Goal: Task Accomplishment & Management: Use online tool/utility

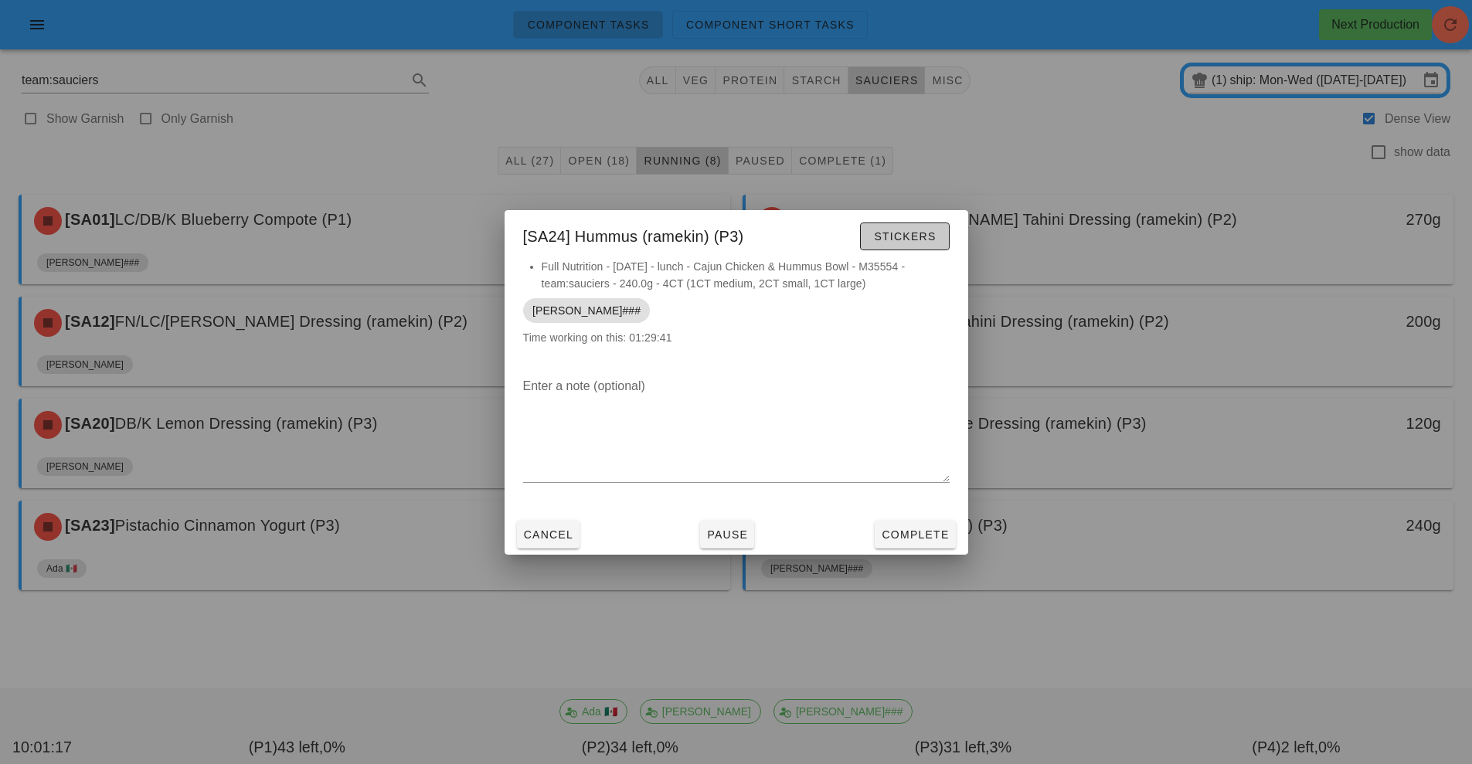
click at [912, 238] on span "Stickers" at bounding box center [904, 236] width 63 height 12
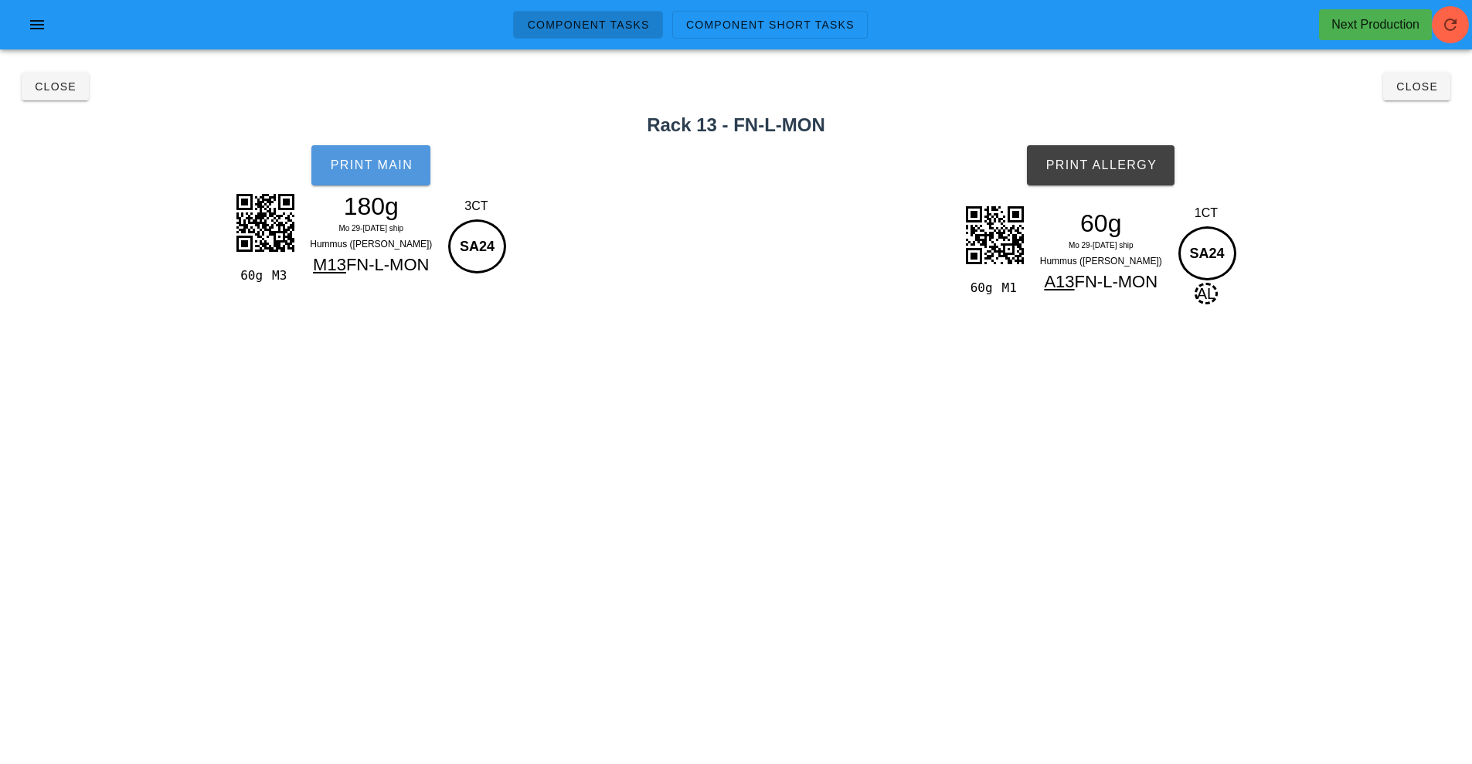
click at [359, 161] on span "Print Main" at bounding box center [370, 165] width 83 height 14
click at [1116, 172] on span "Print Allergy" at bounding box center [1101, 165] width 112 height 14
click at [63, 86] on span "Close" at bounding box center [55, 86] width 43 height 12
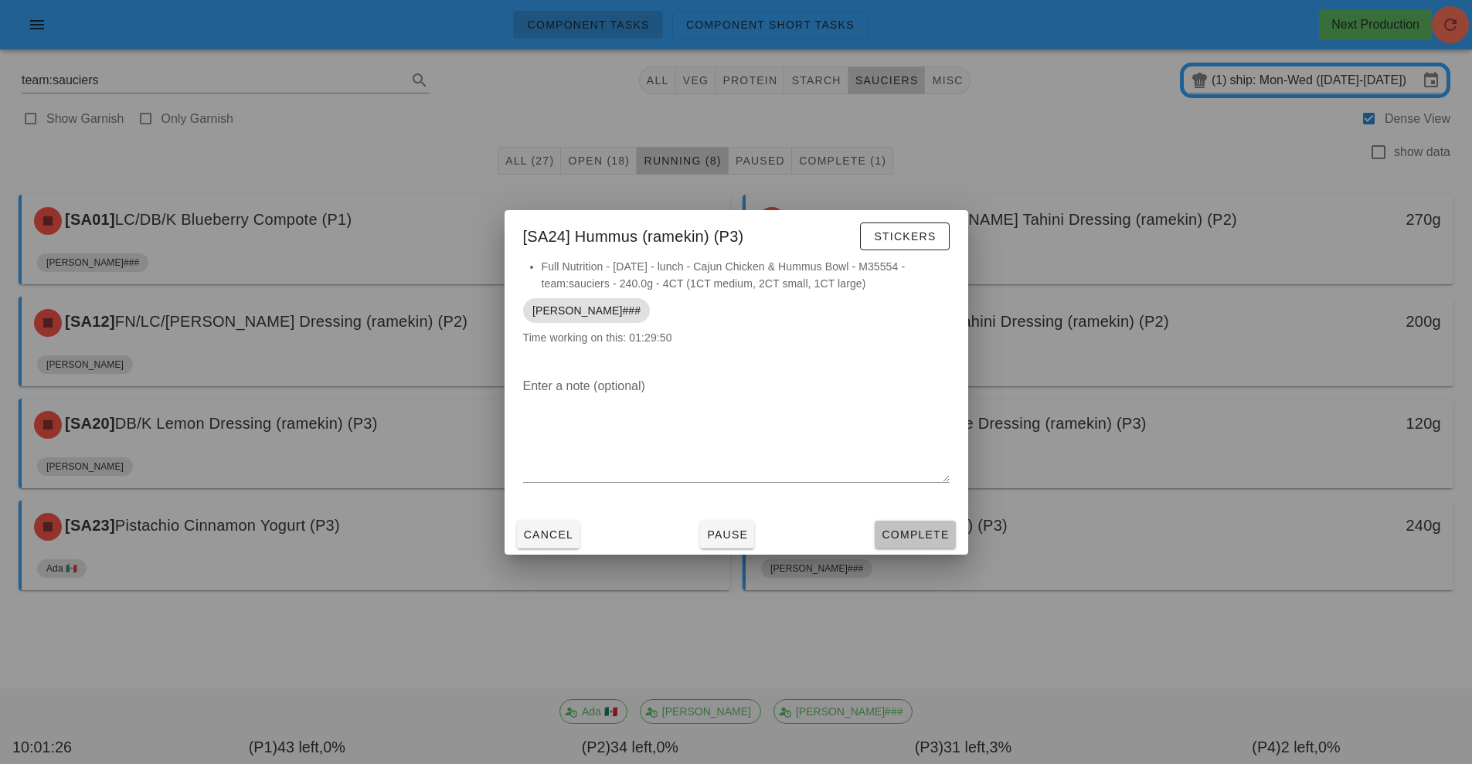
click at [919, 533] on span "Complete" at bounding box center [915, 535] width 68 height 12
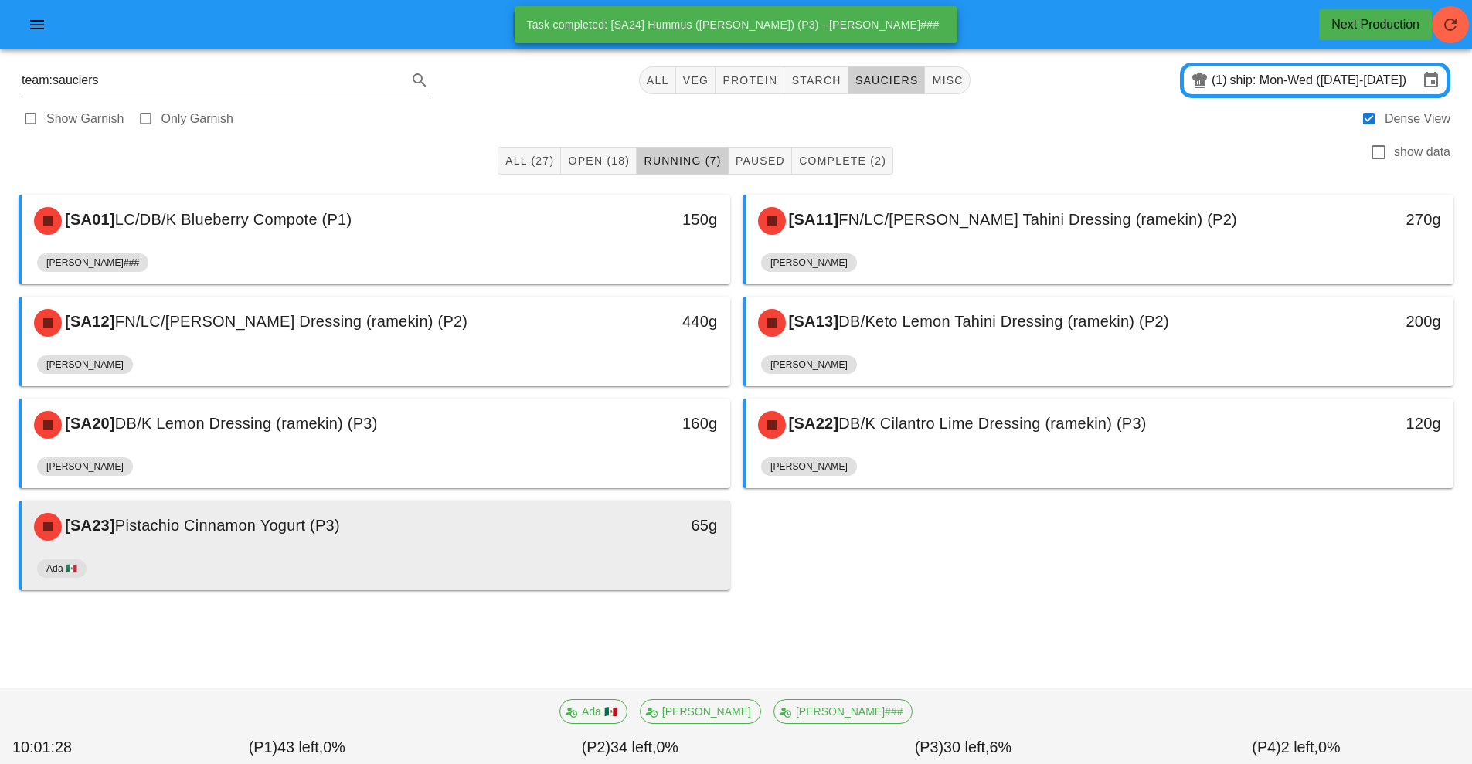
click at [535, 553] on div "[SA23] Pistachio Cinnamon Yogurt (P3) 65g" at bounding box center [376, 527] width 709 height 53
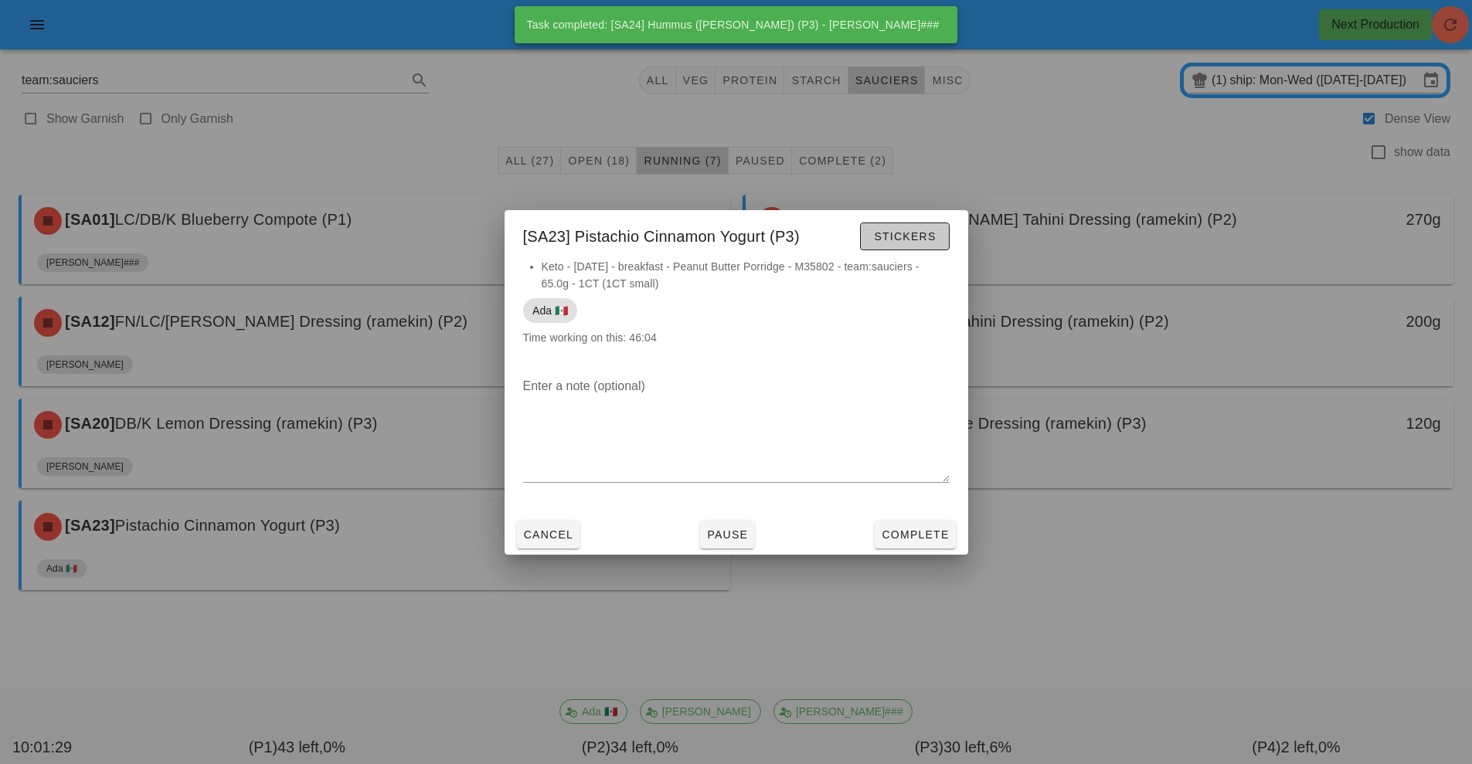
click at [909, 233] on span "Stickers" at bounding box center [904, 236] width 63 height 12
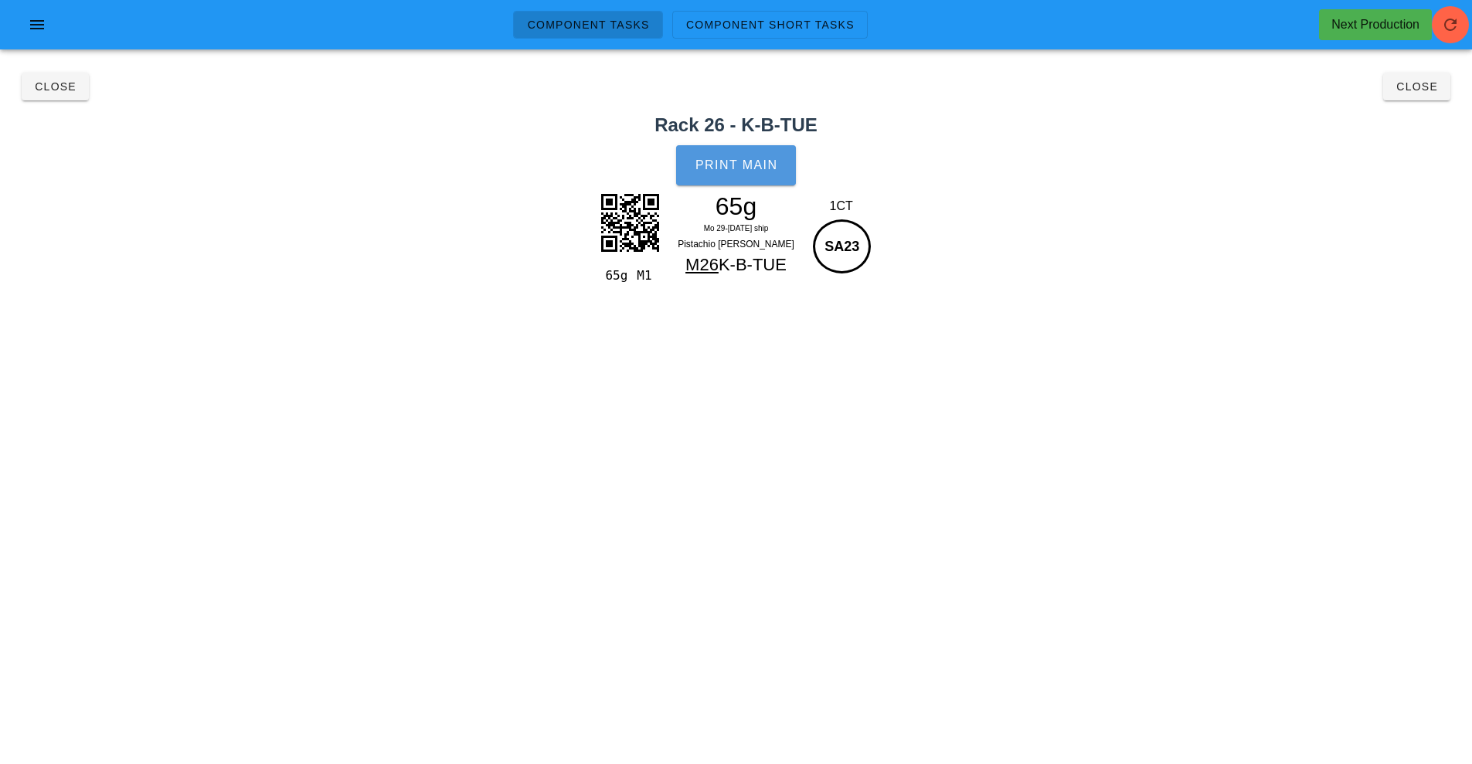
click at [770, 178] on button "Print Main" at bounding box center [735, 165] width 119 height 40
click at [57, 97] on button "Close" at bounding box center [55, 87] width 67 height 28
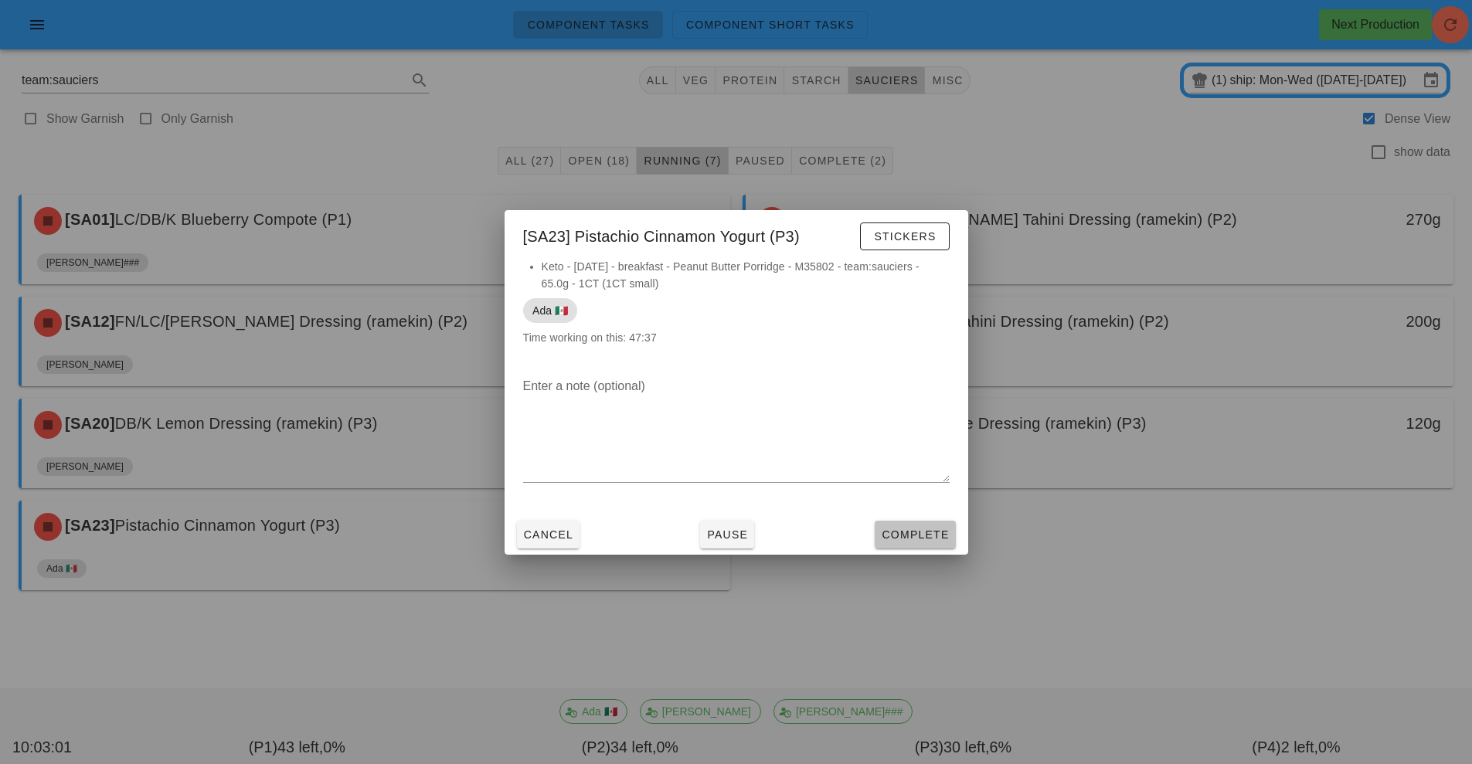
click at [930, 533] on span "Complete" at bounding box center [915, 535] width 68 height 12
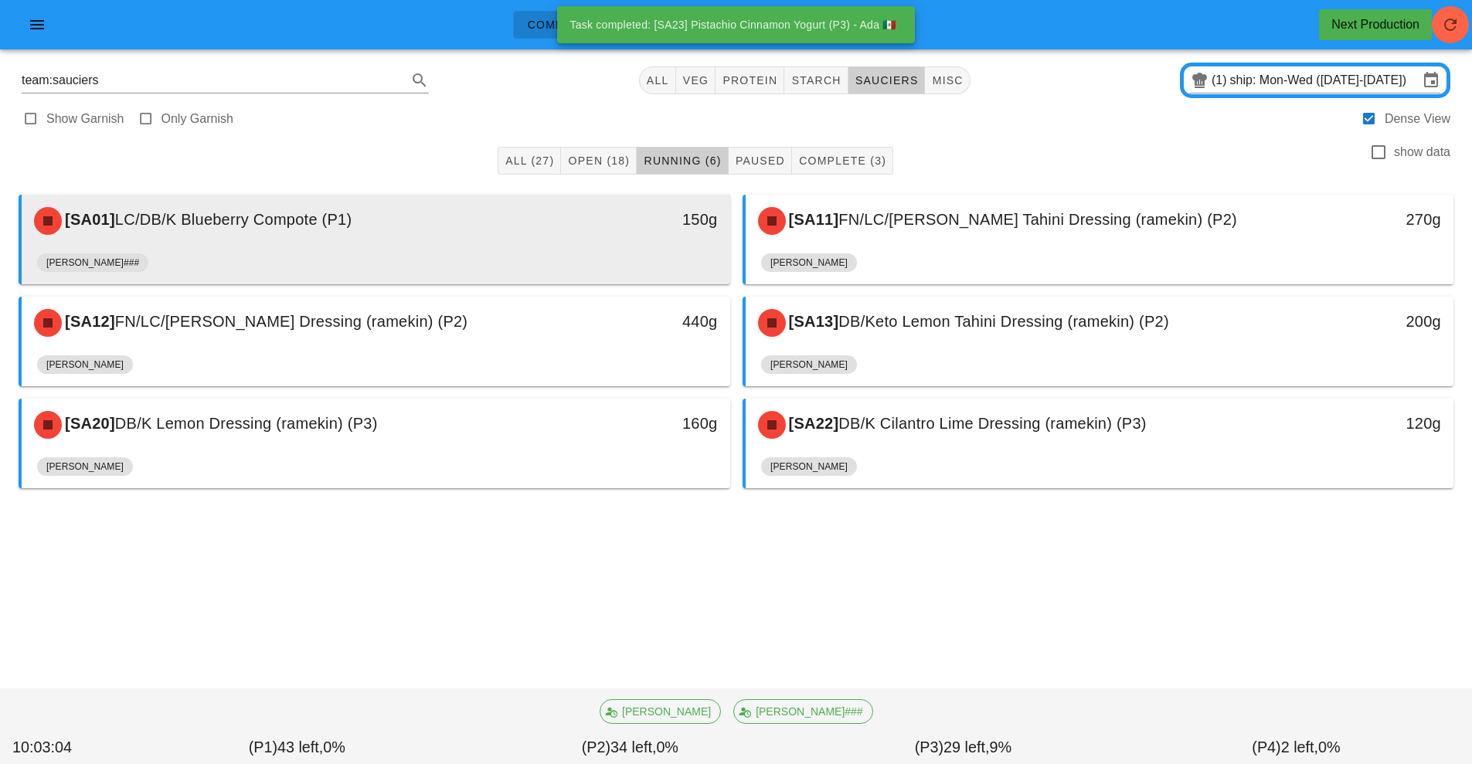
click at [526, 242] on div "[SA01] LC/DB/K Blueberry Compote (P1)" at bounding box center [288, 221] width 526 height 46
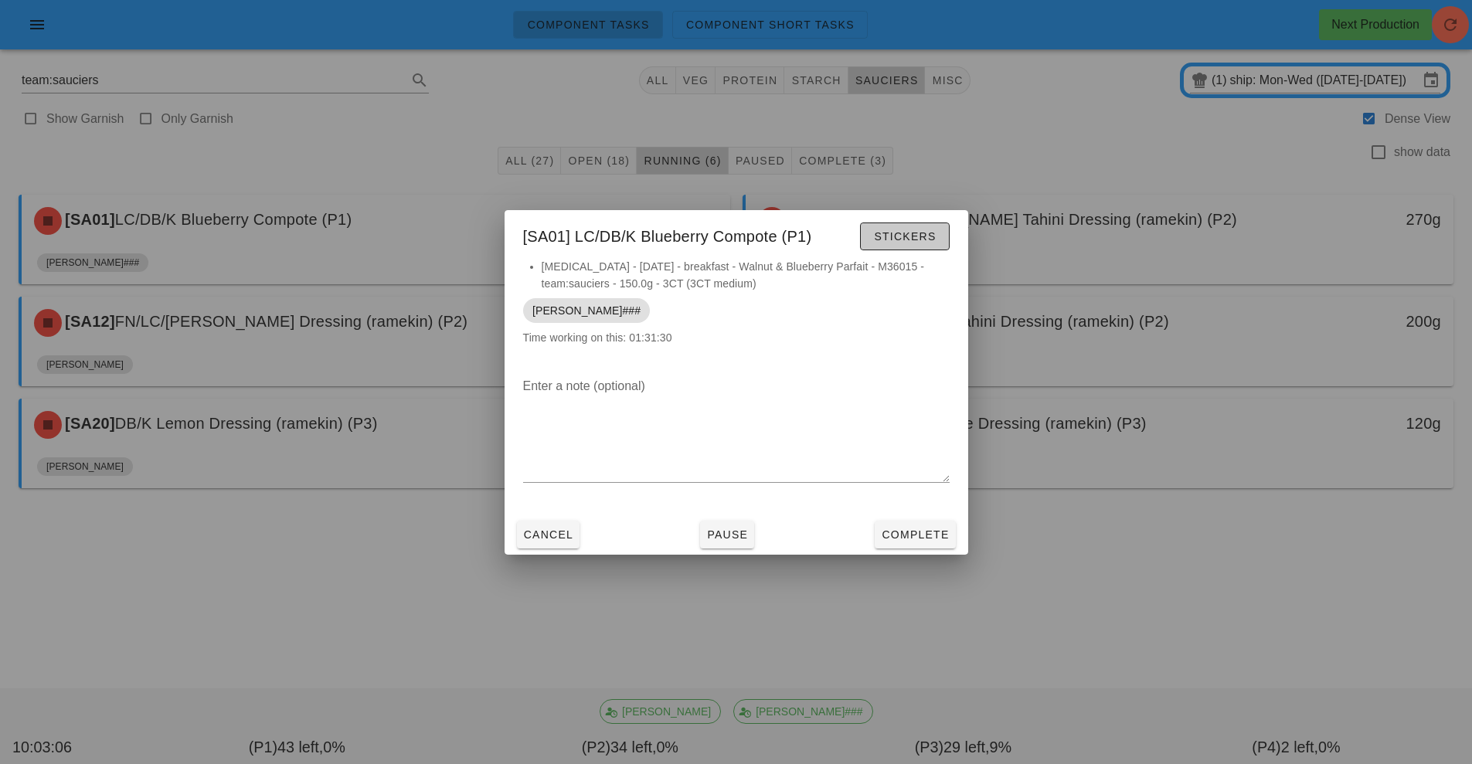
click at [896, 242] on span "Stickers" at bounding box center [904, 236] width 63 height 12
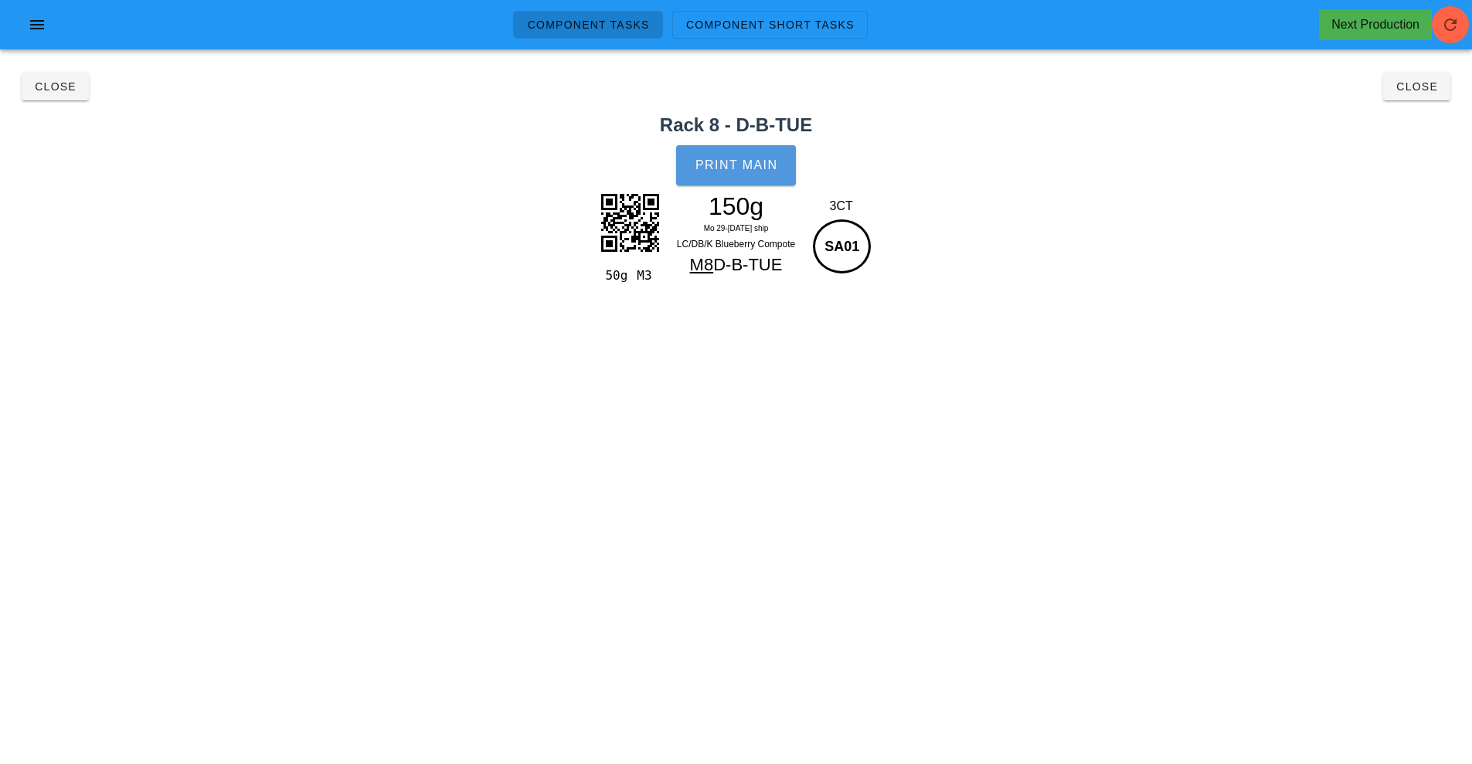
click at [736, 160] on span "Print Main" at bounding box center [736, 165] width 83 height 14
click at [67, 75] on button "Close" at bounding box center [55, 87] width 67 height 28
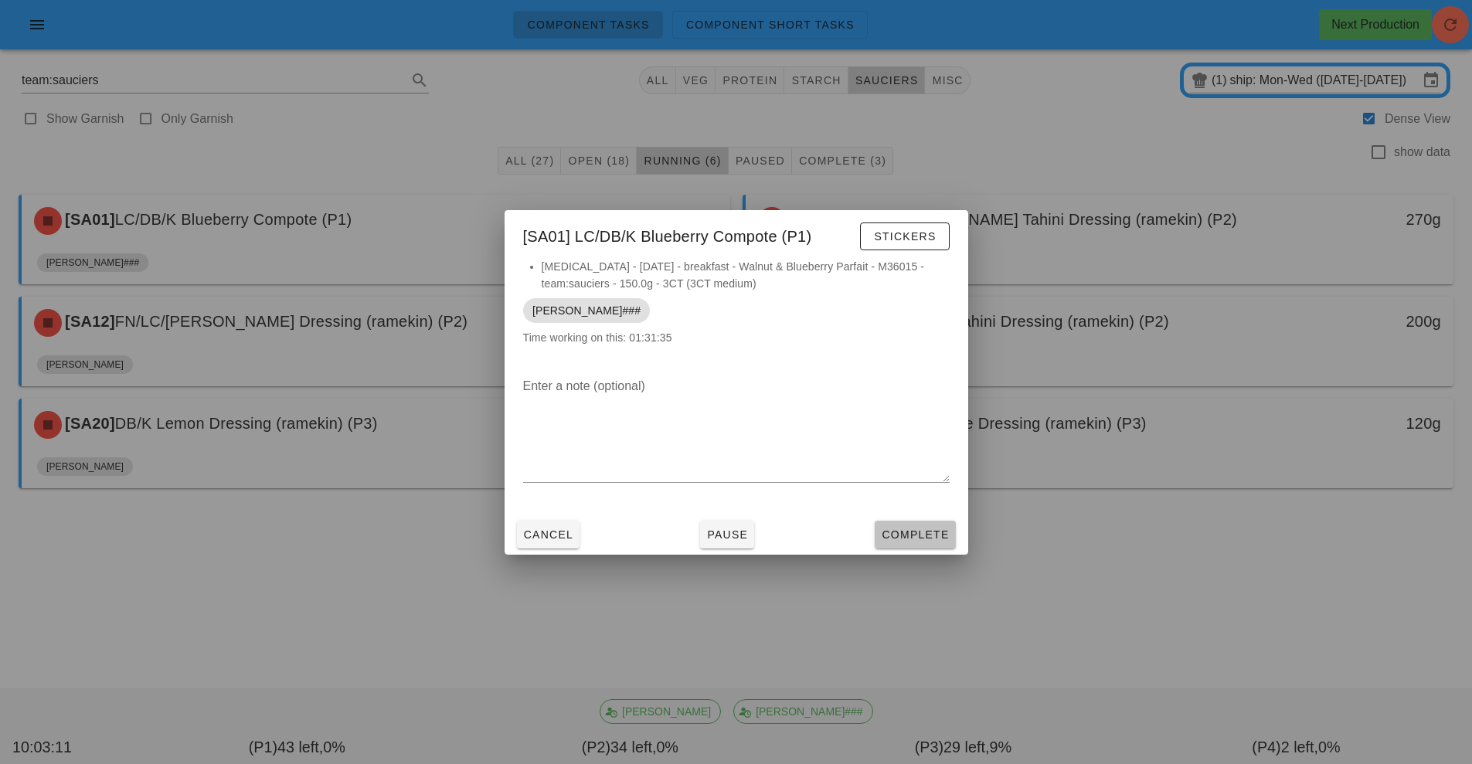
click at [921, 521] on button "Complete" at bounding box center [915, 535] width 80 height 28
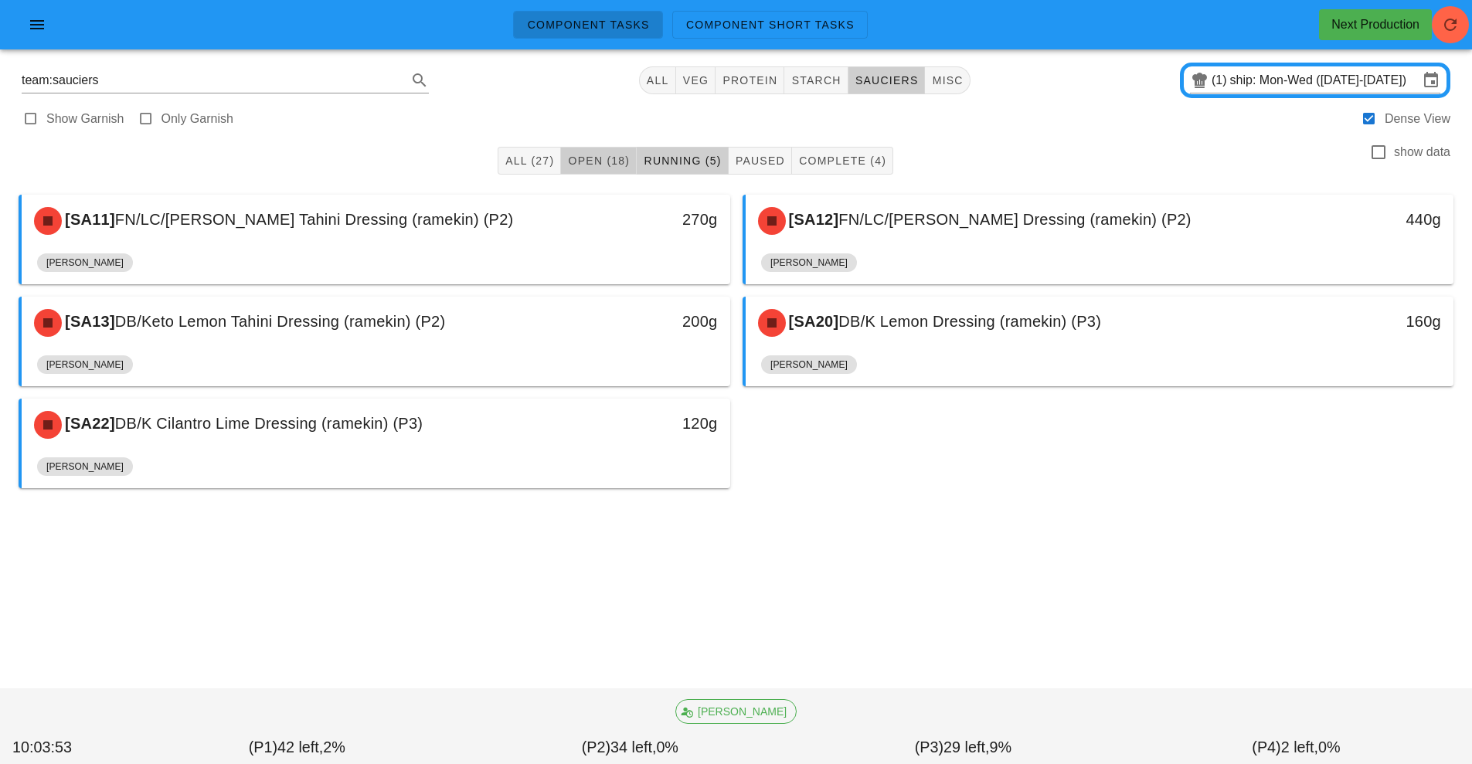
click at [582, 157] on span "Open (18)" at bounding box center [598, 161] width 63 height 12
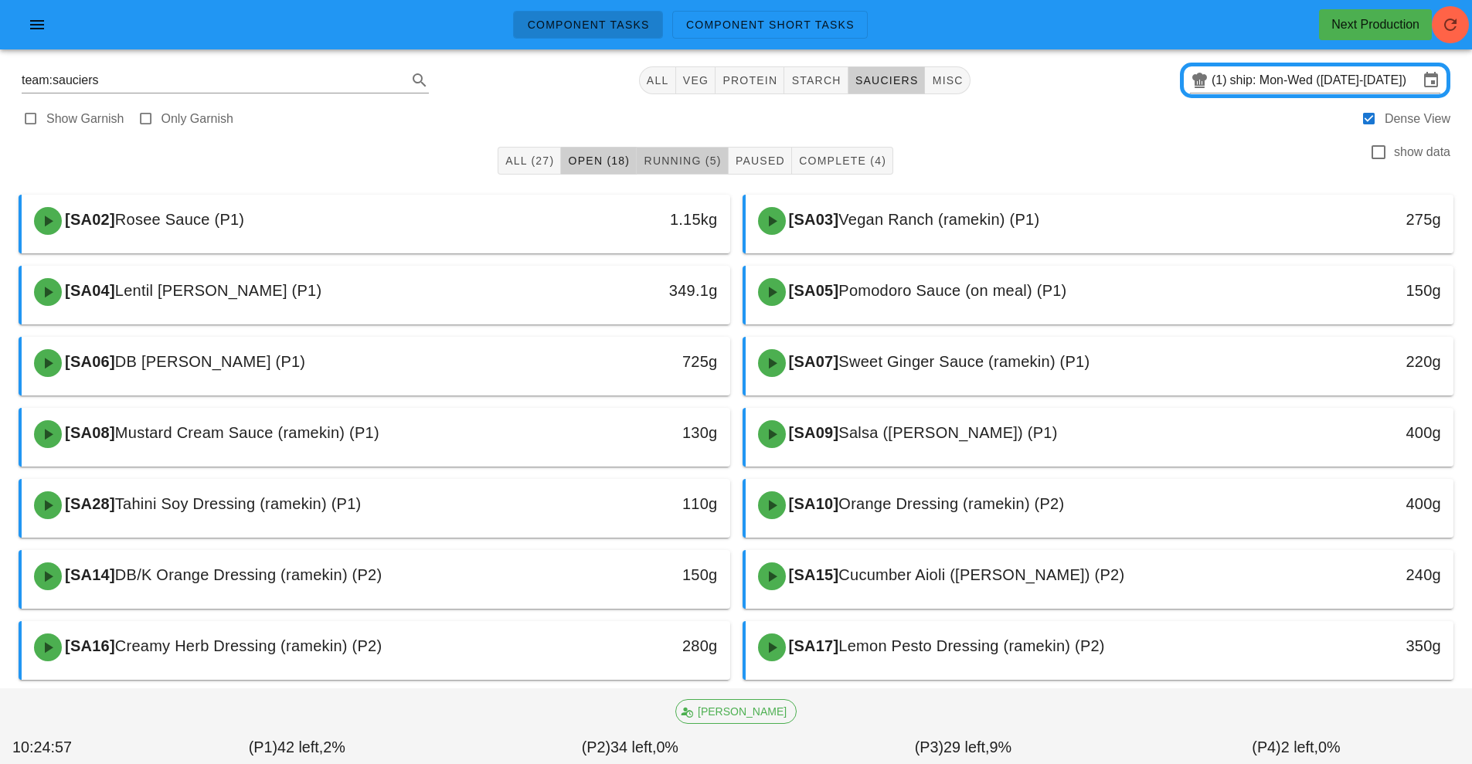
click at [691, 148] on button "Running (5)" at bounding box center [682, 161] width 91 height 28
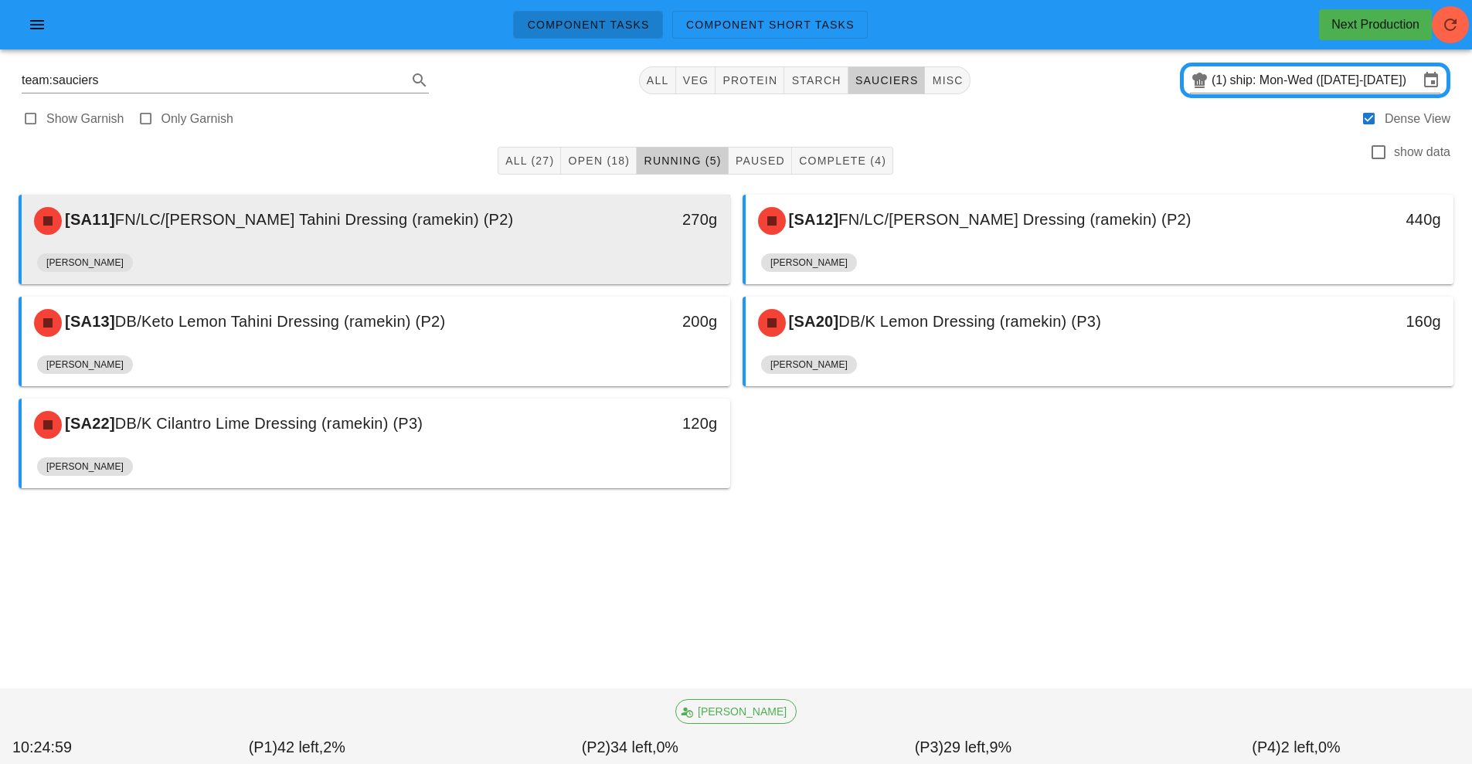
click at [628, 237] on div "270g" at bounding box center [638, 221] width 175 height 46
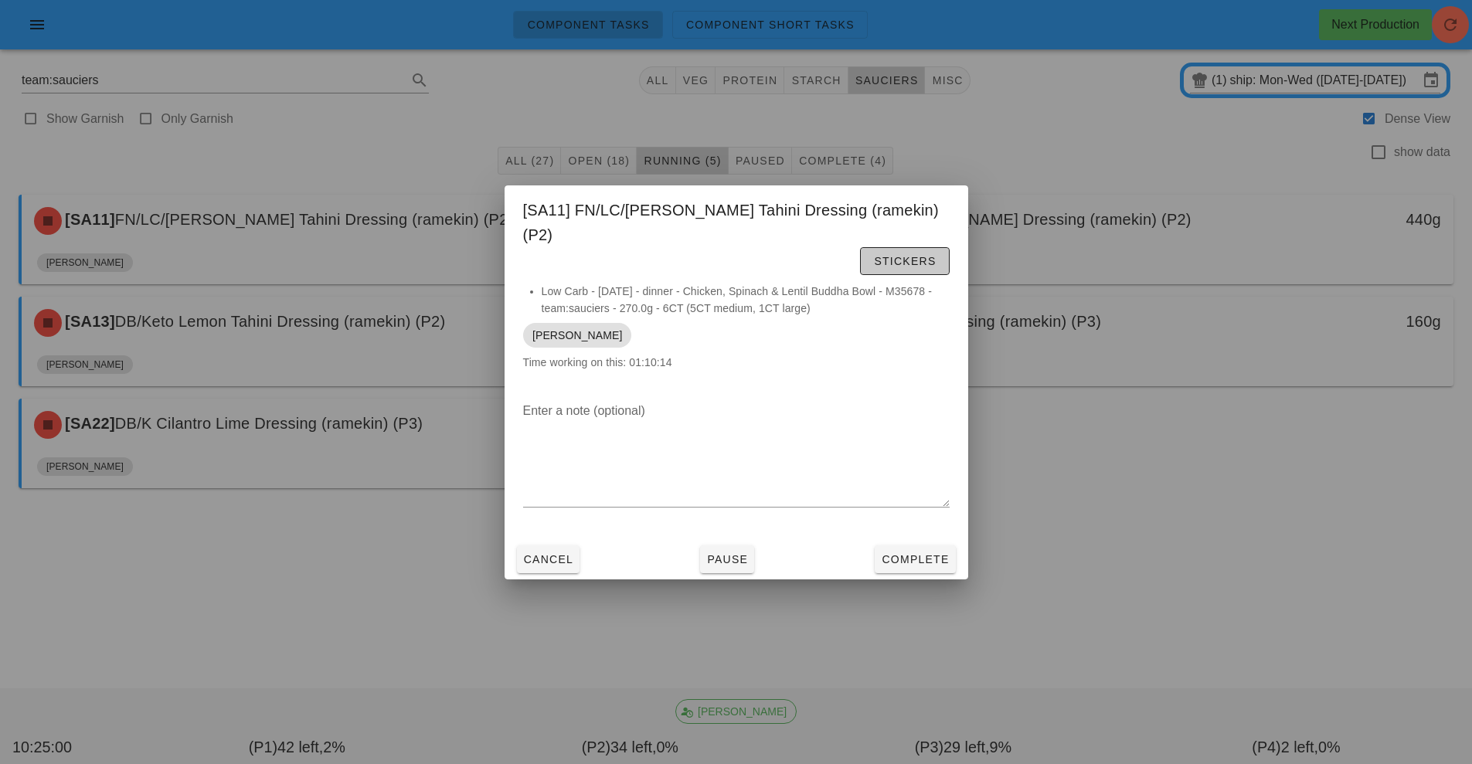
click at [860, 260] on button "Stickers" at bounding box center [904, 261] width 89 height 28
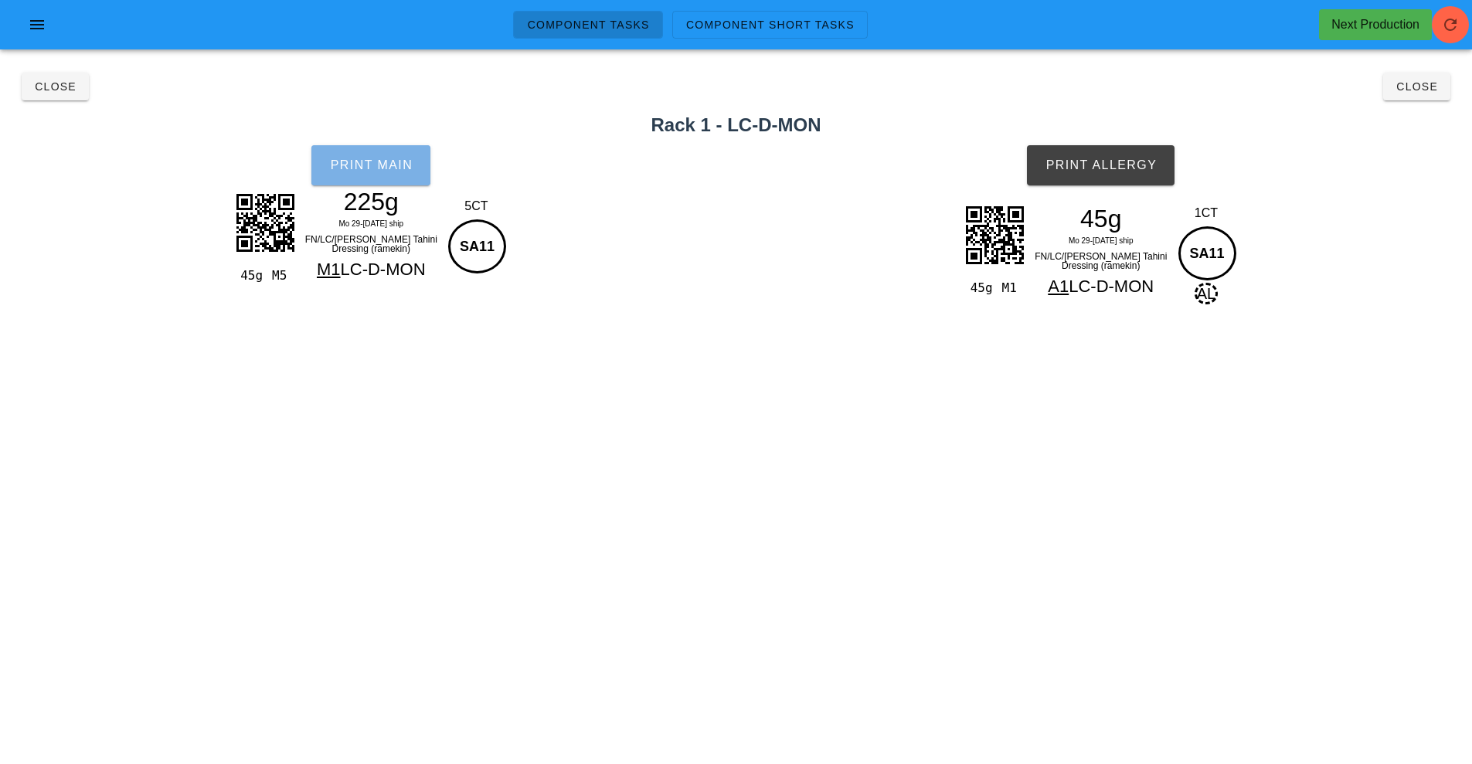
click at [403, 169] on span "Print Main" at bounding box center [370, 165] width 83 height 14
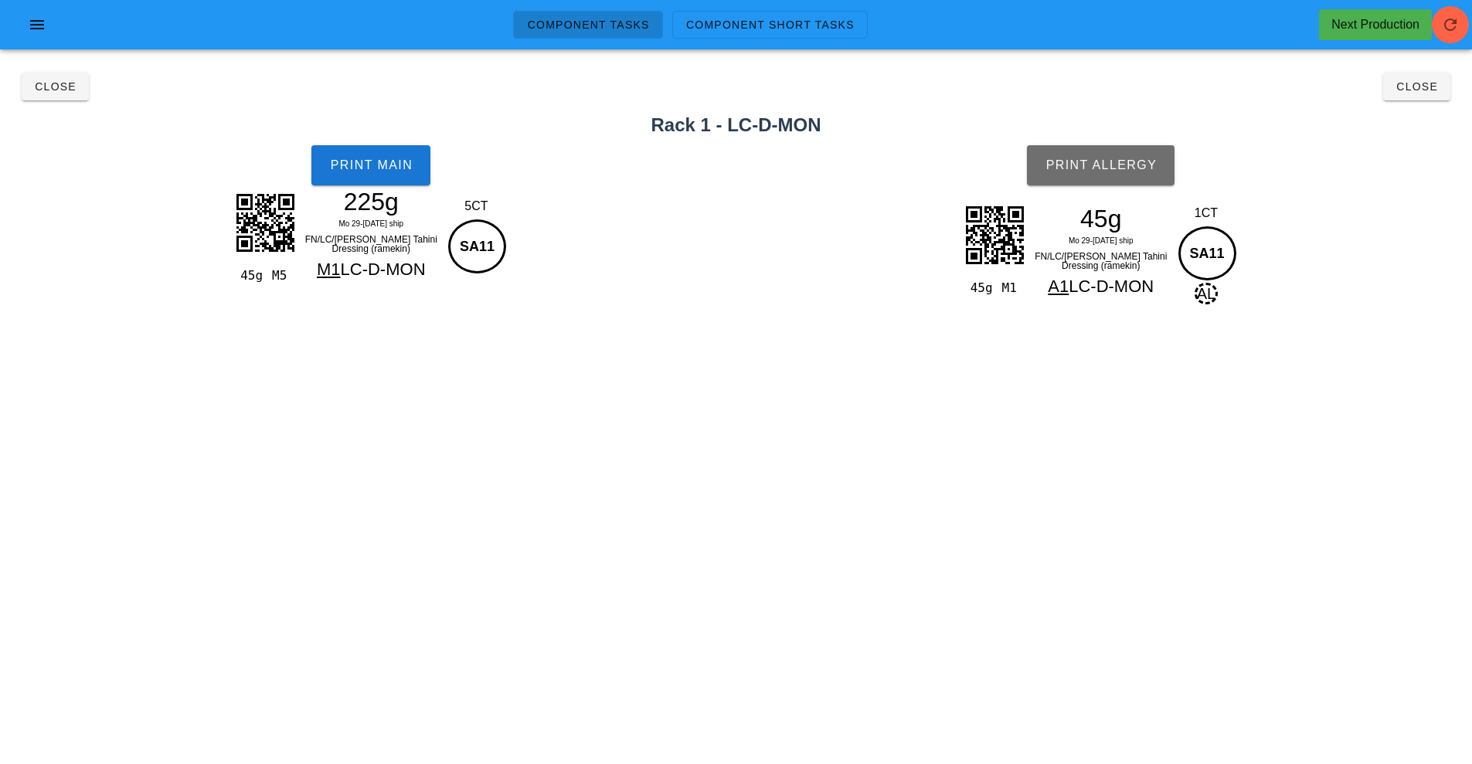
click at [1067, 179] on button "Print Allergy" at bounding box center [1101, 165] width 148 height 40
click at [1444, 97] on button "Close" at bounding box center [1416, 87] width 67 height 28
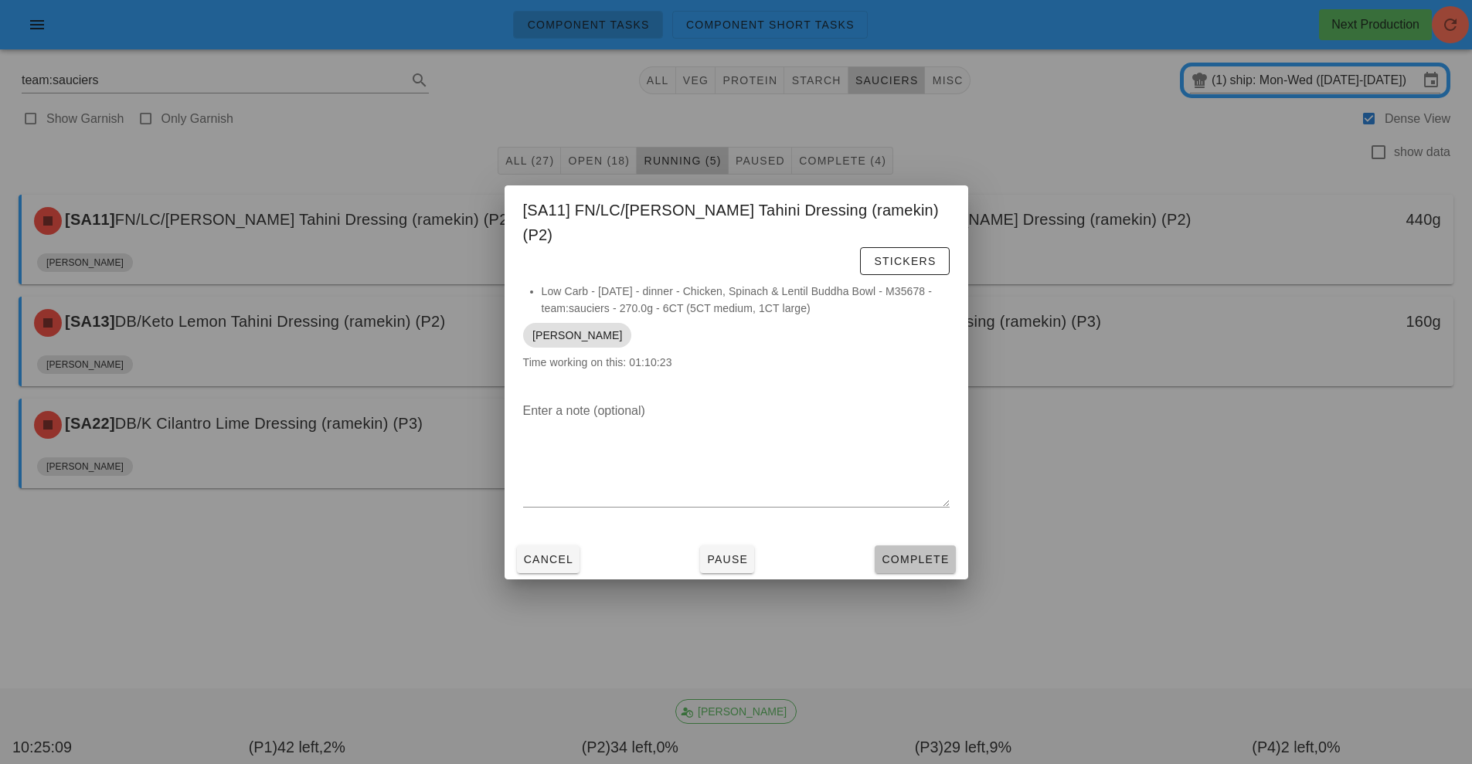
click at [889, 553] on button "Complete" at bounding box center [915, 560] width 80 height 28
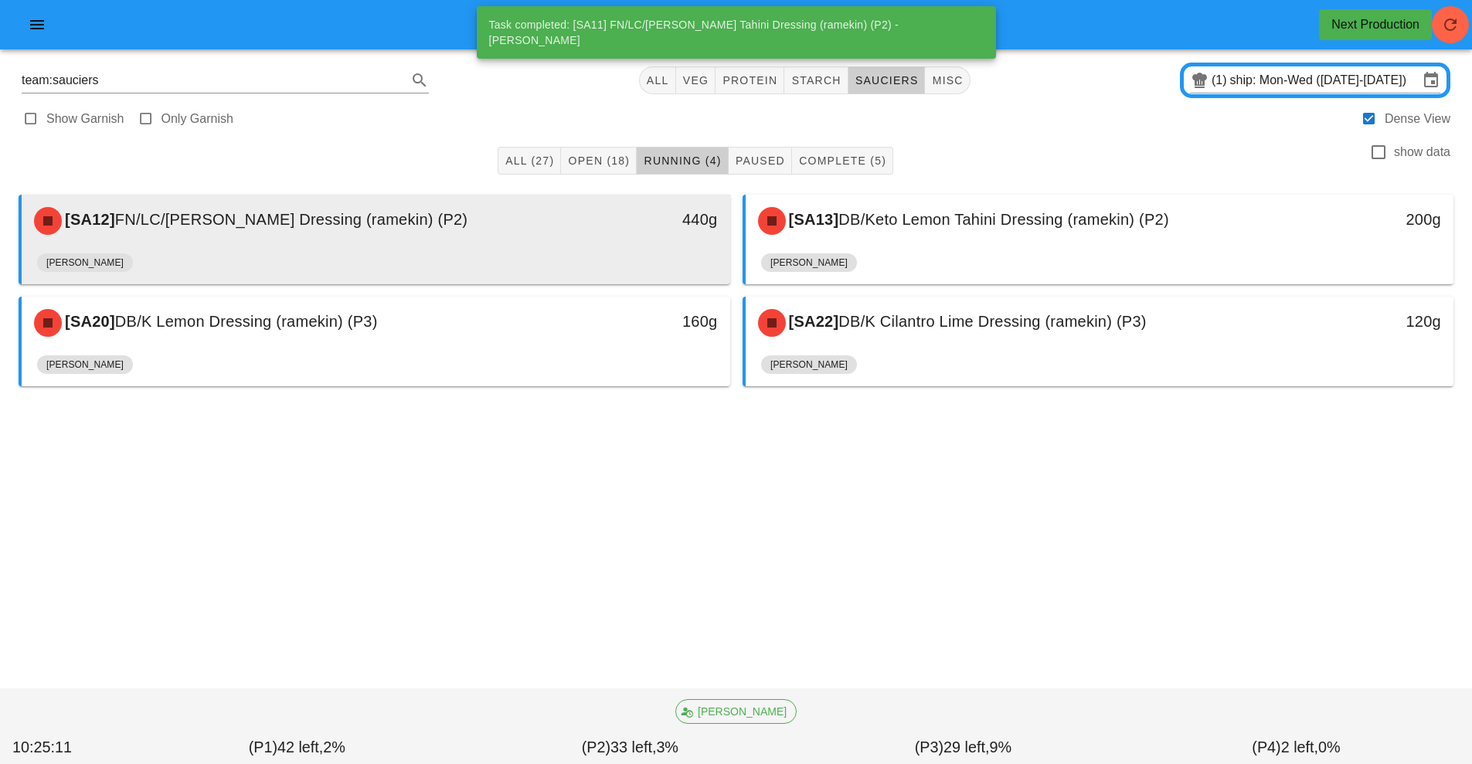
click at [576, 236] on div "440g" at bounding box center [638, 221] width 175 height 46
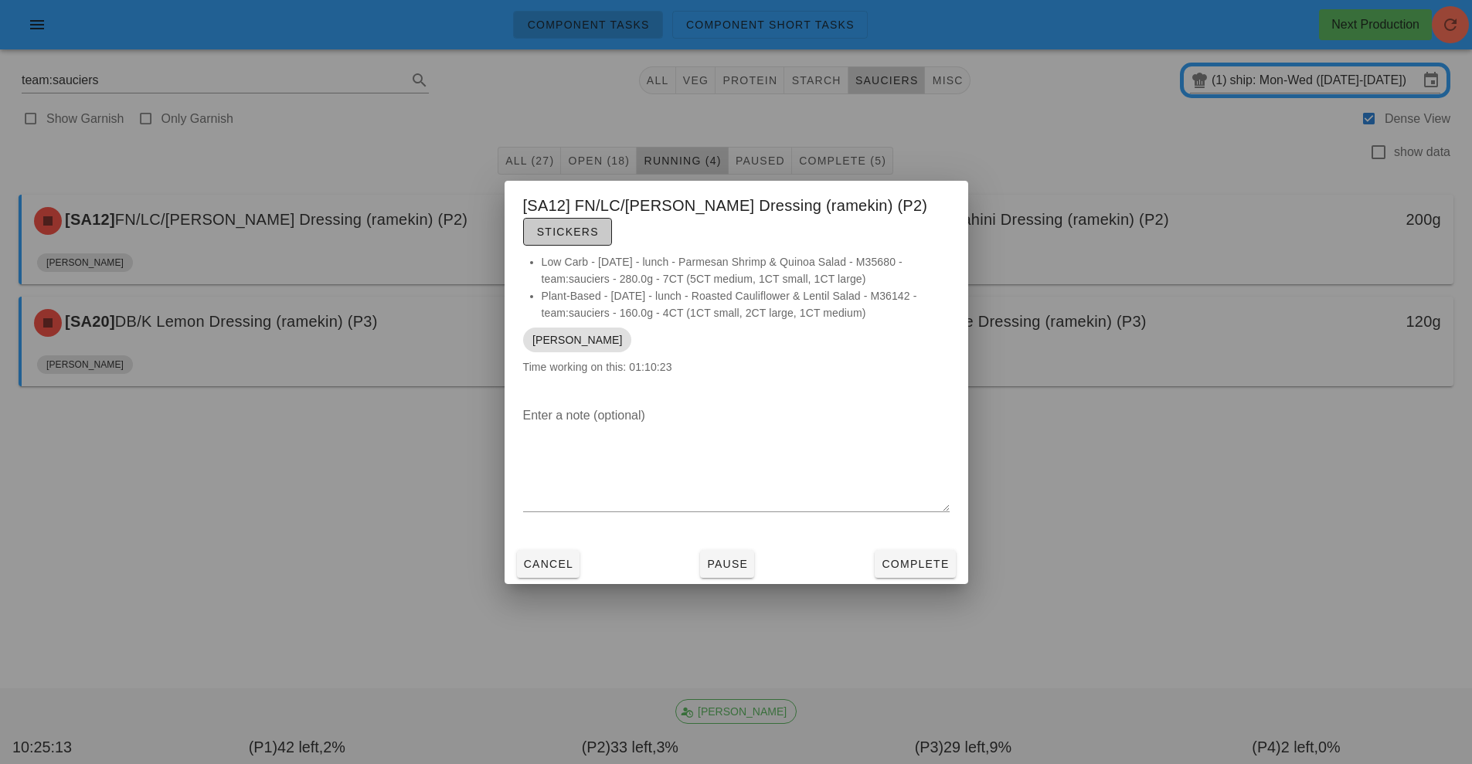
click at [596, 223] on button "Stickers" at bounding box center [567, 232] width 89 height 28
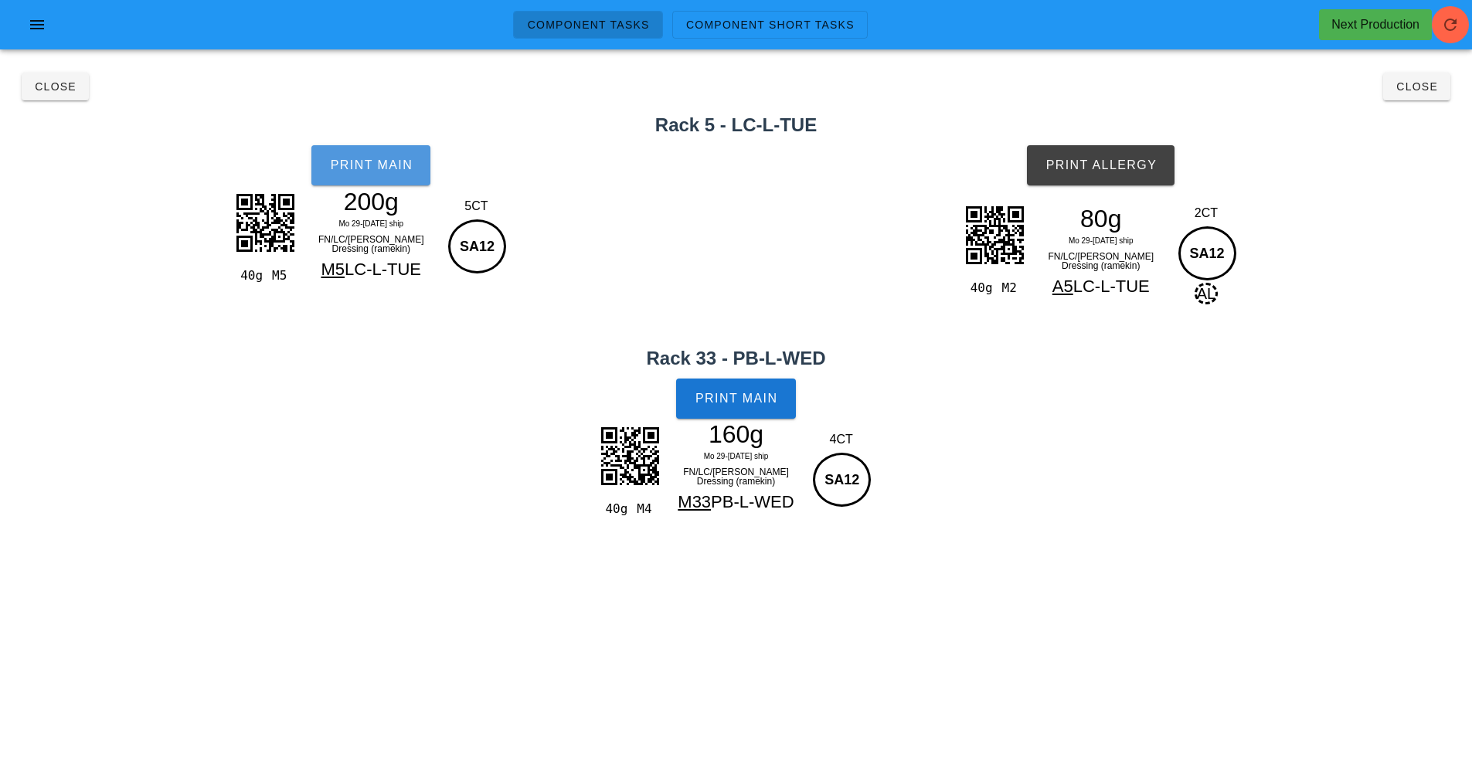
click at [398, 172] on span "Print Main" at bounding box center [370, 165] width 83 height 14
click at [742, 414] on button "Print Main" at bounding box center [735, 399] width 119 height 40
click at [1104, 168] on span "Print Allergy" at bounding box center [1101, 165] width 112 height 14
click at [1426, 85] on span "Close" at bounding box center [1417, 86] width 43 height 12
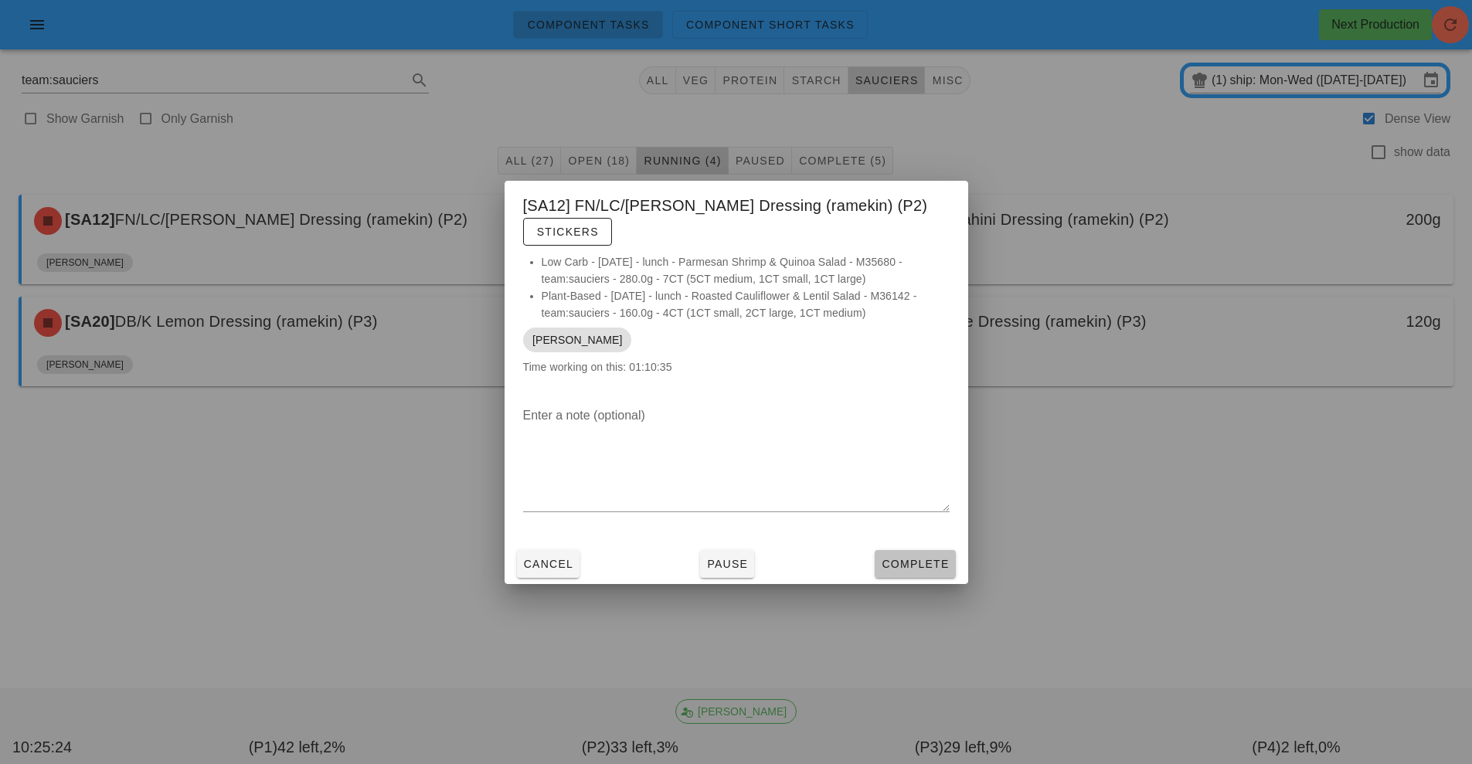
click at [934, 564] on span "Complete" at bounding box center [915, 564] width 68 height 12
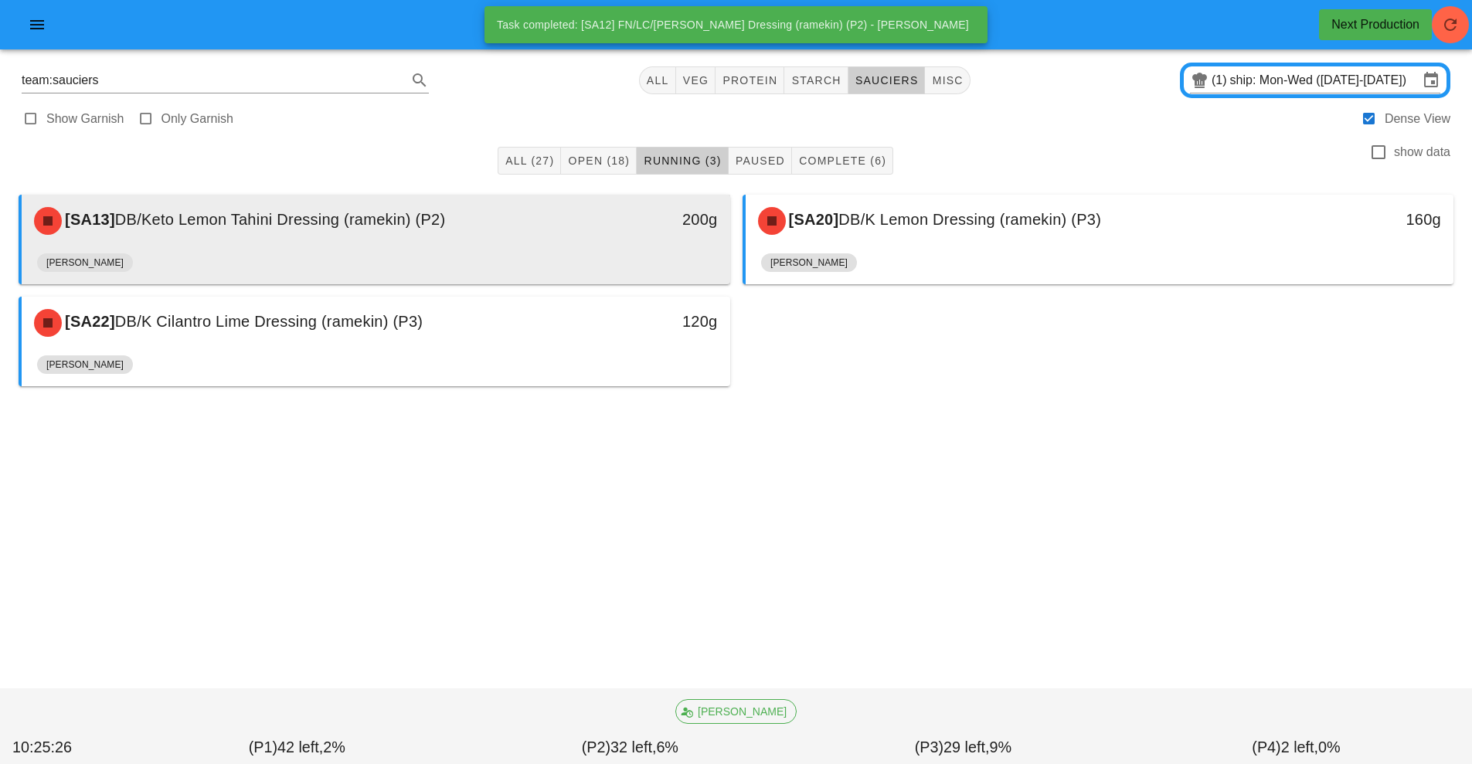
click at [600, 200] on div "200g" at bounding box center [638, 221] width 175 height 46
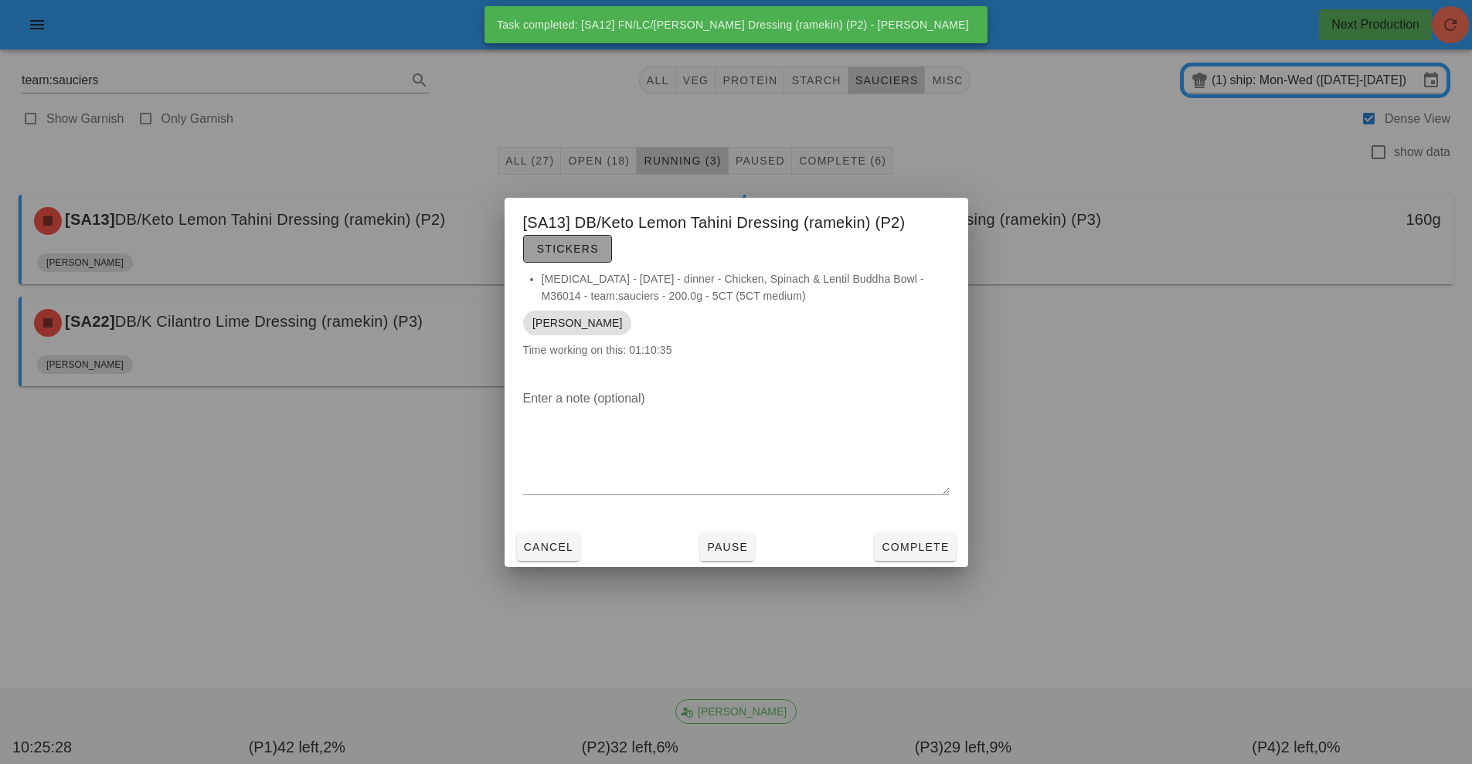
click at [563, 244] on span "Stickers" at bounding box center [567, 249] width 63 height 12
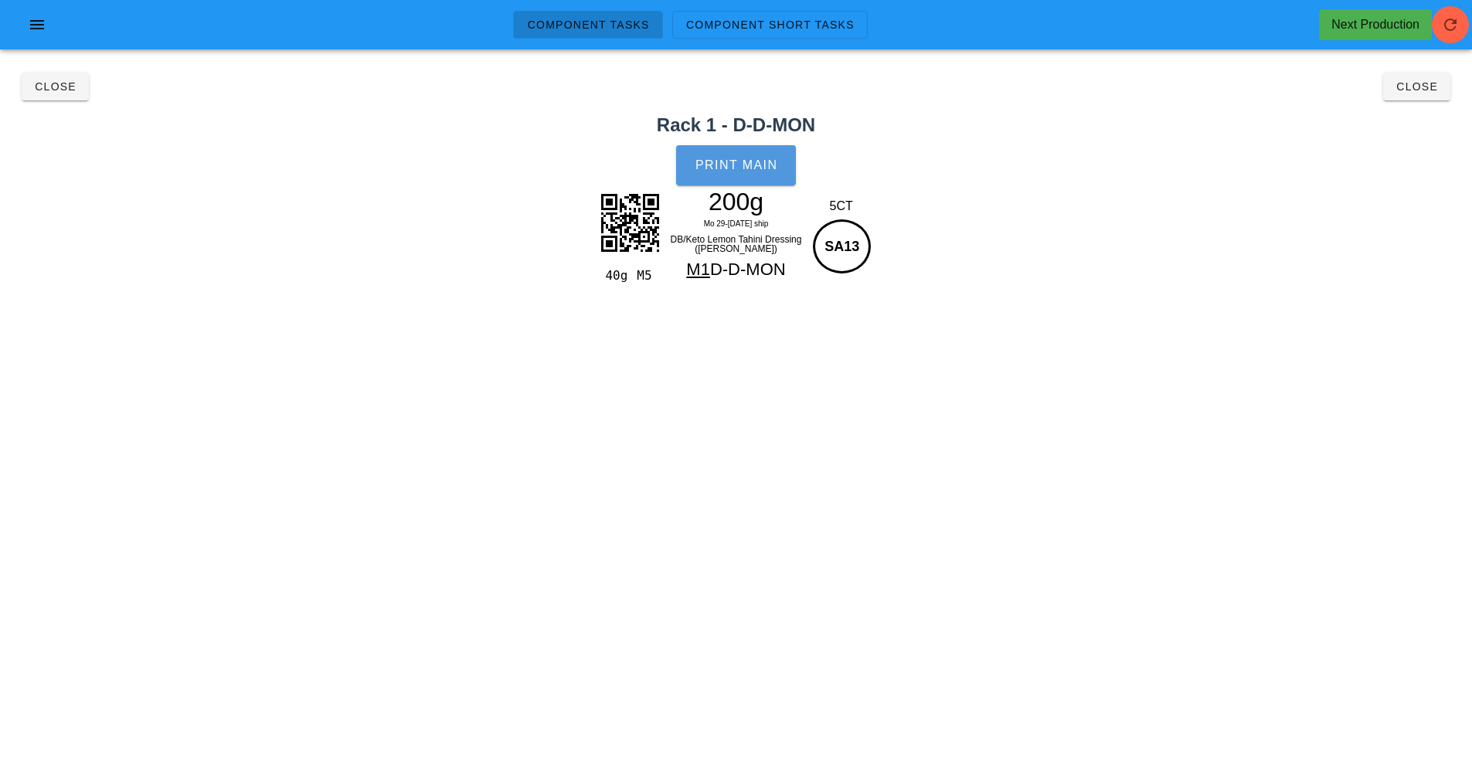
click at [689, 175] on button "Print Main" at bounding box center [735, 165] width 119 height 40
click at [1427, 97] on button "Close" at bounding box center [1416, 87] width 67 height 28
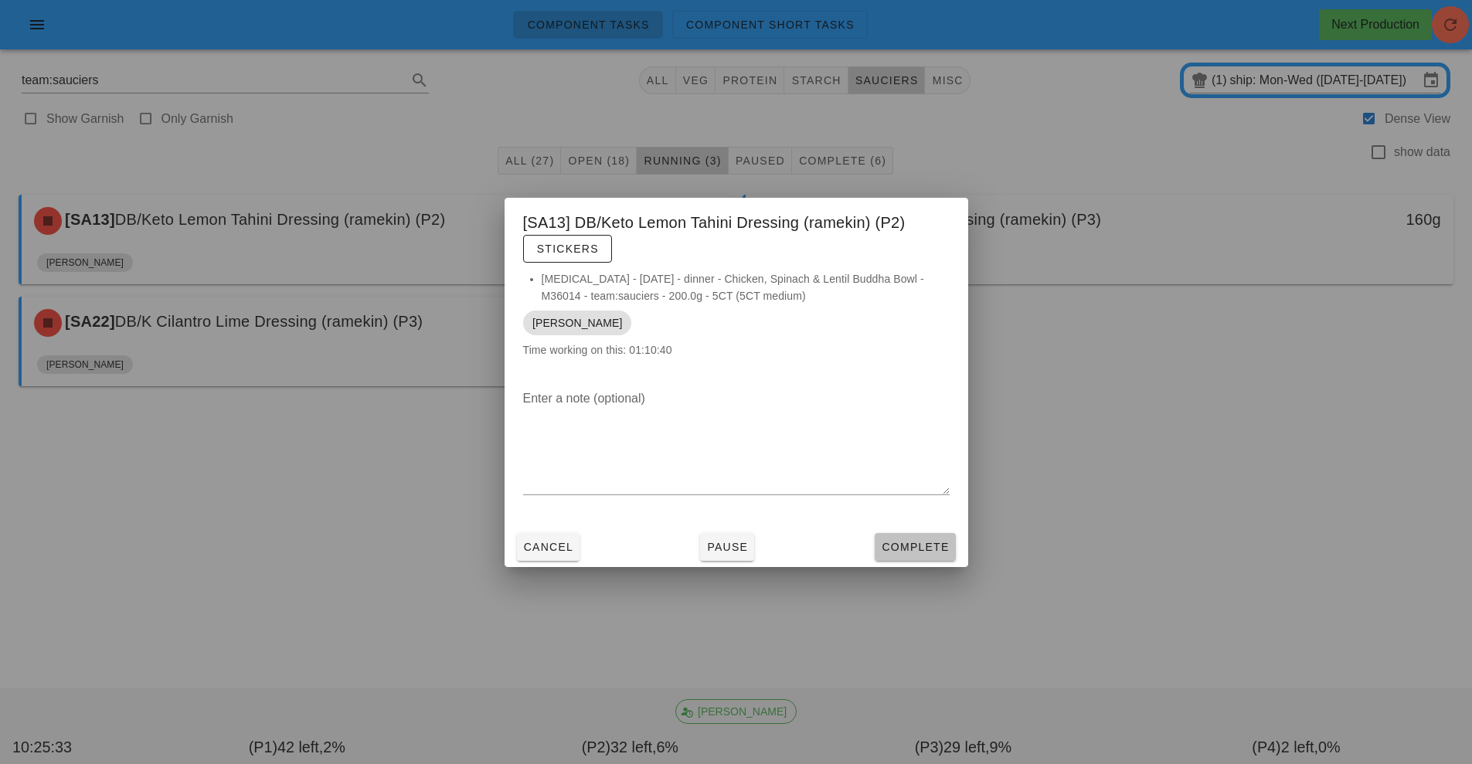
click at [946, 536] on button "Complete" at bounding box center [915, 547] width 80 height 28
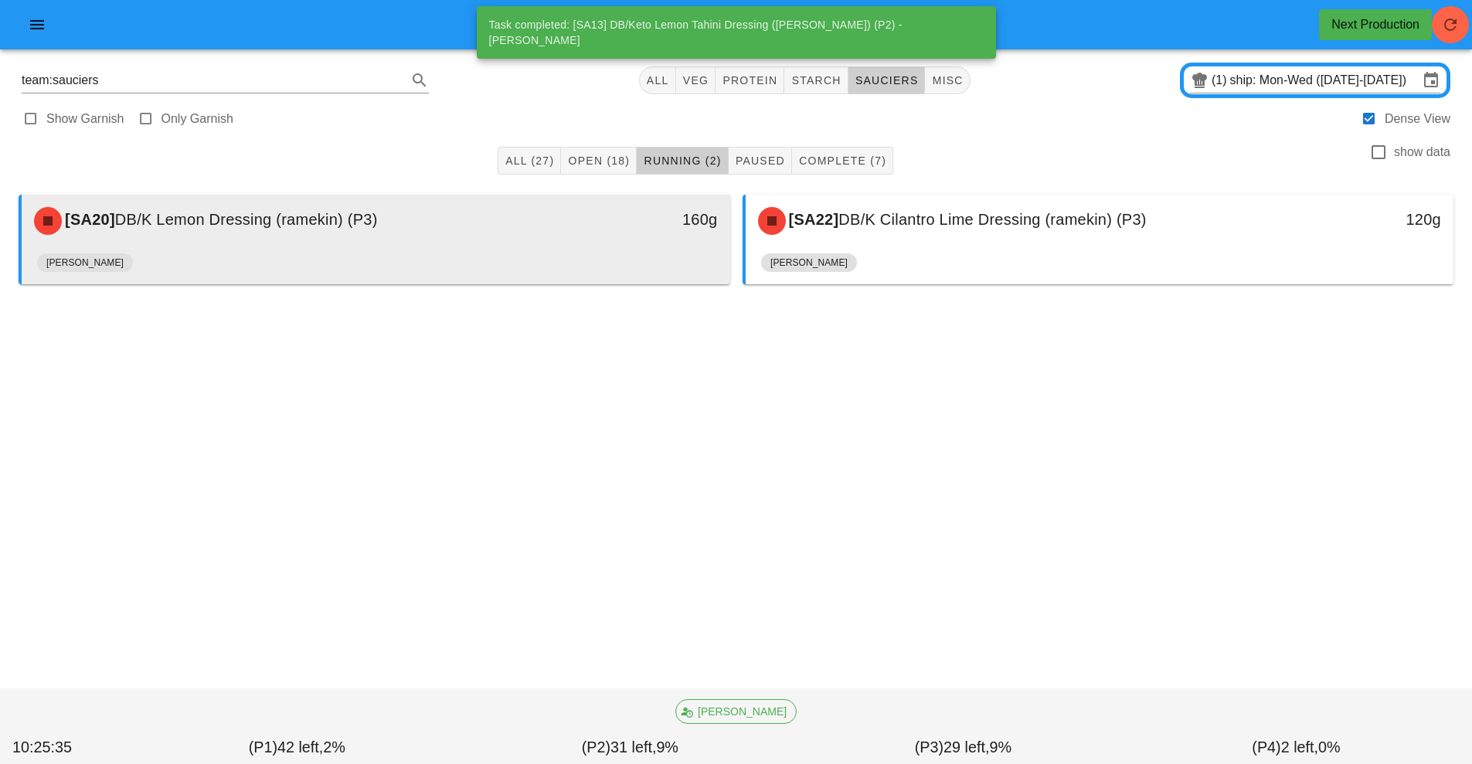
click at [623, 277] on div "[PERSON_NAME]" at bounding box center [376, 265] width 678 height 37
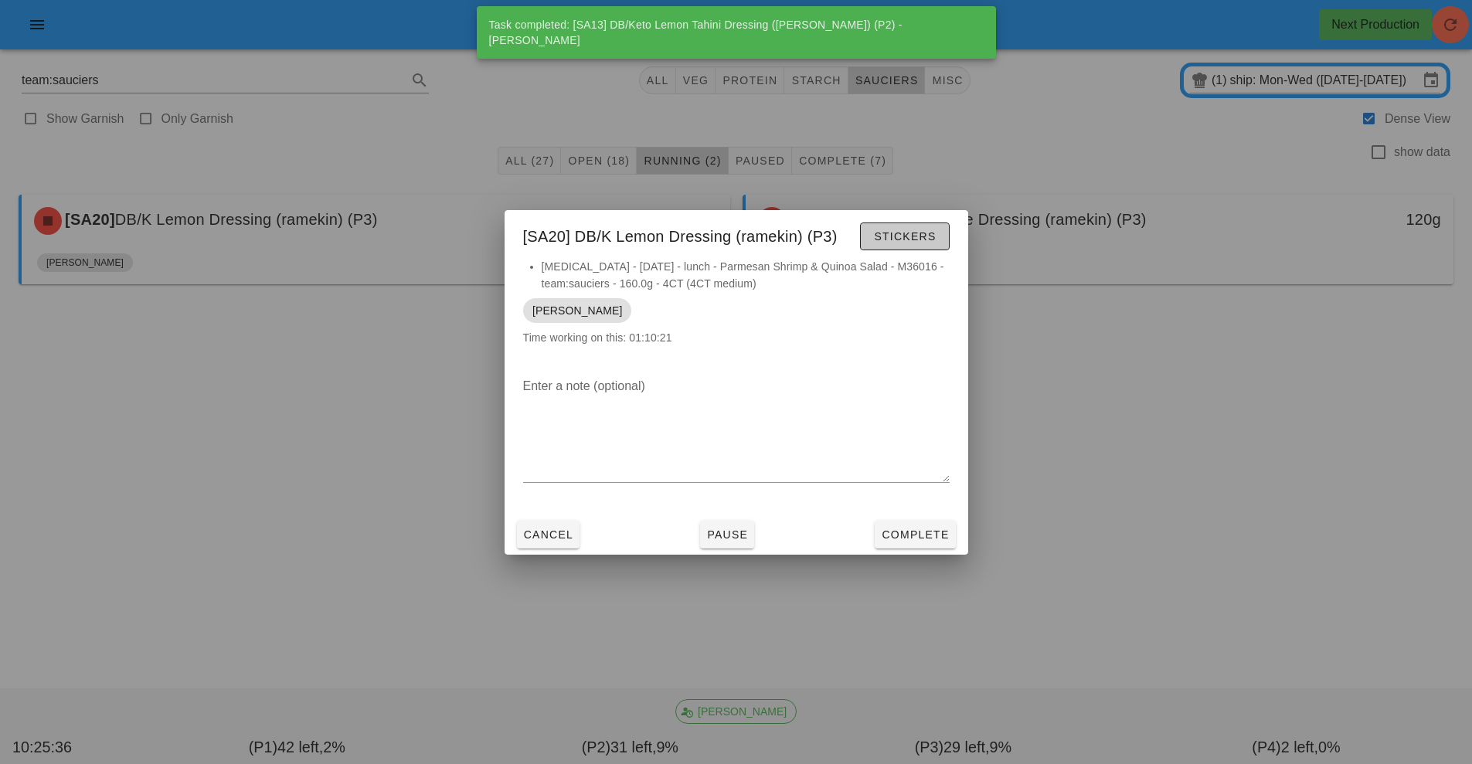
click at [912, 249] on button "Stickers" at bounding box center [904, 237] width 89 height 28
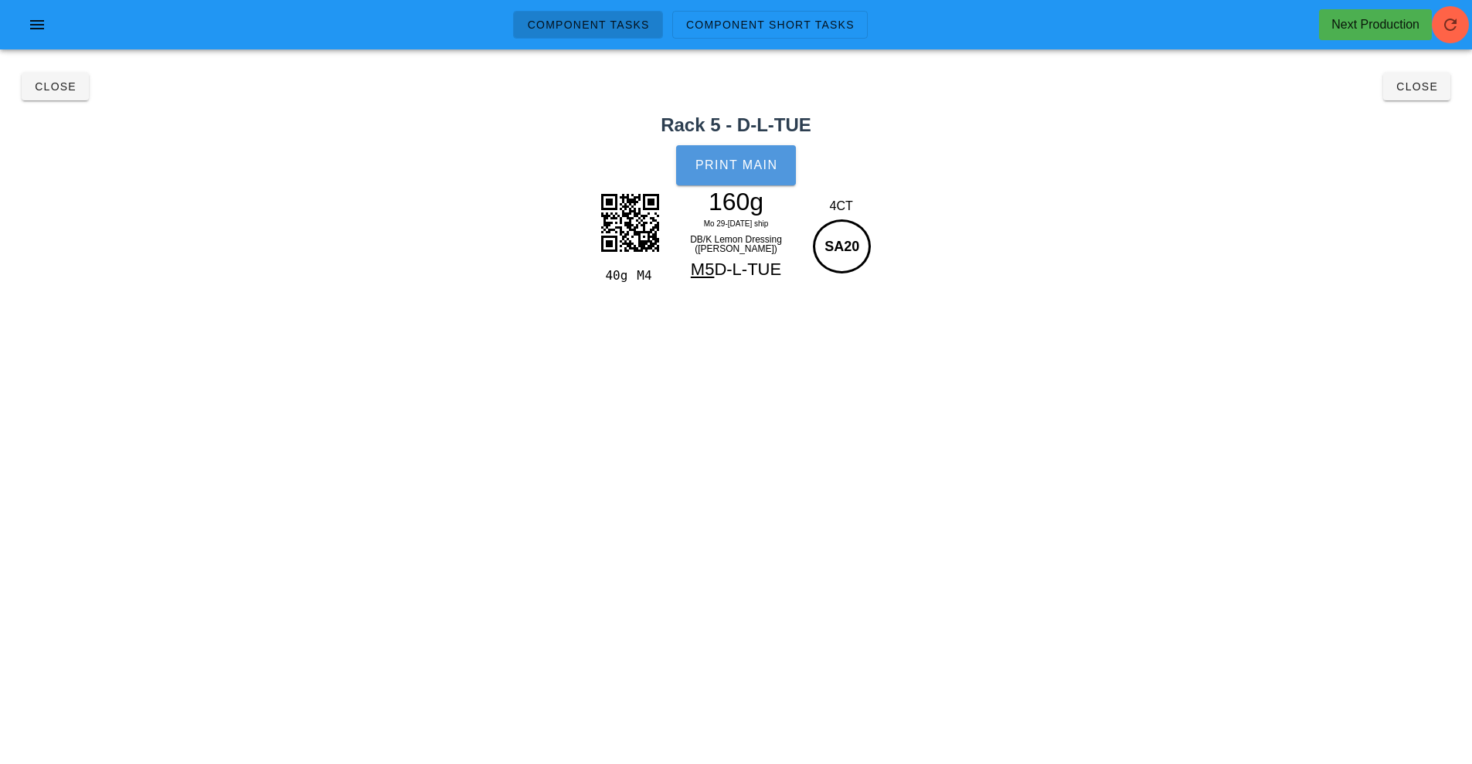
click at [750, 151] on button "Print Main" at bounding box center [735, 165] width 119 height 40
click at [1407, 97] on button "Close" at bounding box center [1416, 87] width 67 height 28
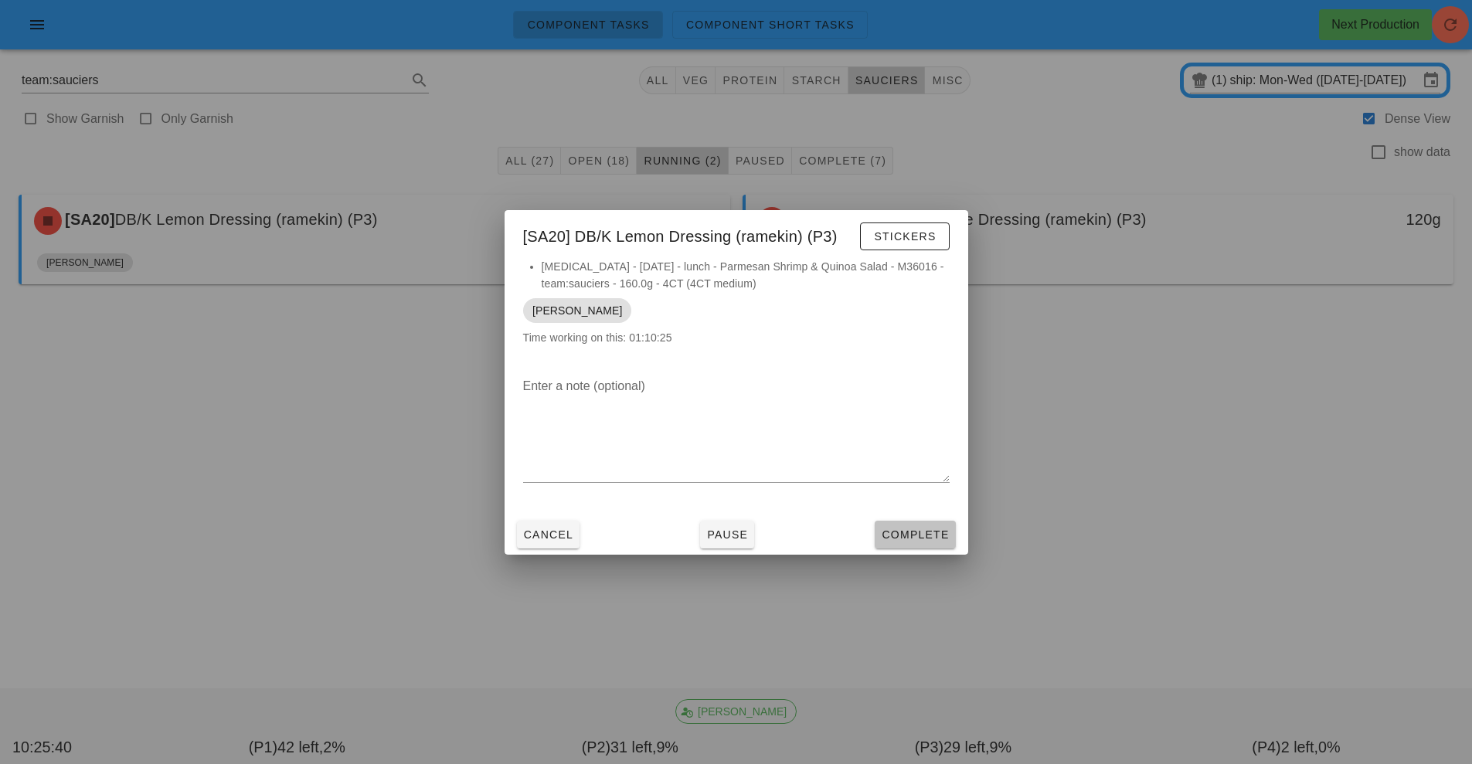
click at [937, 533] on span "Complete" at bounding box center [915, 535] width 68 height 12
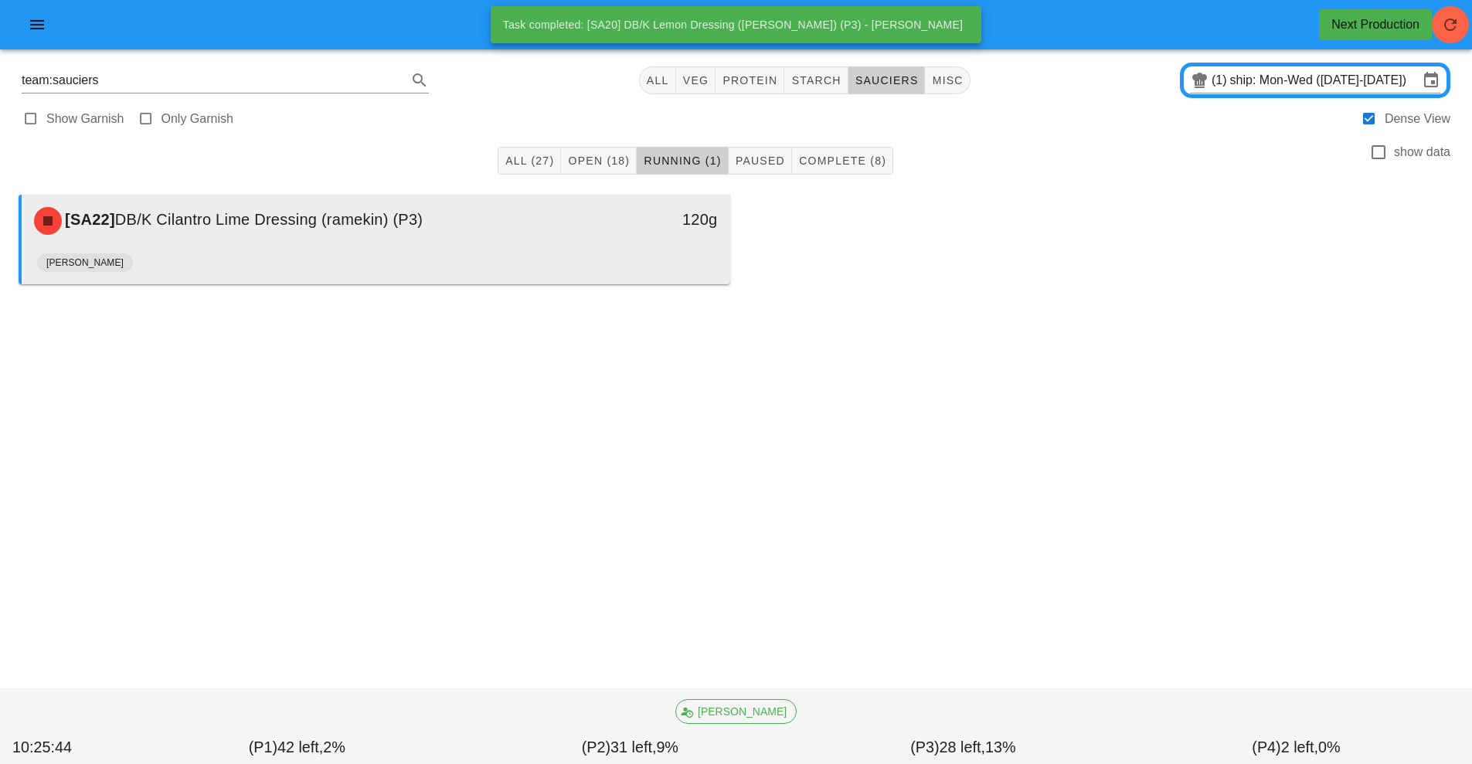
click at [630, 280] on div "[PERSON_NAME]" at bounding box center [376, 265] width 678 height 37
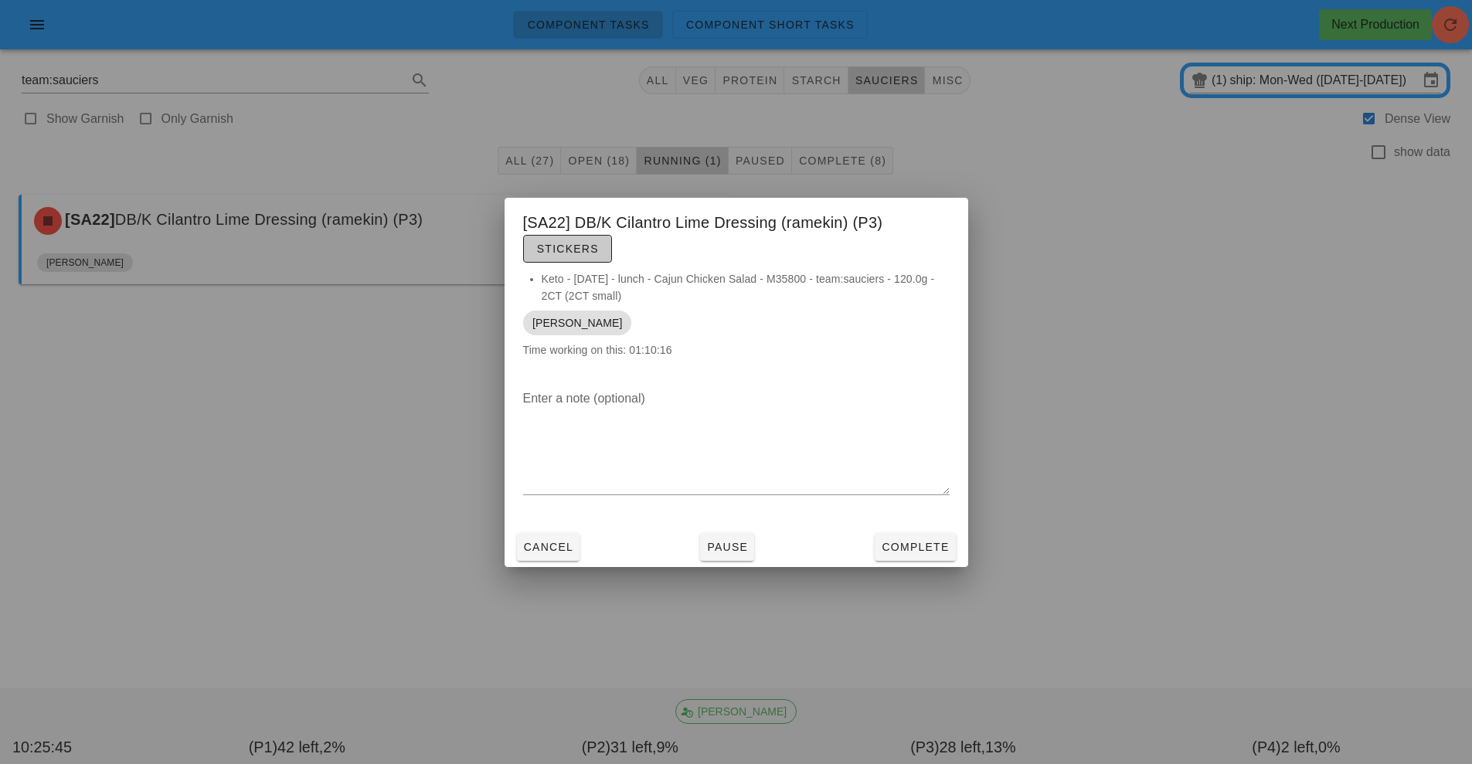
click at [578, 249] on span "Stickers" at bounding box center [567, 249] width 63 height 12
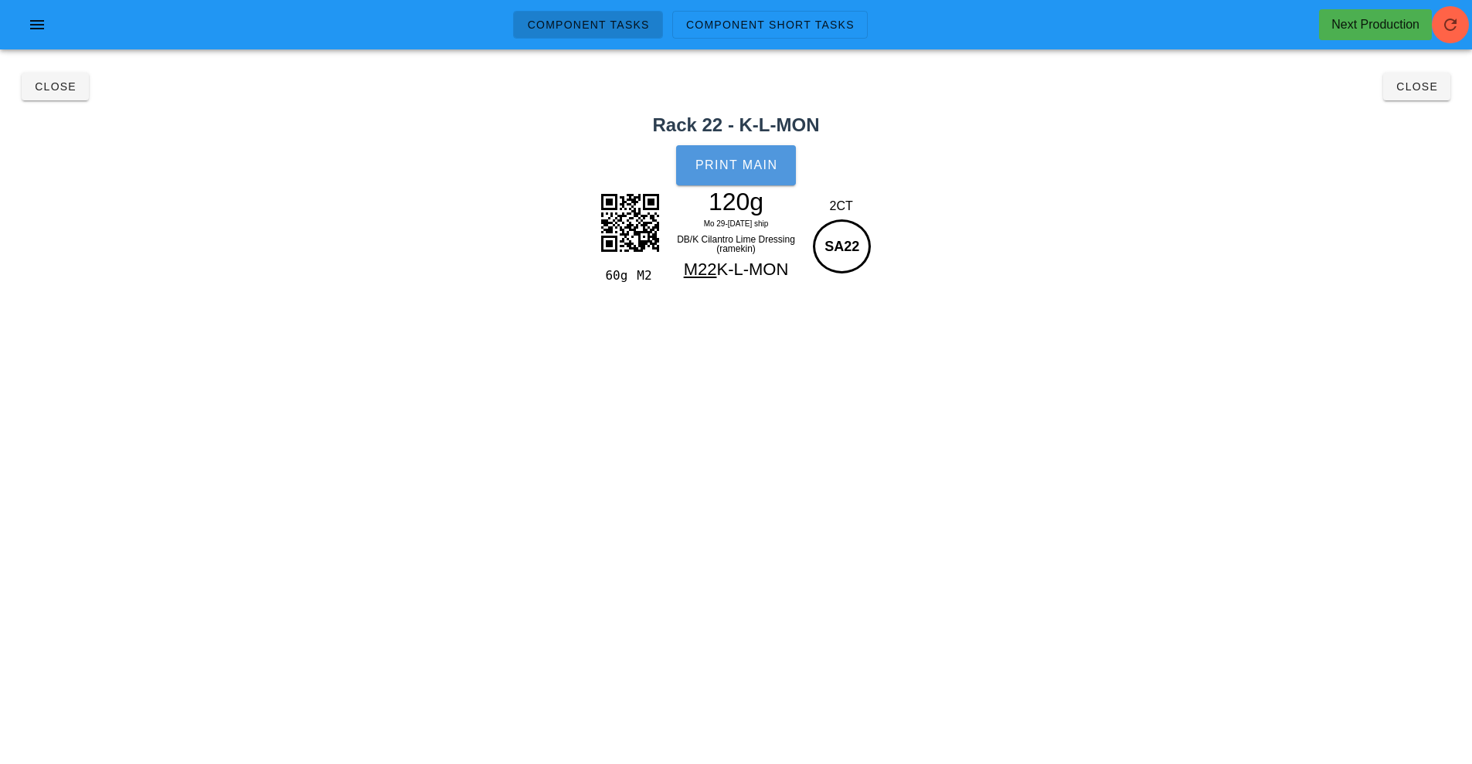
click at [702, 179] on button "Print Main" at bounding box center [735, 165] width 119 height 40
click at [1443, 97] on button "Close" at bounding box center [1416, 87] width 67 height 28
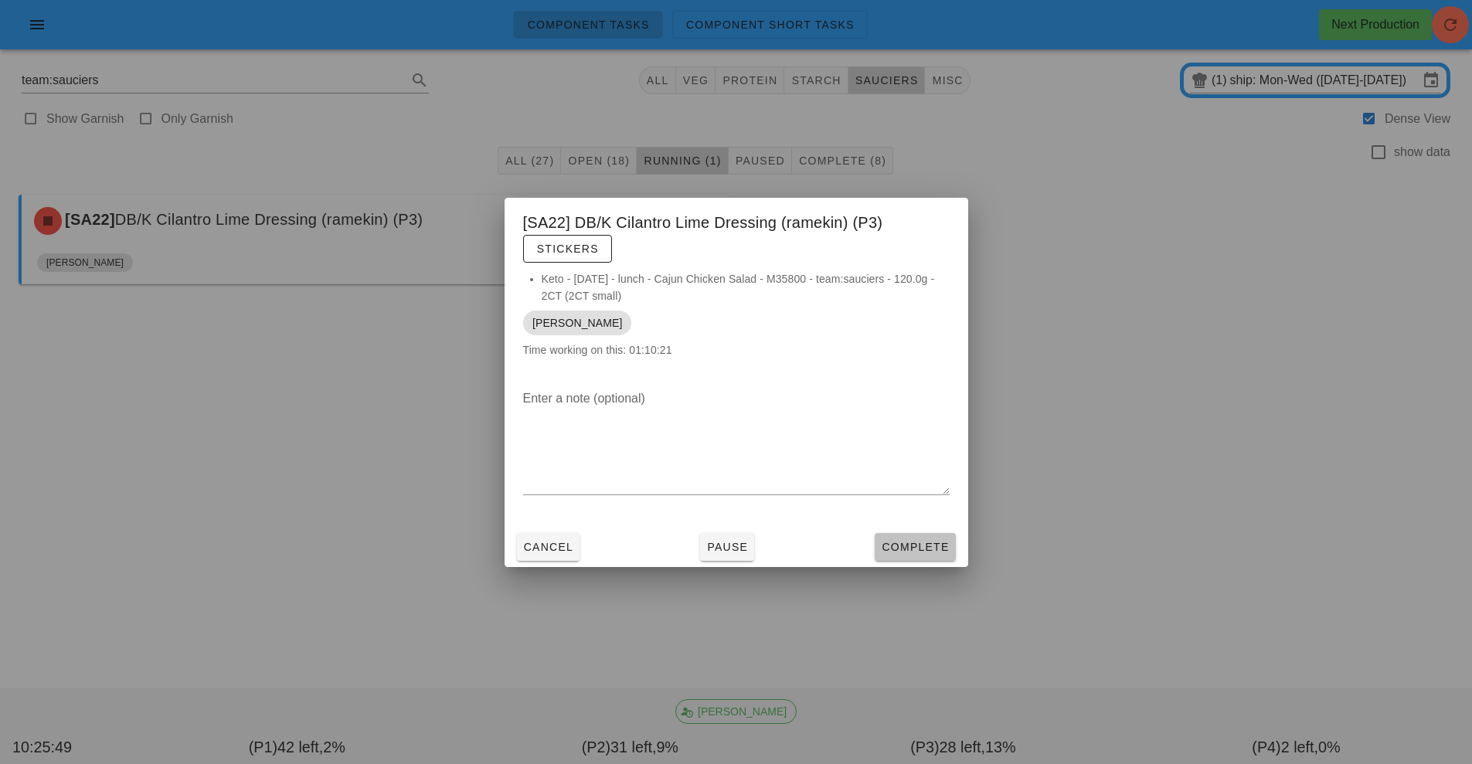
click at [946, 558] on button "Complete" at bounding box center [915, 547] width 80 height 28
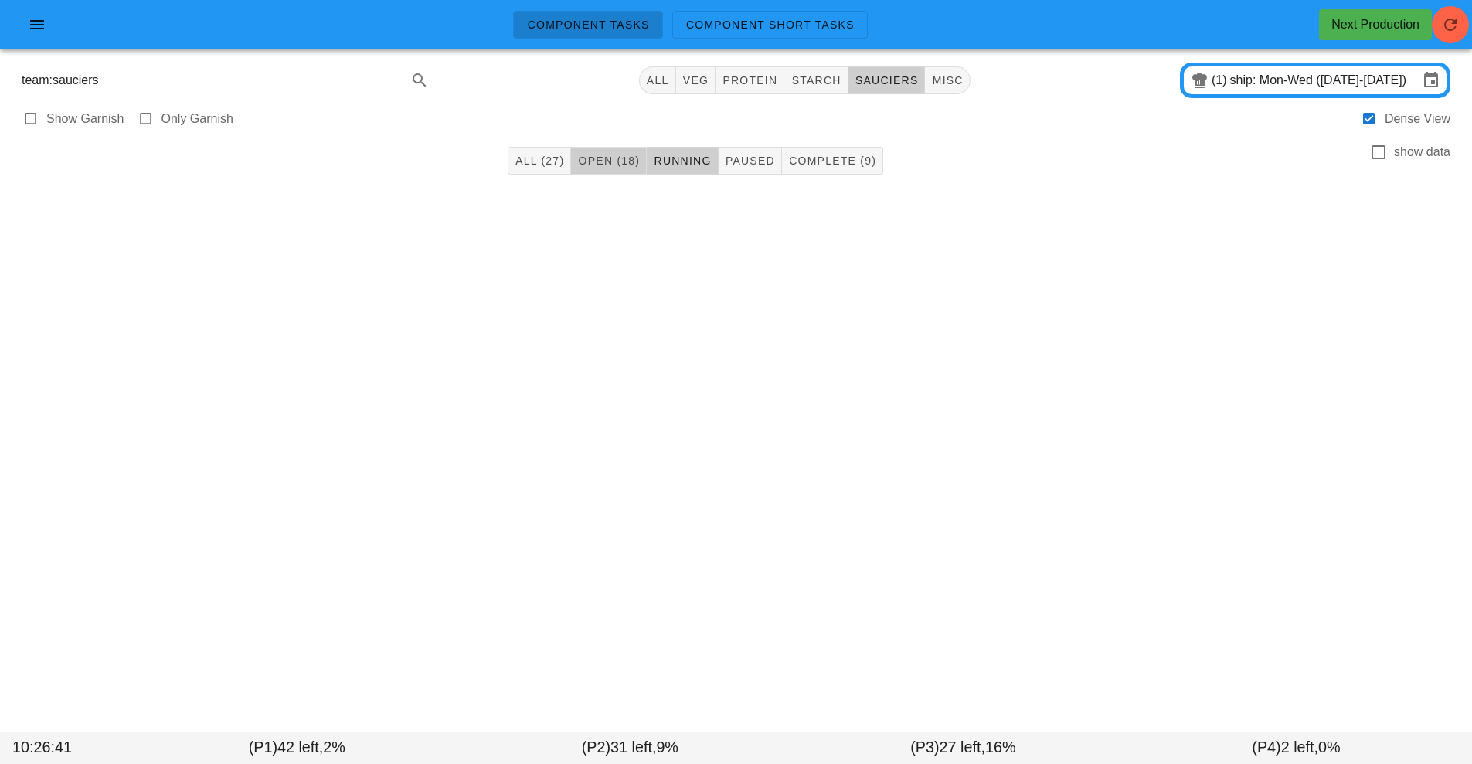
click at [599, 159] on span "Open (18)" at bounding box center [608, 161] width 63 height 12
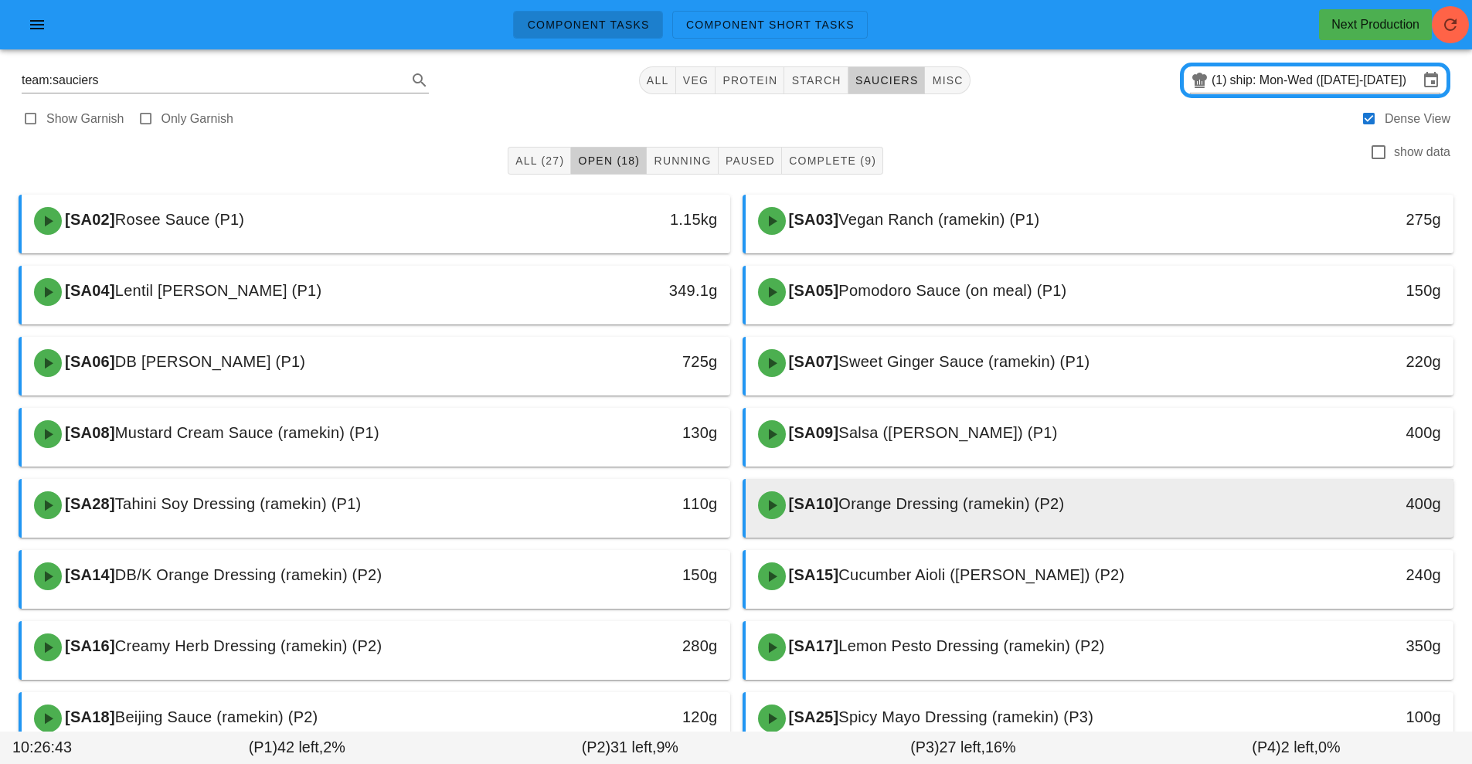
click at [907, 535] on div at bounding box center [1100, 535] width 678 height 6
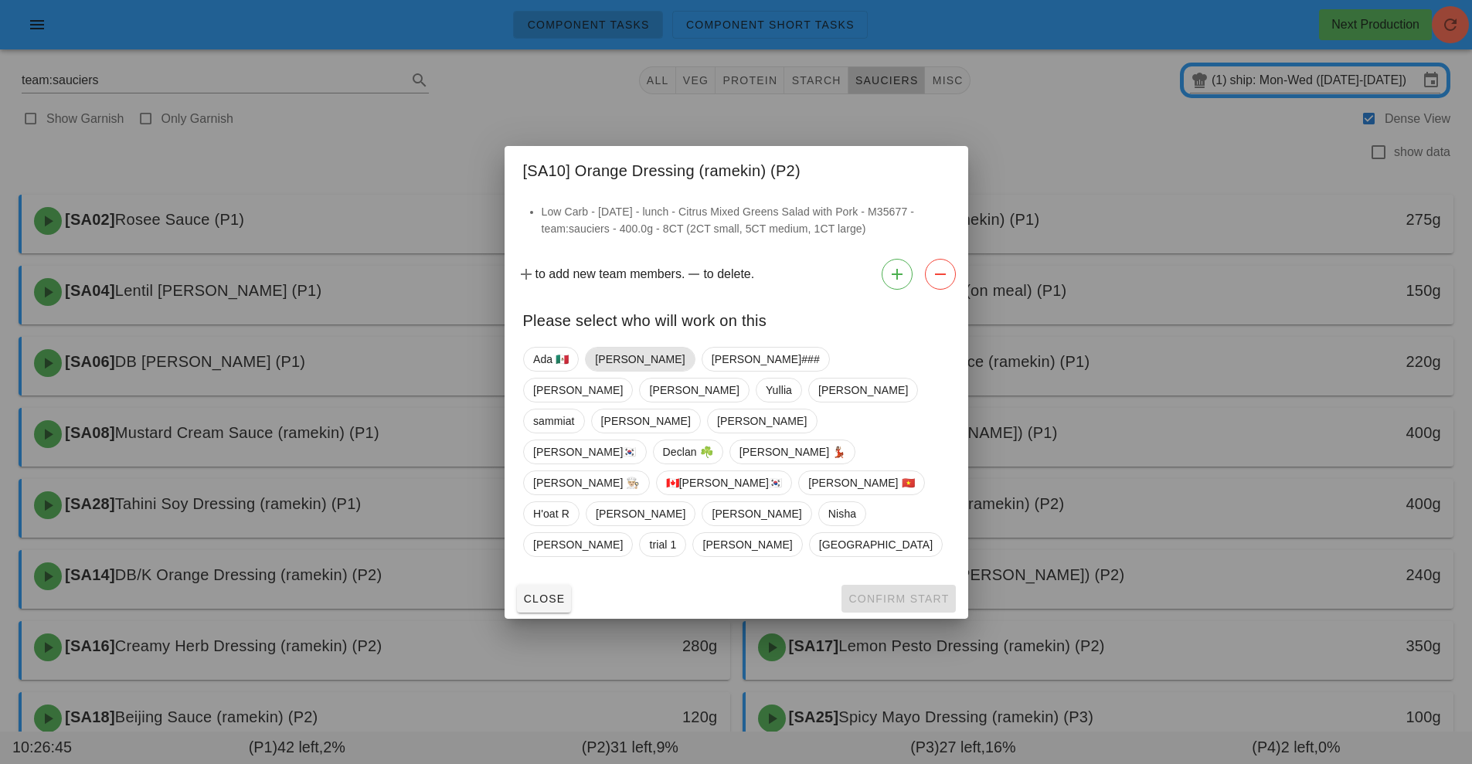
click at [621, 371] on span "[PERSON_NAME]" at bounding box center [640, 359] width 90 height 23
click at [922, 593] on span "Confirm Start" at bounding box center [898, 599] width 101 height 12
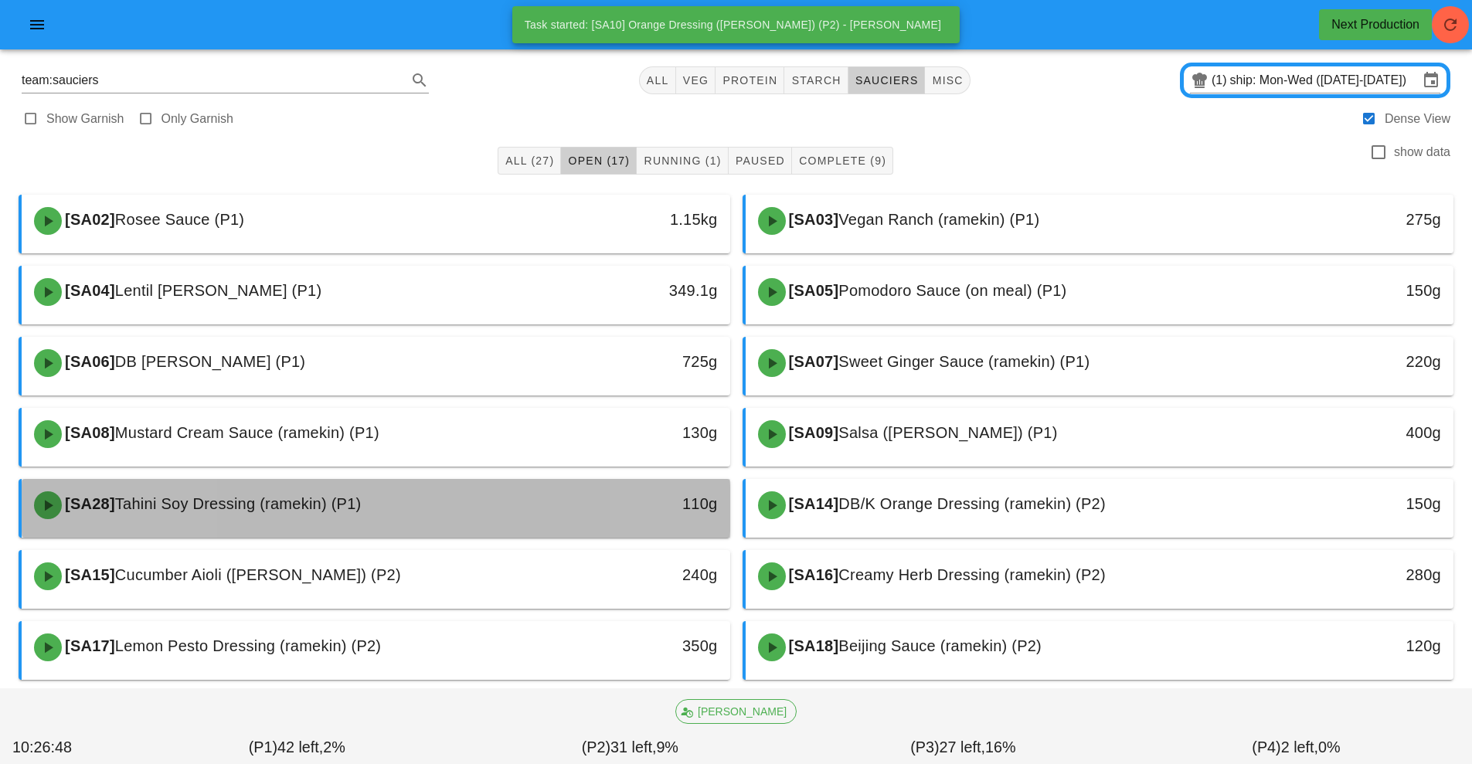
click at [555, 498] on div "110g" at bounding box center [638, 505] width 175 height 46
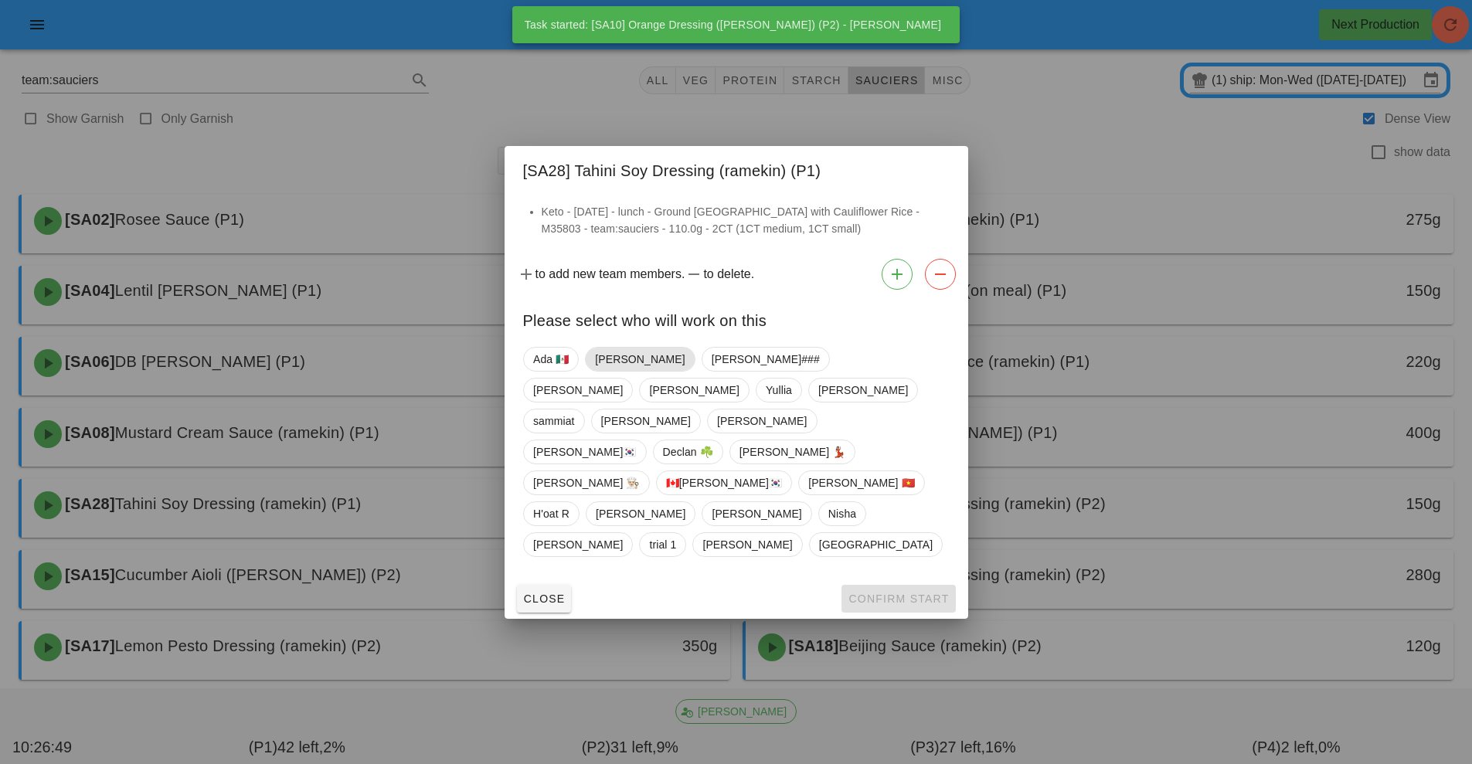
click at [628, 371] on span "[PERSON_NAME]" at bounding box center [640, 359] width 90 height 23
click at [915, 593] on span "Confirm Start" at bounding box center [898, 599] width 101 height 12
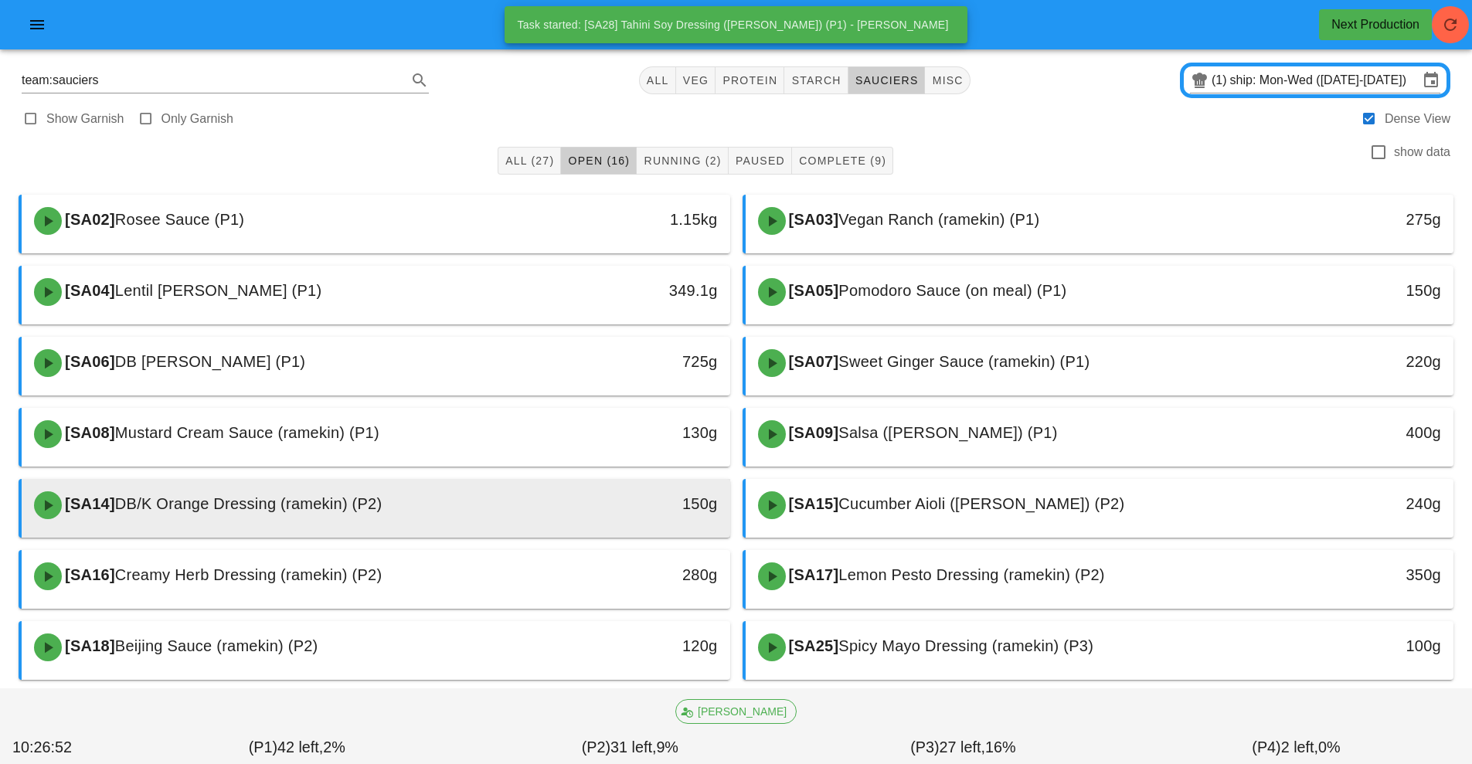
click at [514, 522] on div "[SA14] DB/K Orange Dressing (ramekin) (P2)" at bounding box center [288, 505] width 526 height 46
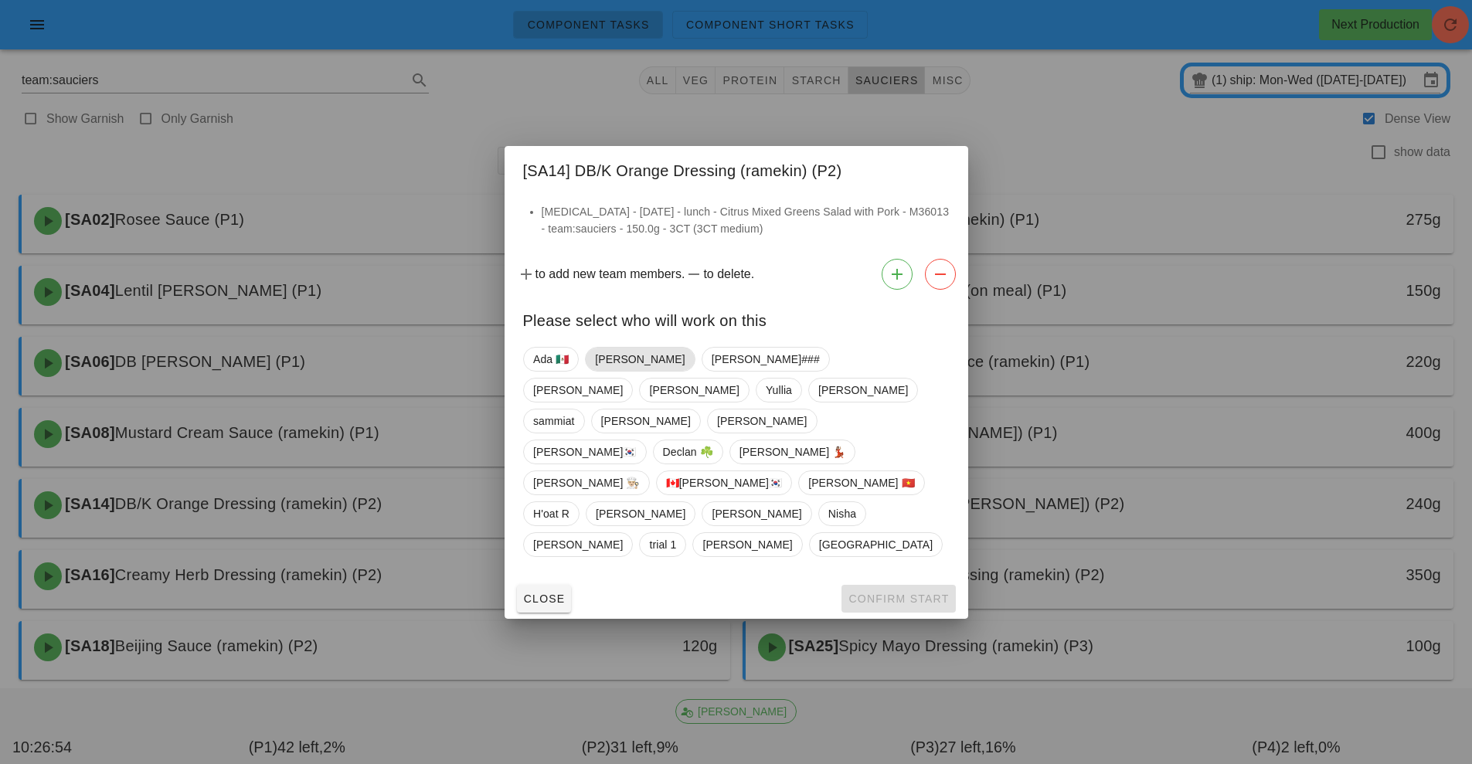
click at [616, 371] on span "[PERSON_NAME]" at bounding box center [640, 359] width 90 height 23
click at [925, 593] on span "Confirm Start" at bounding box center [898, 599] width 101 height 12
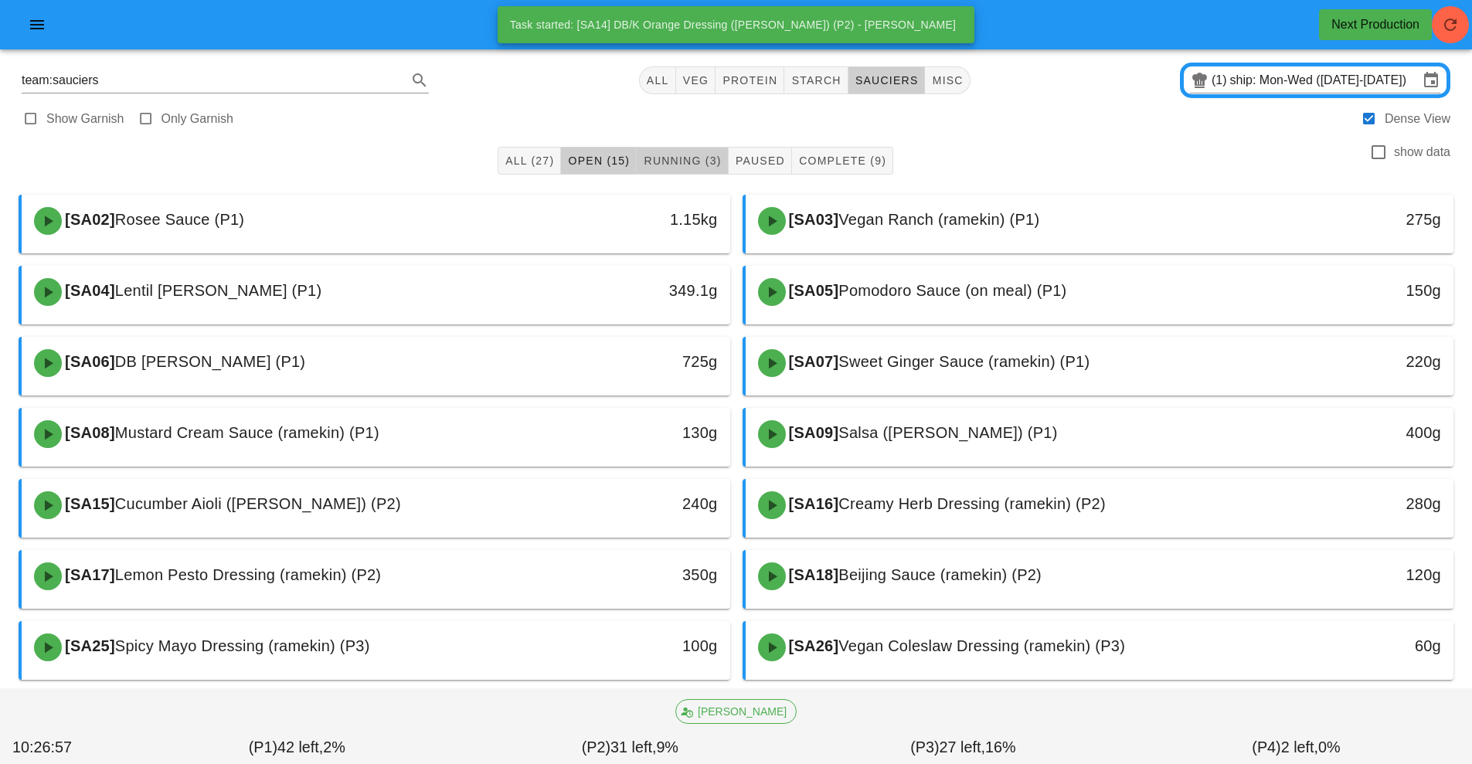
click at [680, 162] on span "Running (3)" at bounding box center [682, 161] width 78 height 12
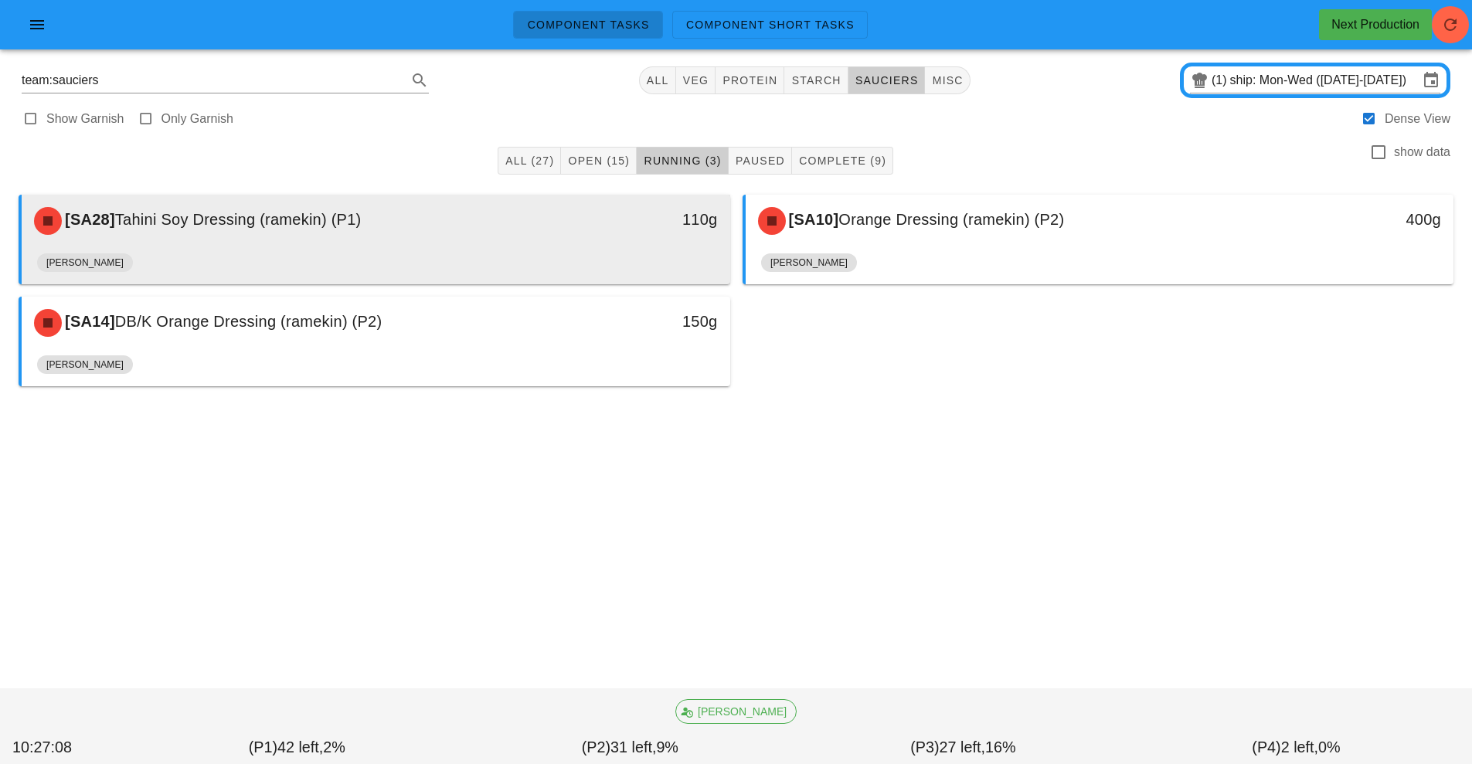
click at [509, 245] on div "[SA28] Tahini Soy Dressing (ramekin) (P1) 110g" at bounding box center [376, 221] width 709 height 53
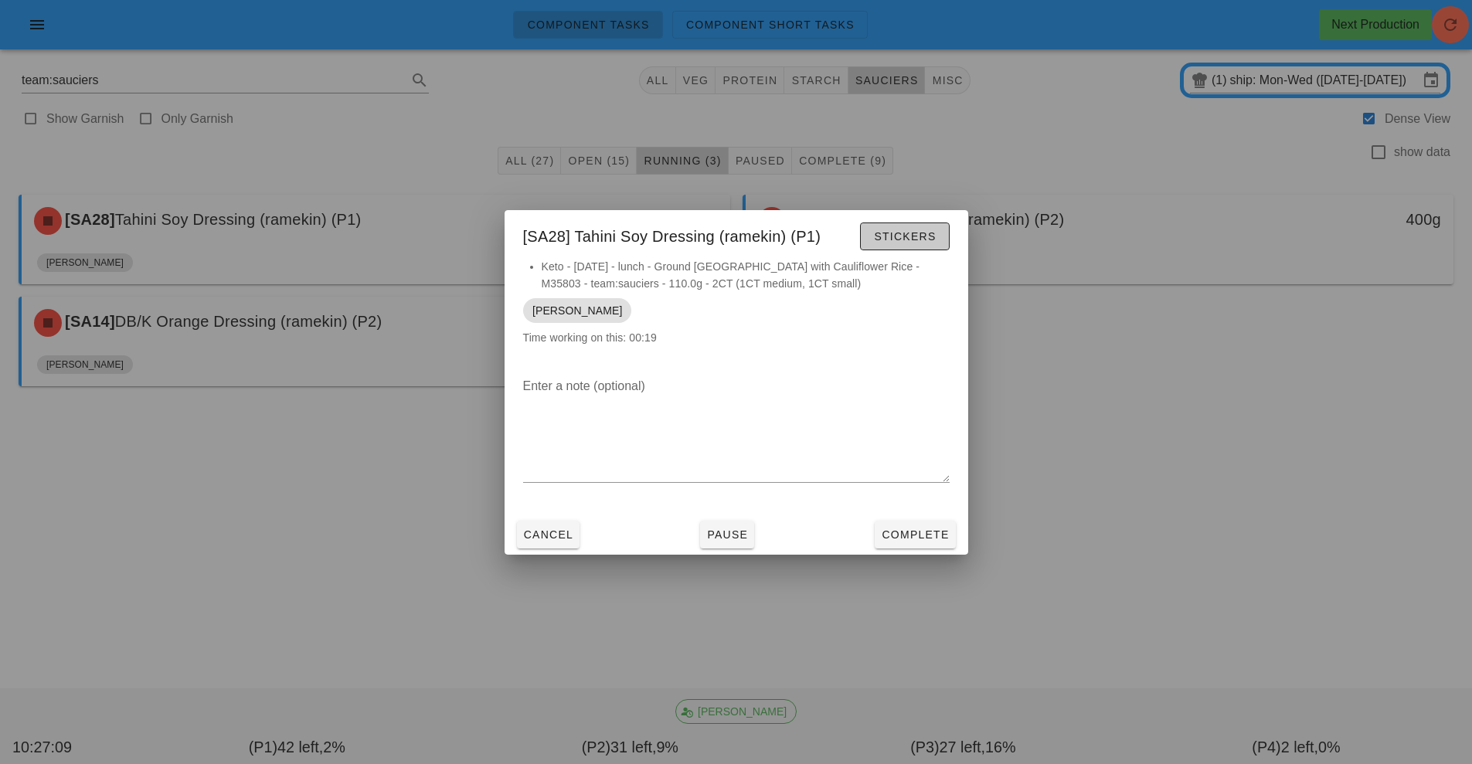
click at [927, 232] on span "Stickers" at bounding box center [904, 236] width 63 height 12
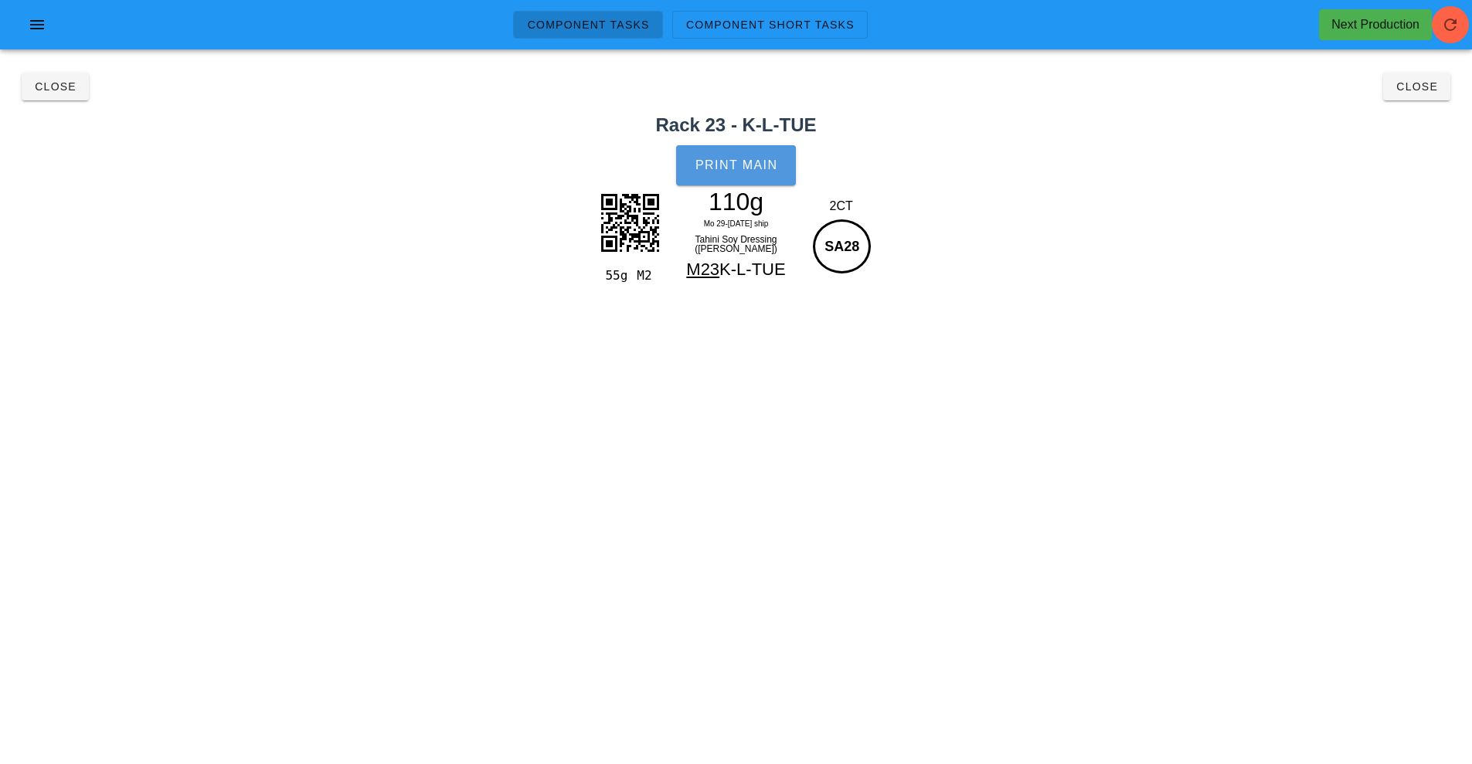
click at [758, 172] on span "Print Main" at bounding box center [736, 165] width 83 height 14
click at [1430, 94] on button "Close" at bounding box center [1416, 87] width 67 height 28
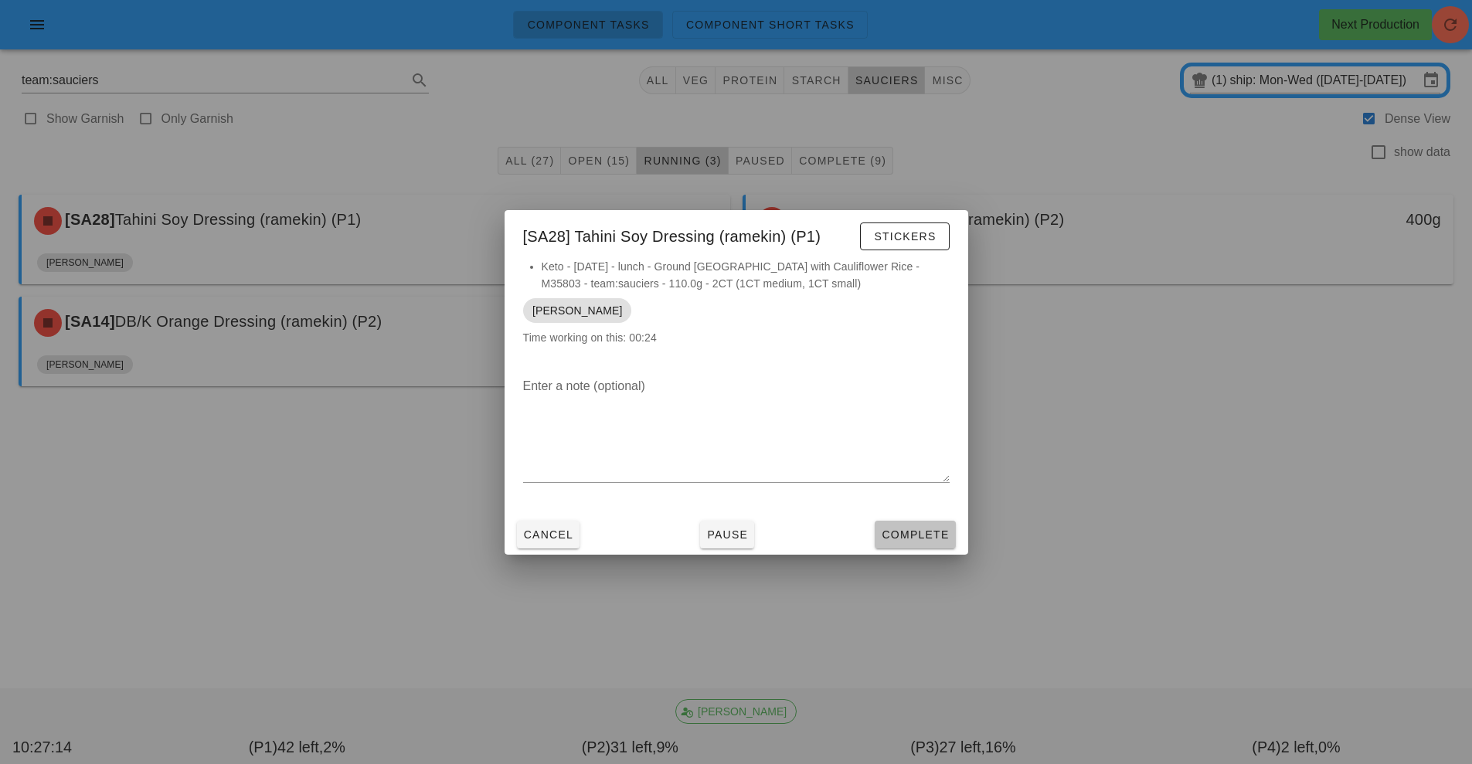
click at [936, 544] on button "Complete" at bounding box center [915, 535] width 80 height 28
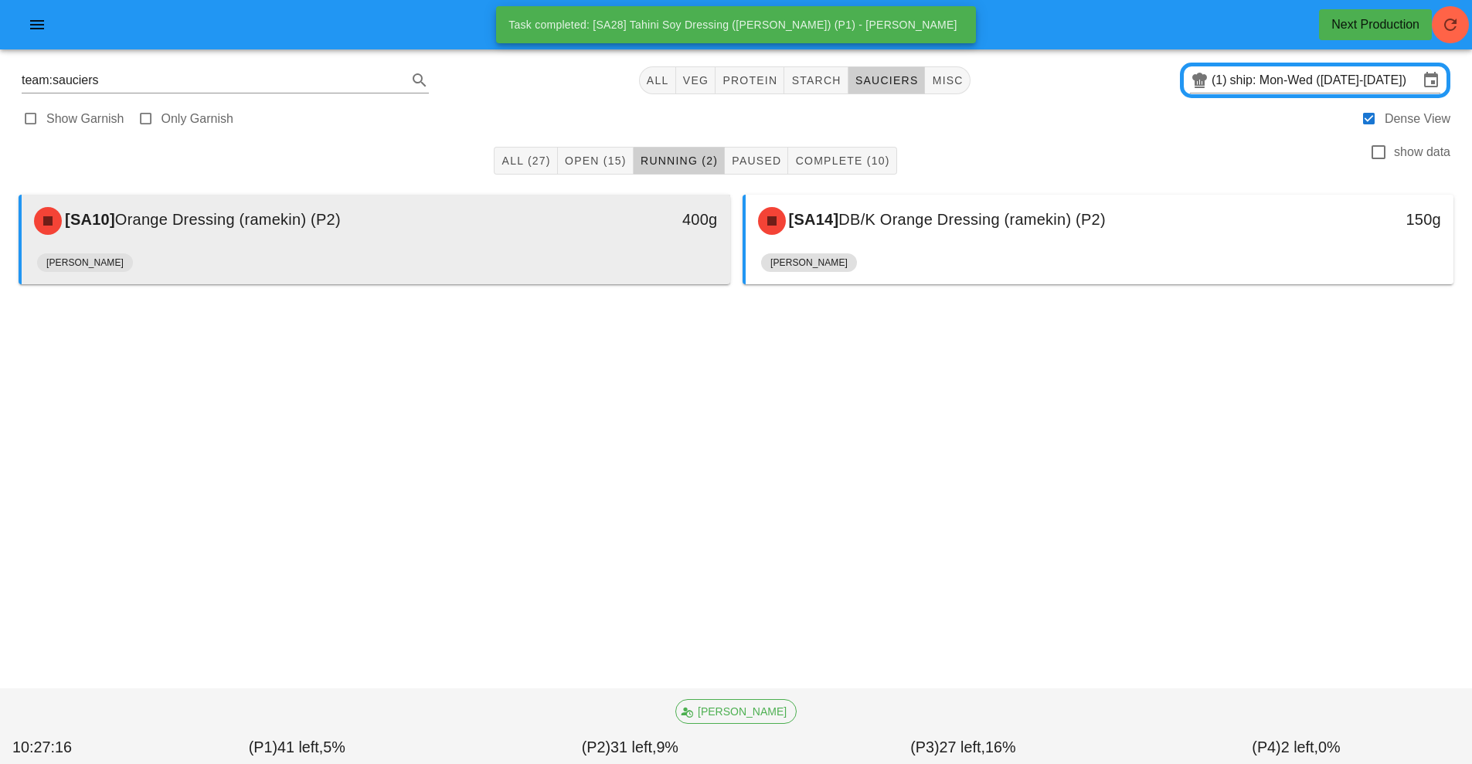
click at [603, 246] on div "[SA10] Orange Dressing (ramekin) (P2) 400g" at bounding box center [376, 221] width 709 height 53
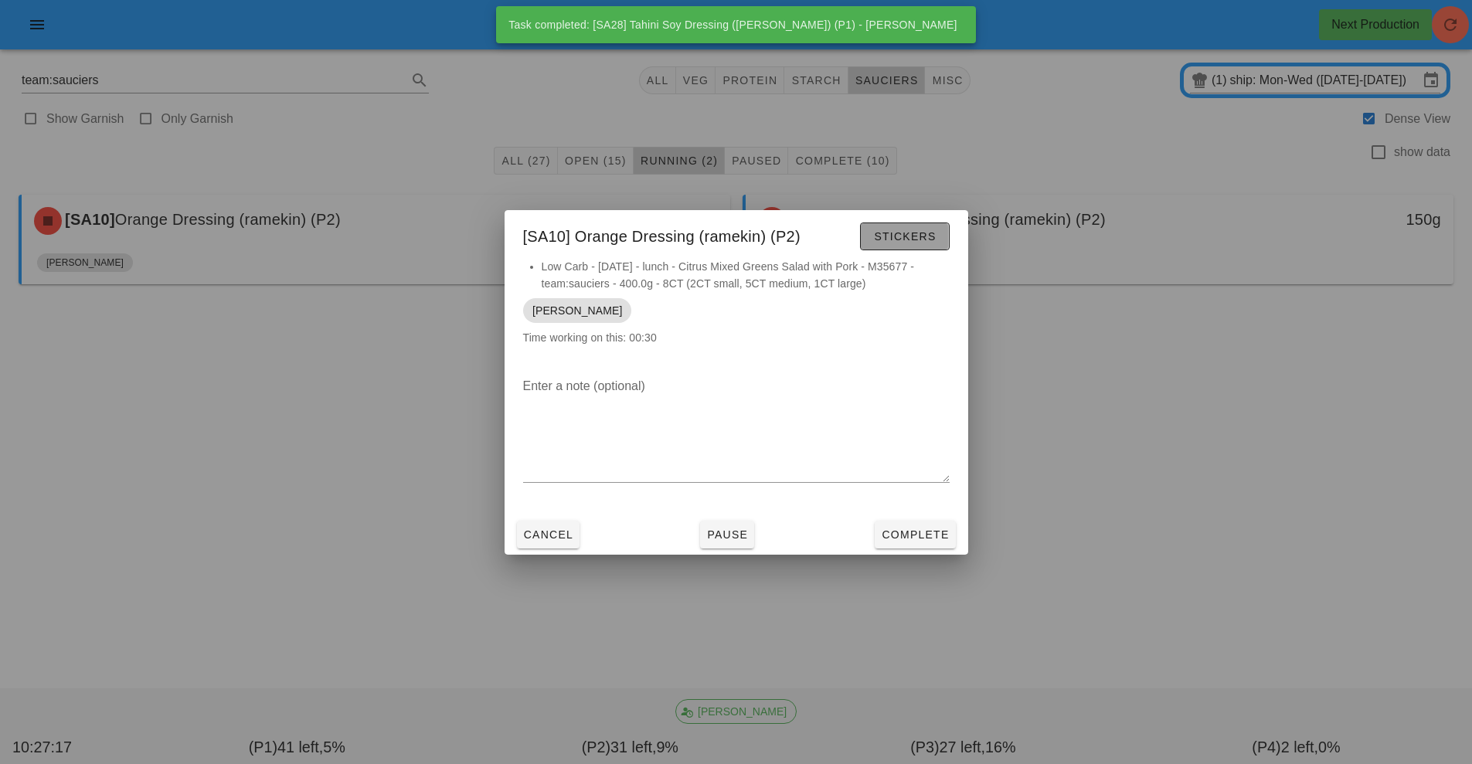
click at [913, 245] on button "Stickers" at bounding box center [904, 237] width 89 height 28
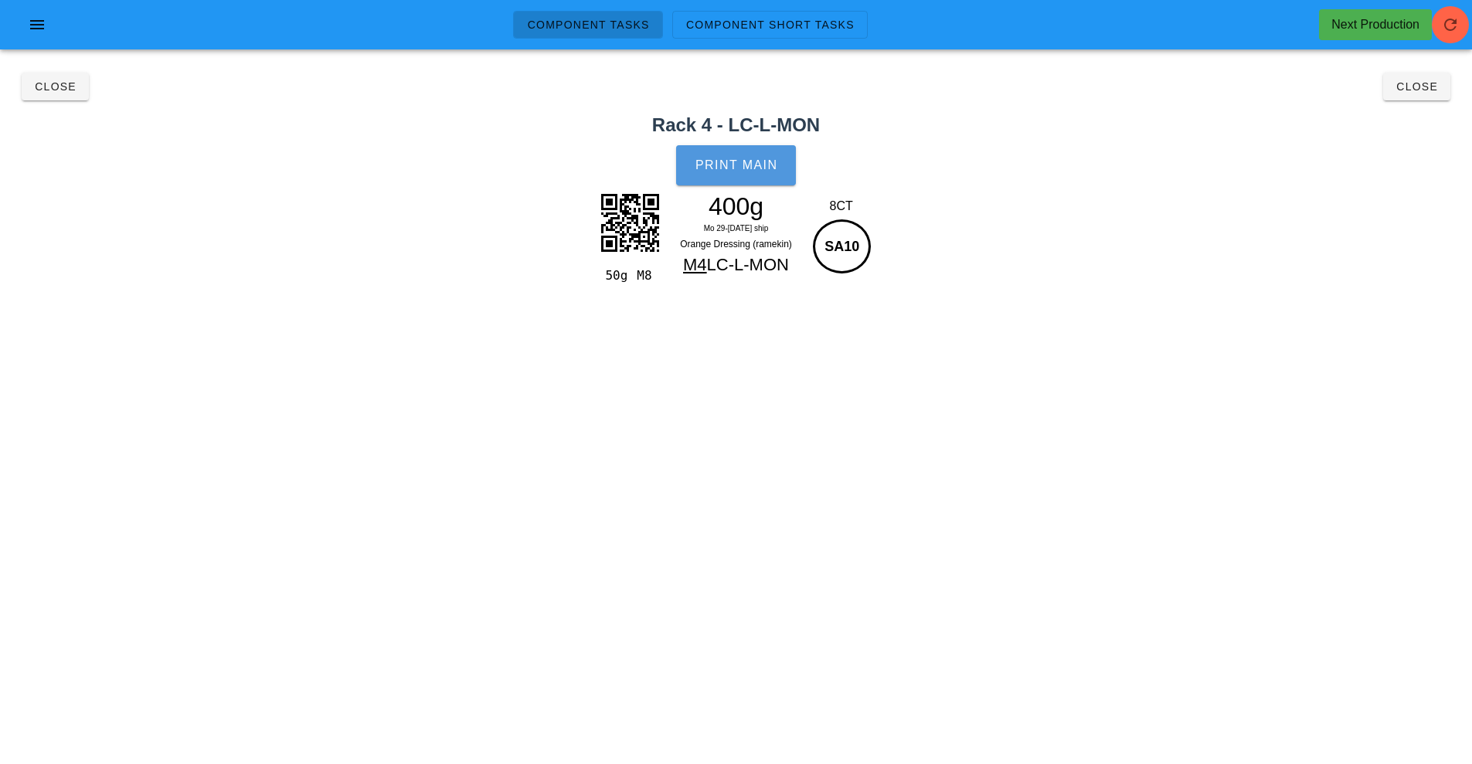
click at [723, 175] on button "Print Main" at bounding box center [735, 165] width 119 height 40
click at [1419, 98] on button "Close" at bounding box center [1416, 87] width 67 height 28
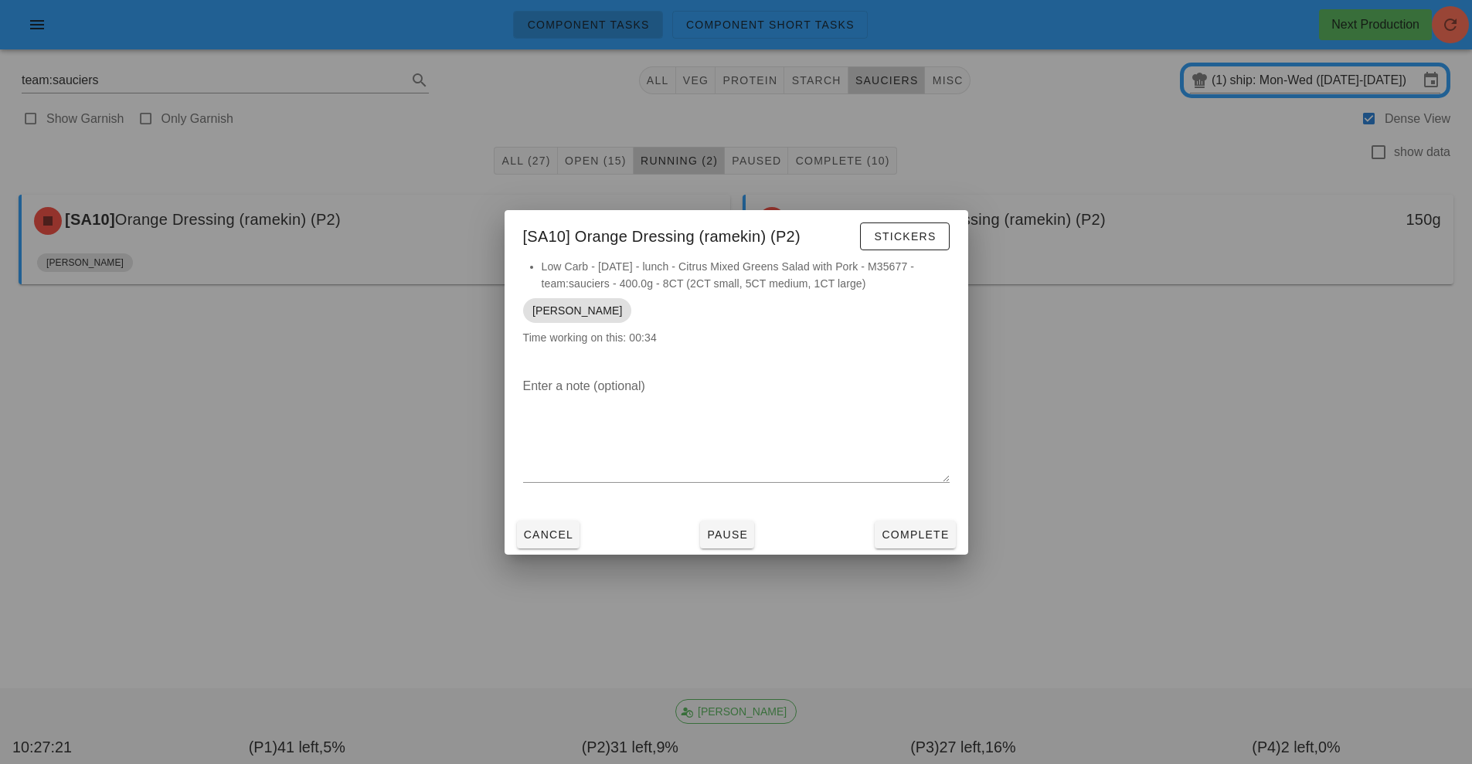
click at [966, 532] on div "Cancel Pause Complete" at bounding box center [737, 535] width 464 height 40
click at [928, 523] on button "Complete" at bounding box center [915, 535] width 80 height 28
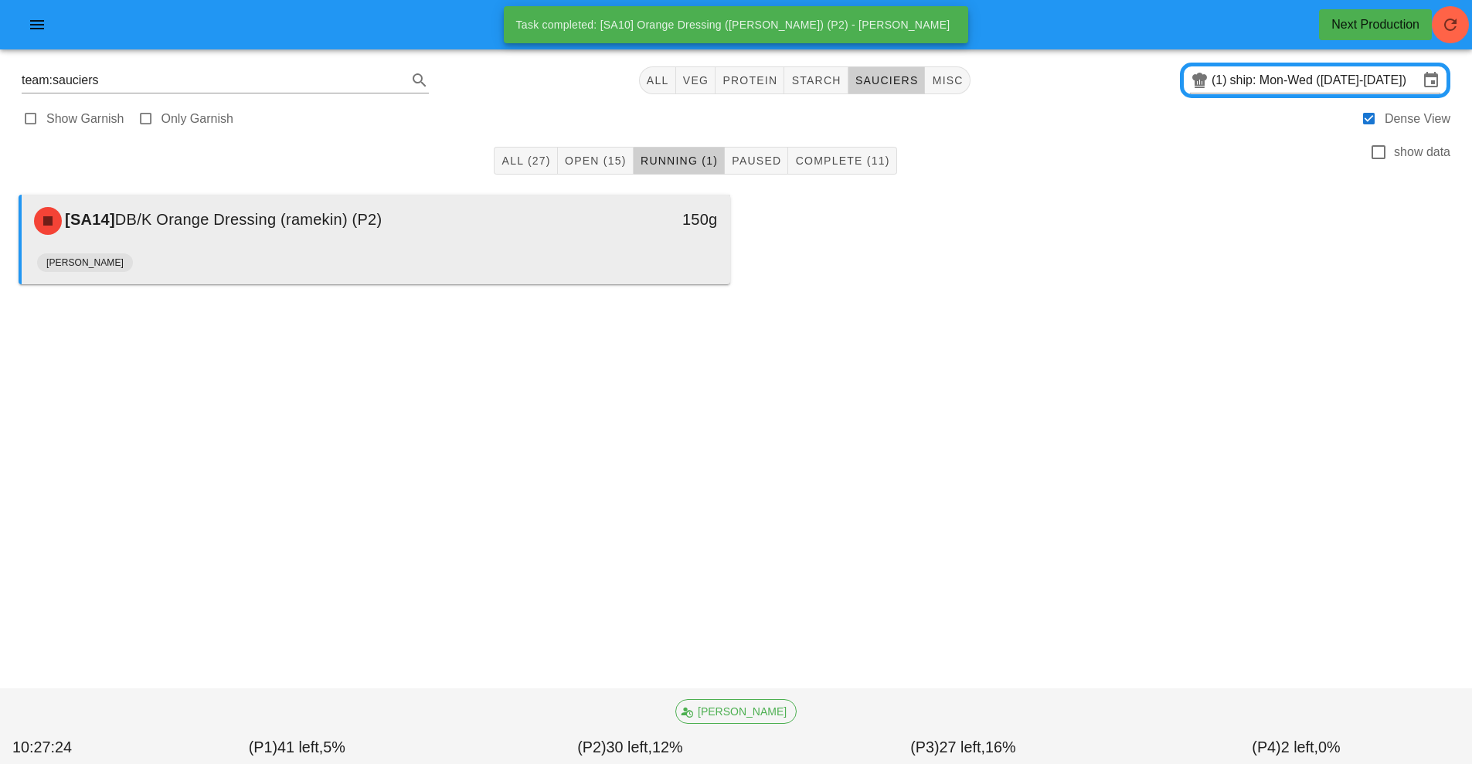
click at [560, 231] on div "150g" at bounding box center [638, 219] width 157 height 25
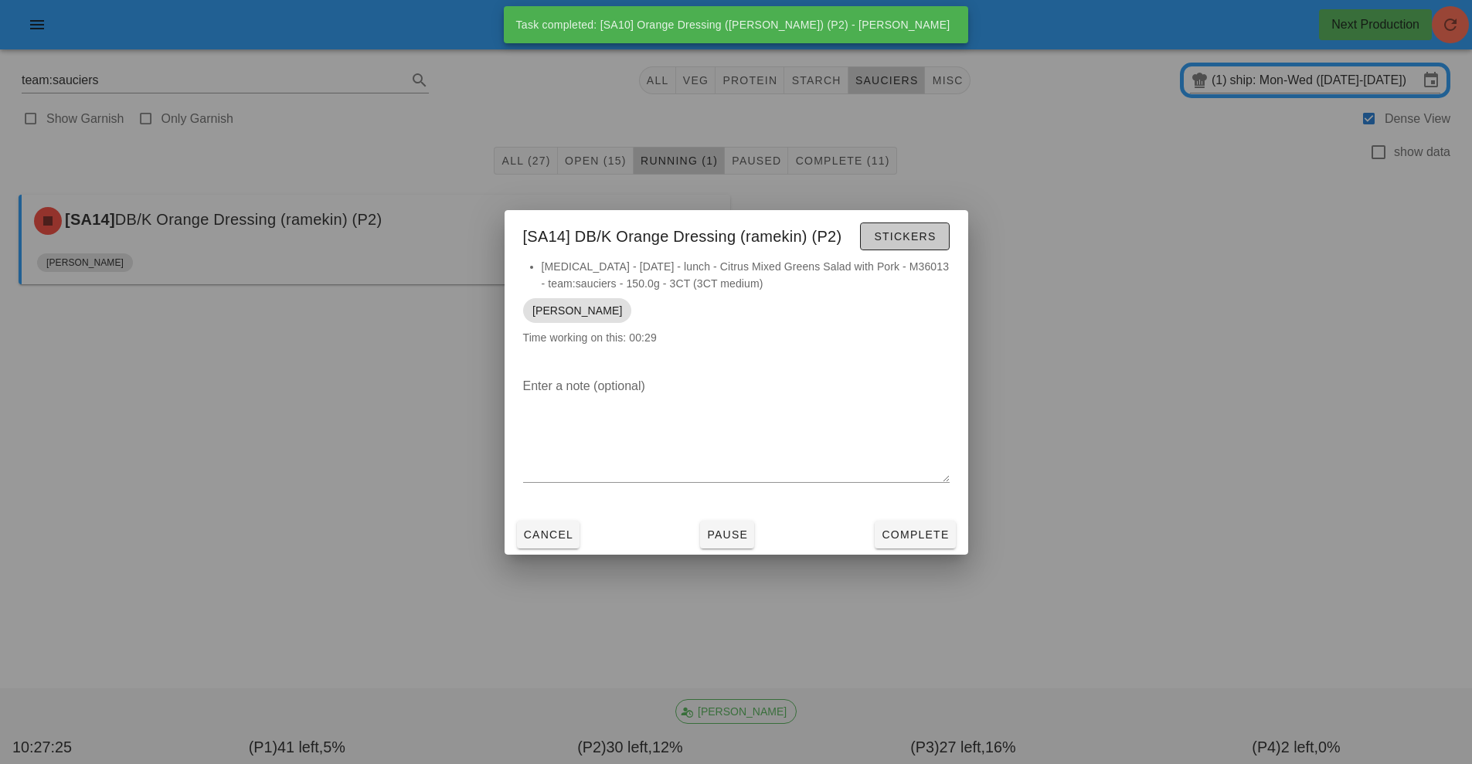
click at [918, 230] on span "Stickers" at bounding box center [904, 236] width 63 height 12
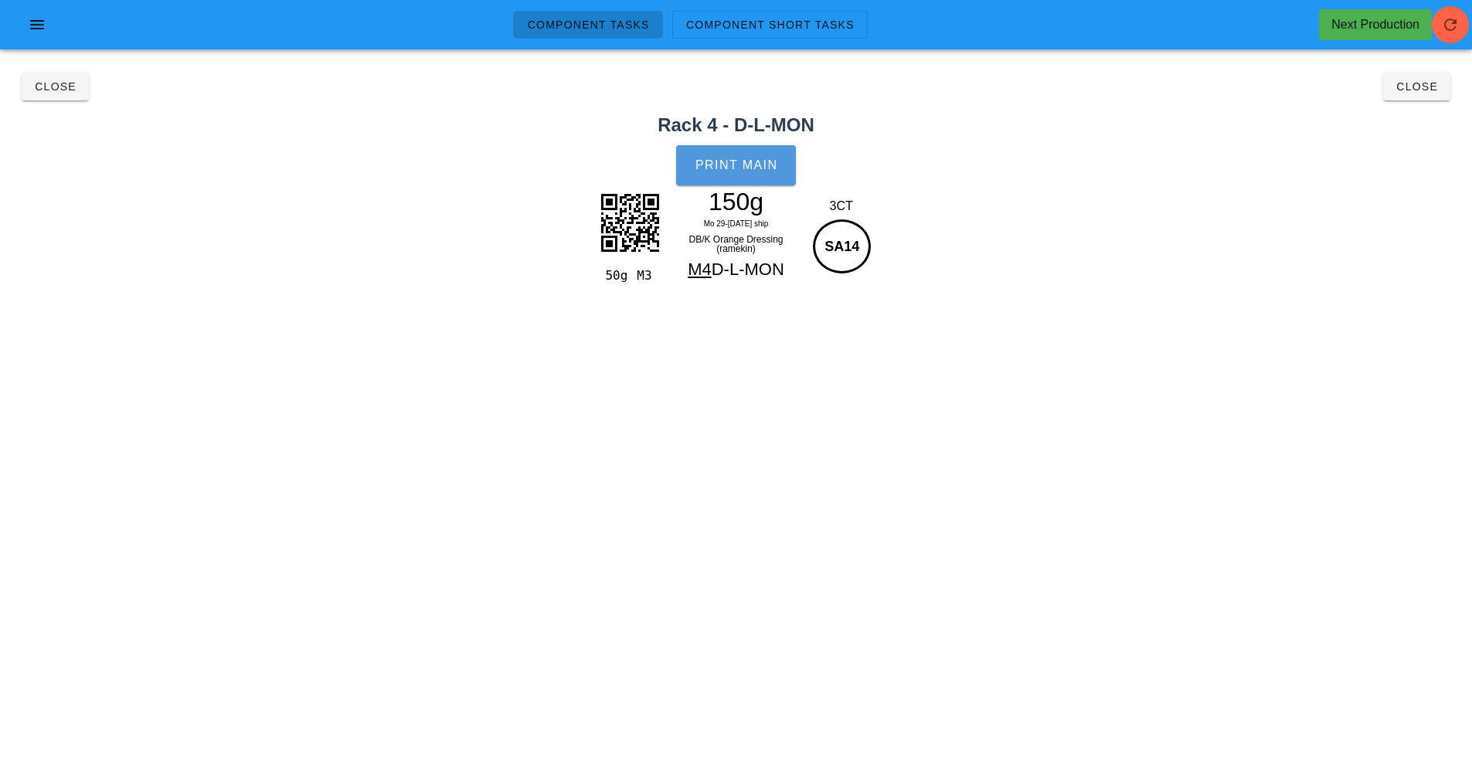
click at [784, 162] on button "Print Main" at bounding box center [735, 165] width 119 height 40
click at [1407, 87] on span "Close" at bounding box center [1417, 86] width 43 height 12
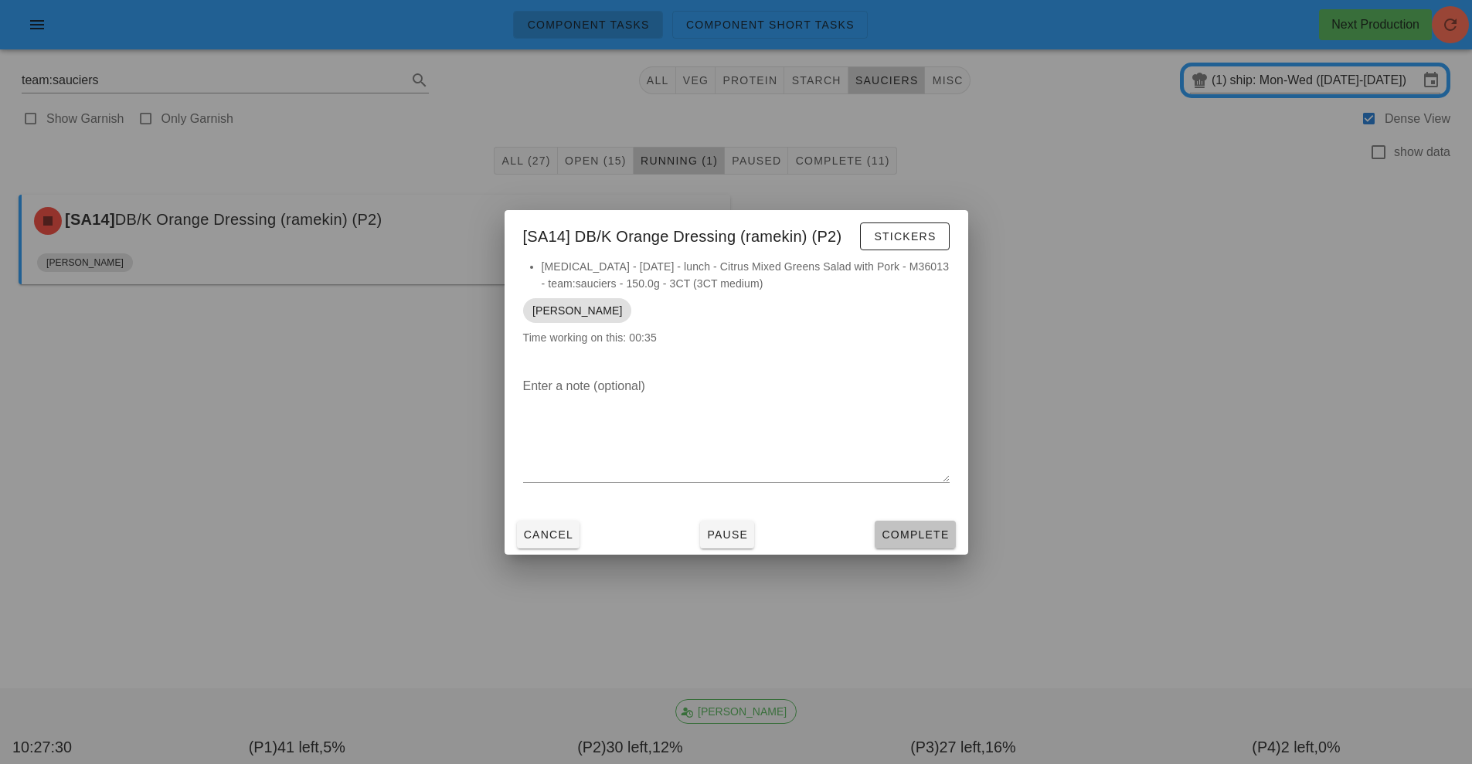
click at [918, 535] on span "Complete" at bounding box center [915, 535] width 68 height 12
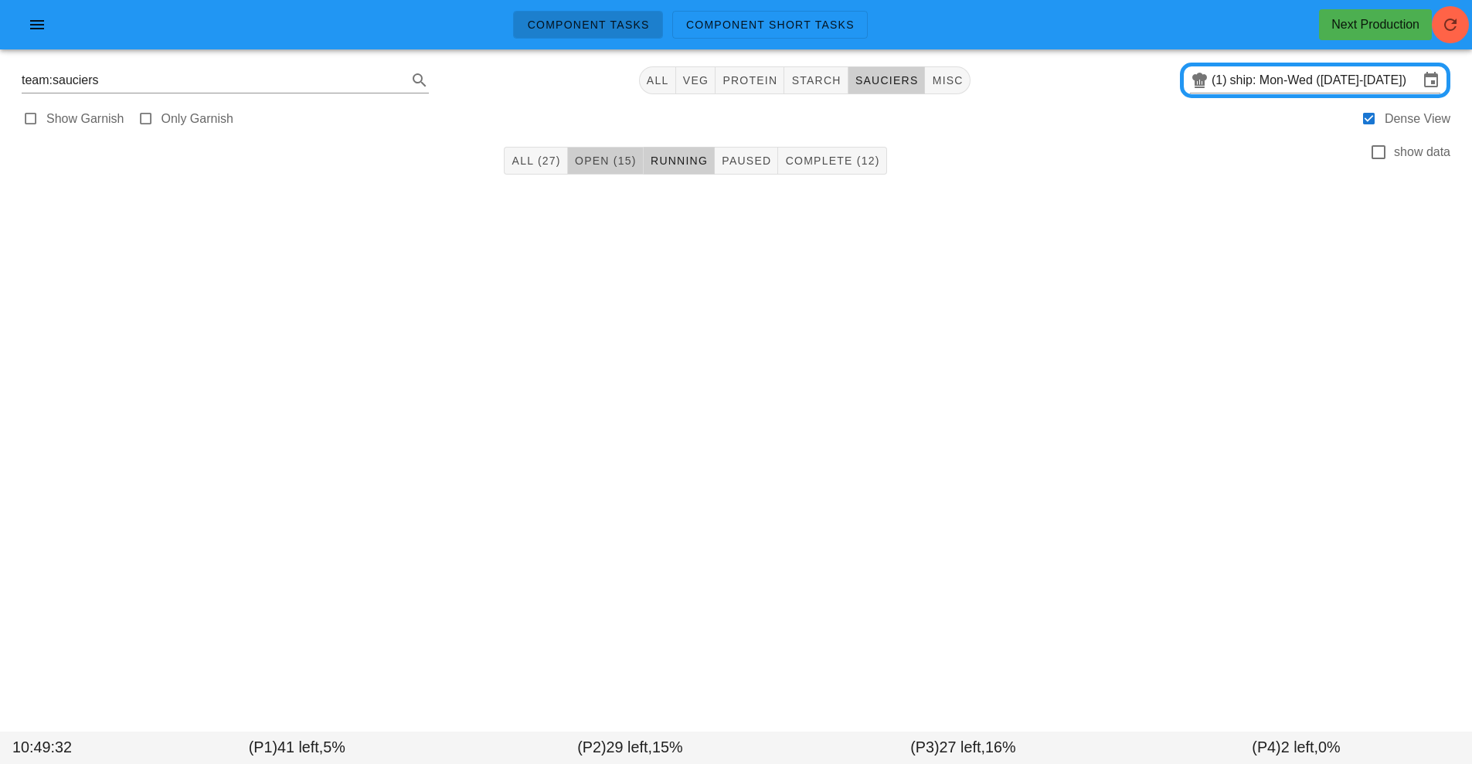
click at [617, 150] on button "Open (15)" at bounding box center [606, 161] width 76 height 28
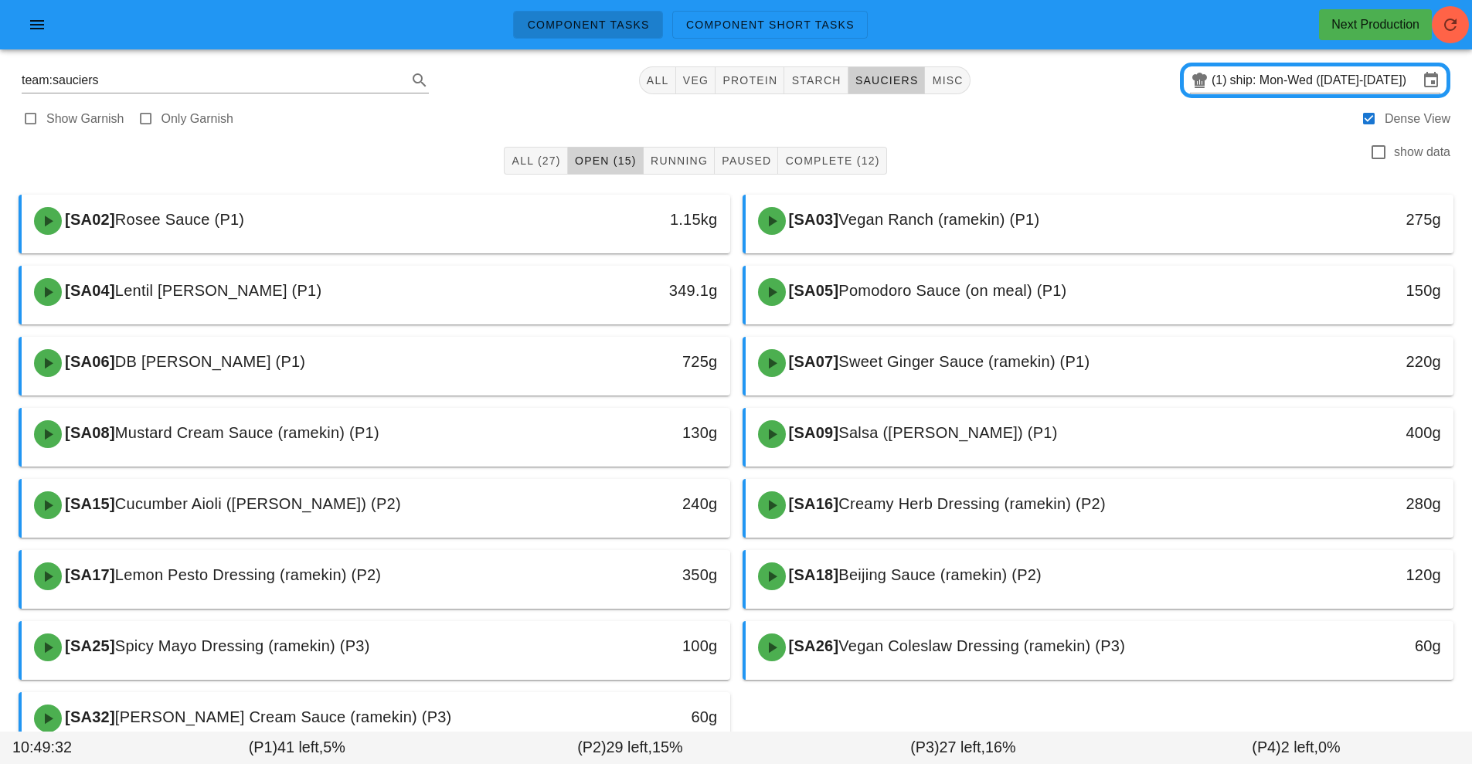
click at [607, 164] on span "Open (15)" at bounding box center [605, 161] width 63 height 12
click at [826, 147] on button "Complete (12)" at bounding box center [832, 161] width 108 height 28
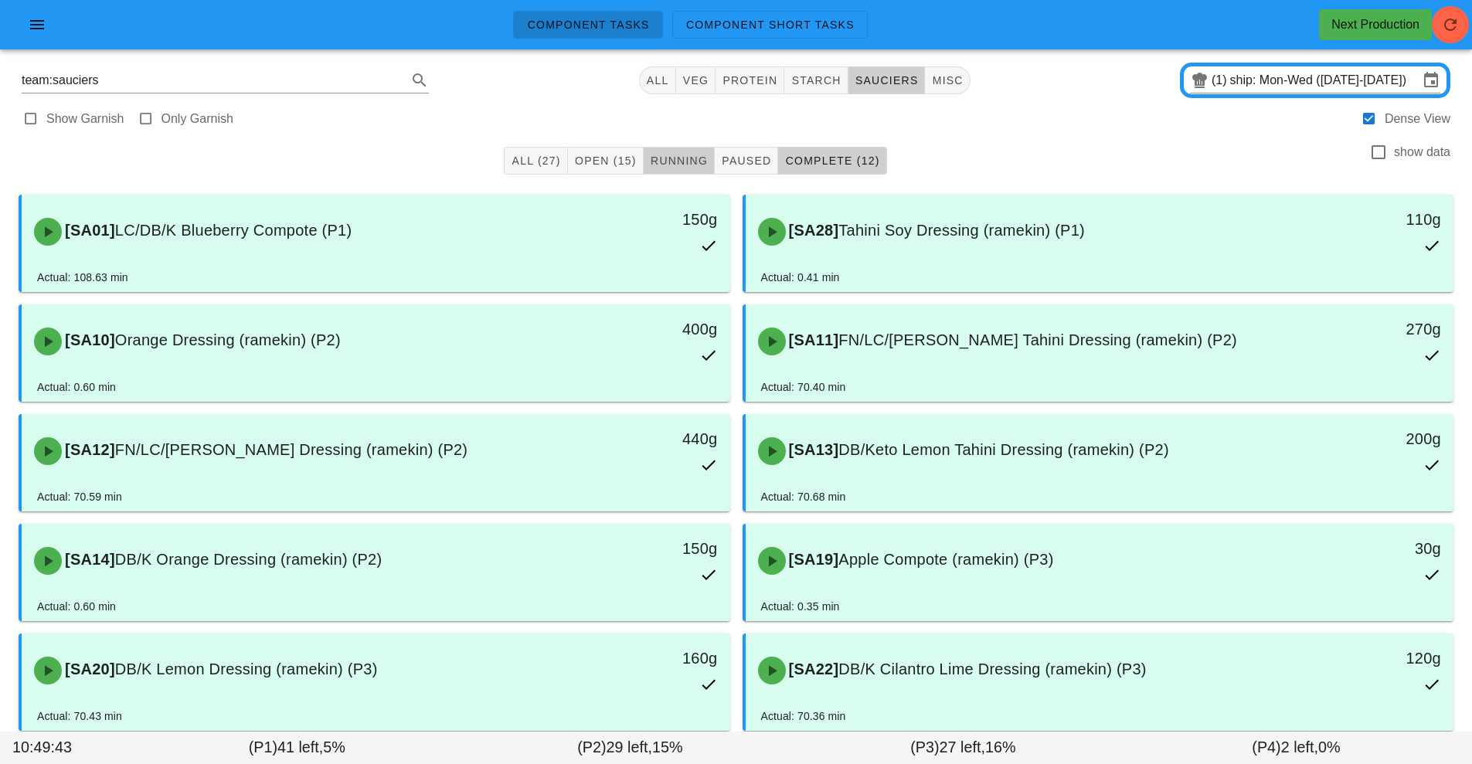
click at [681, 163] on span "Running" at bounding box center [679, 161] width 58 height 12
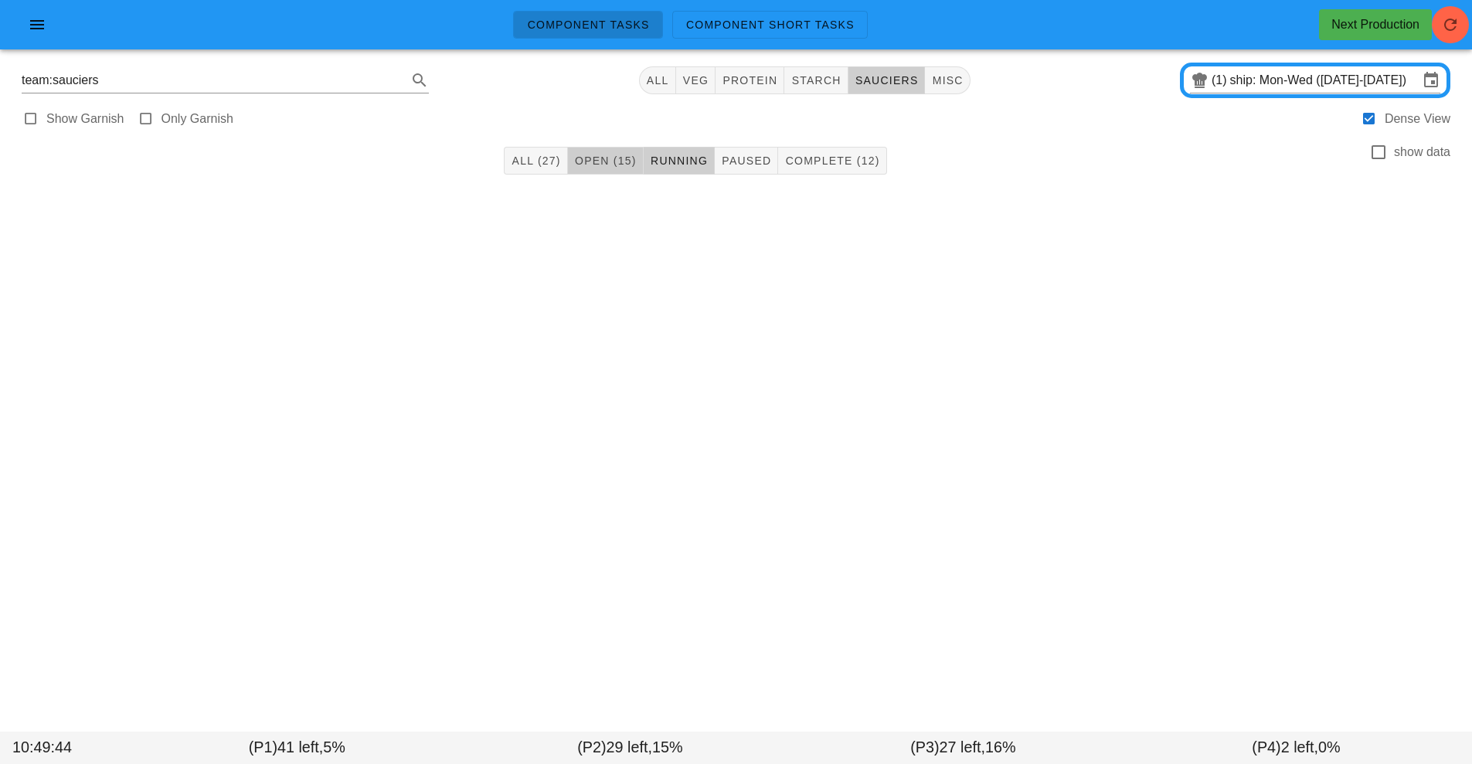
click at [607, 173] on button "Open (15)" at bounding box center [606, 161] width 76 height 28
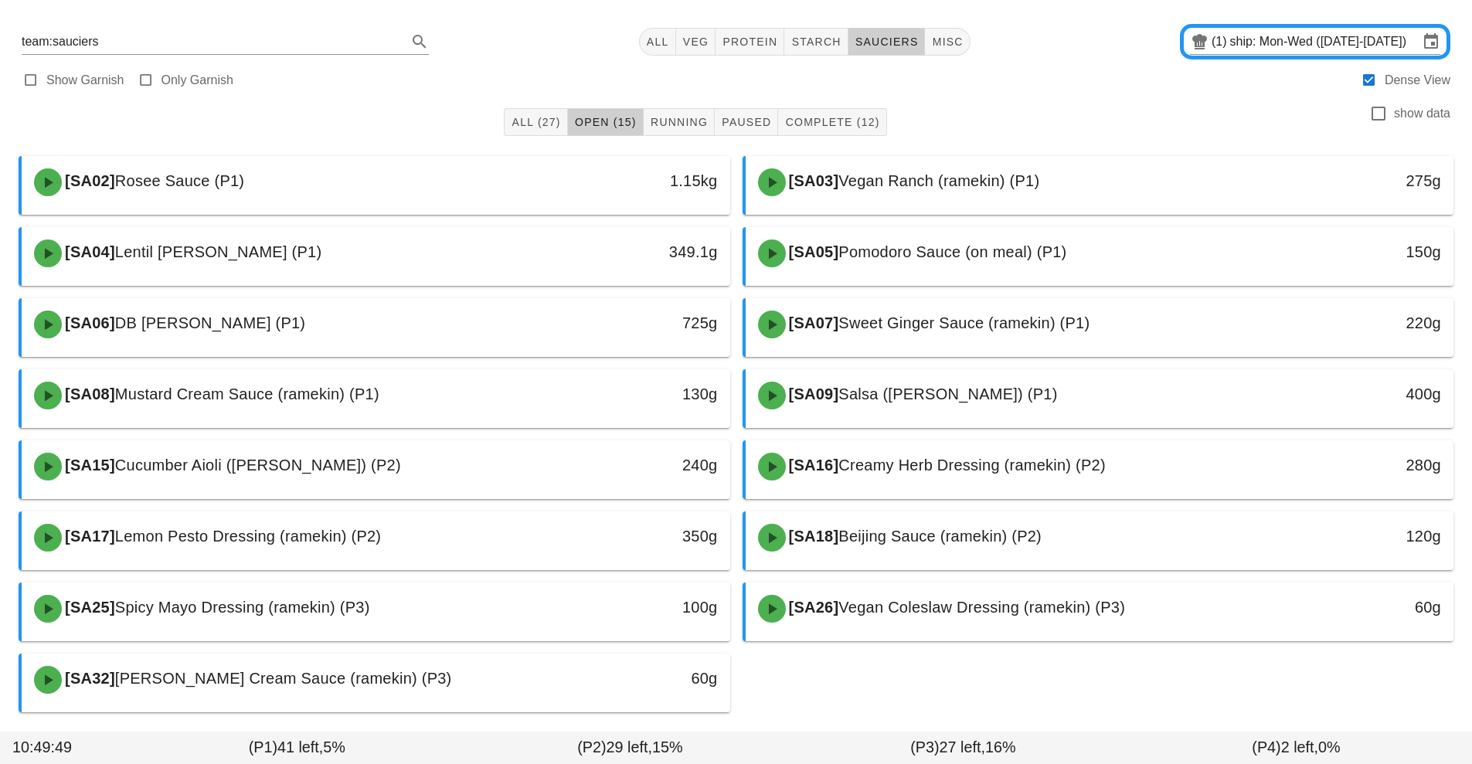
scroll to position [98, 0]
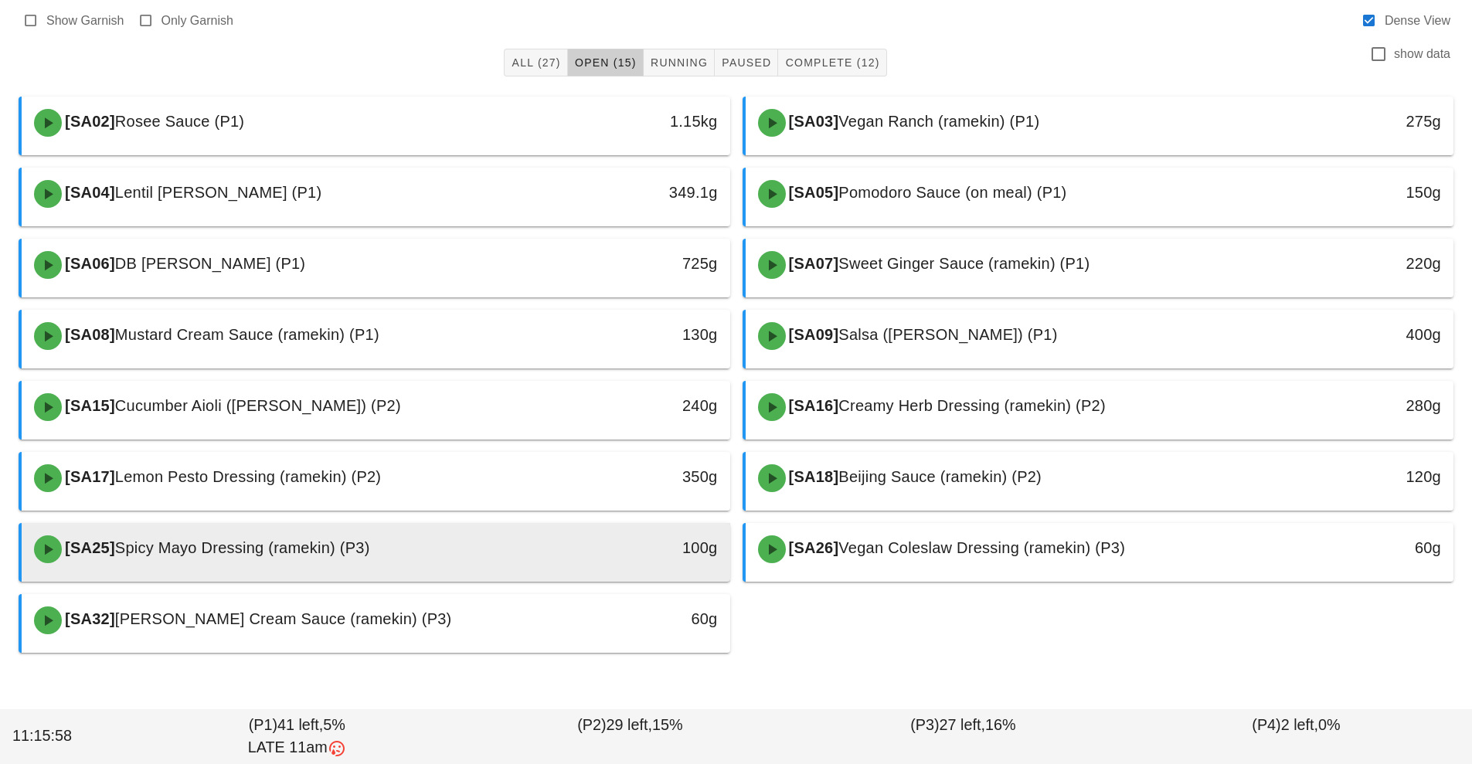
click at [513, 558] on div "[SA25] Spicy Mayo Dressing (ramekin) (P3)" at bounding box center [288, 549] width 526 height 46
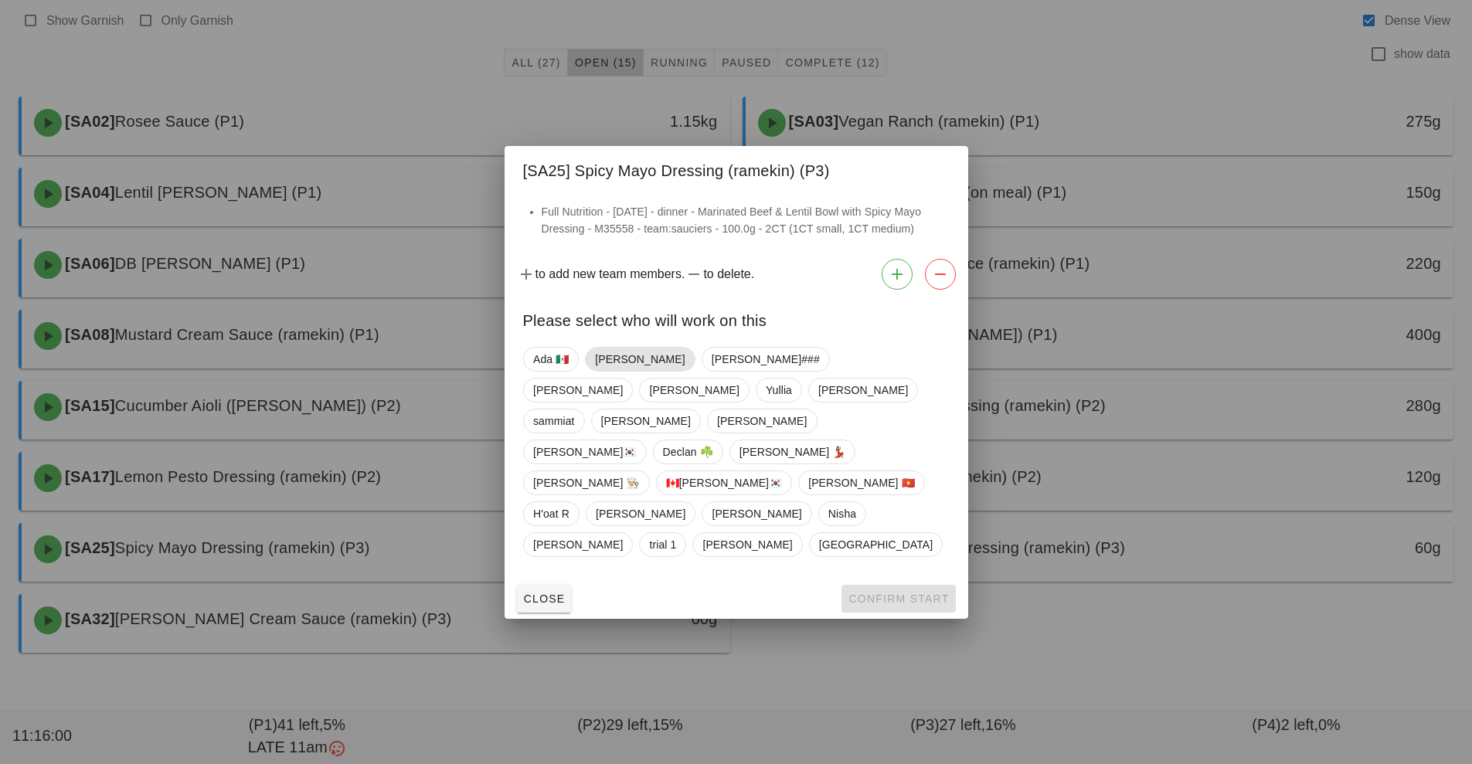
click at [605, 371] on span "[PERSON_NAME]" at bounding box center [640, 359] width 90 height 23
click at [892, 593] on span "Confirm Start" at bounding box center [898, 599] width 101 height 12
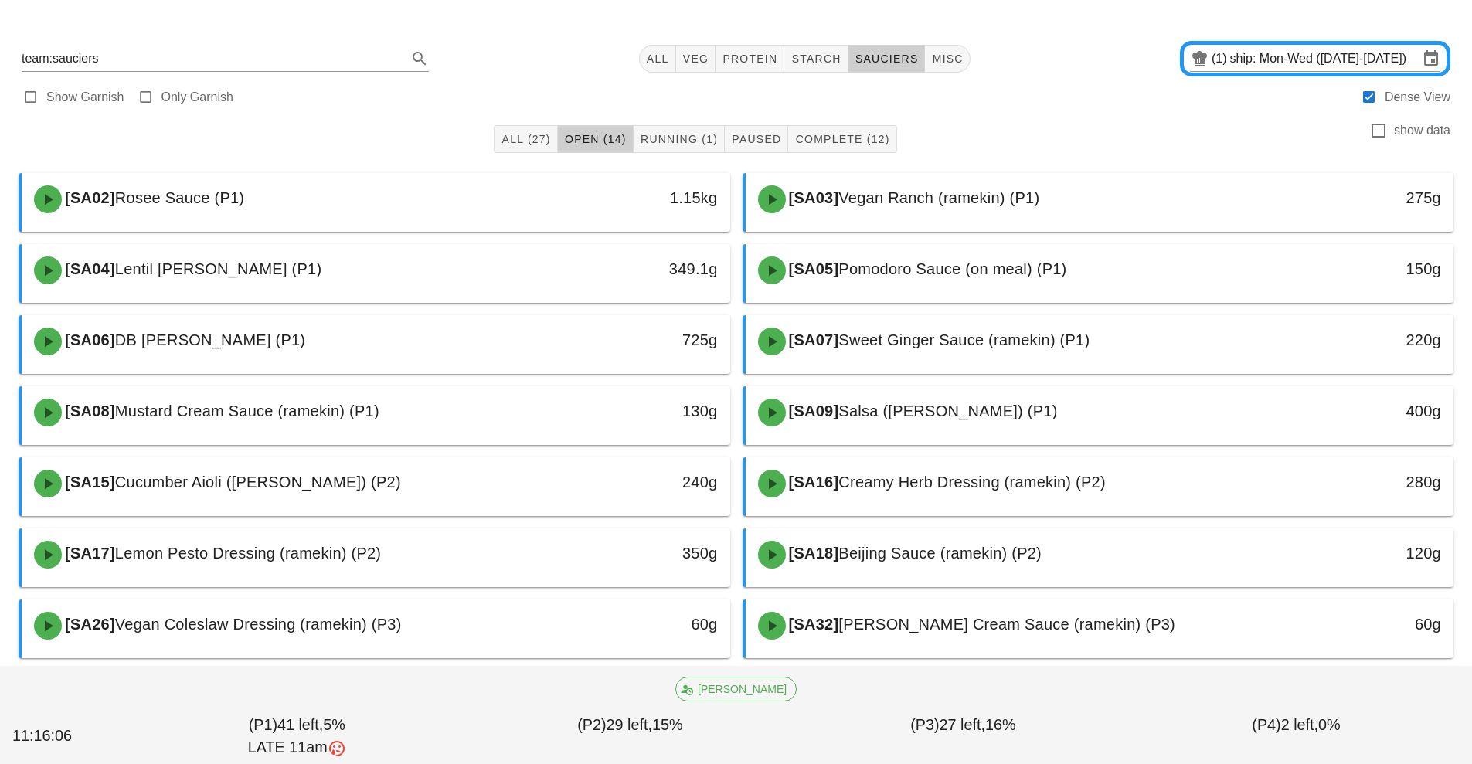
scroll to position [21, 0]
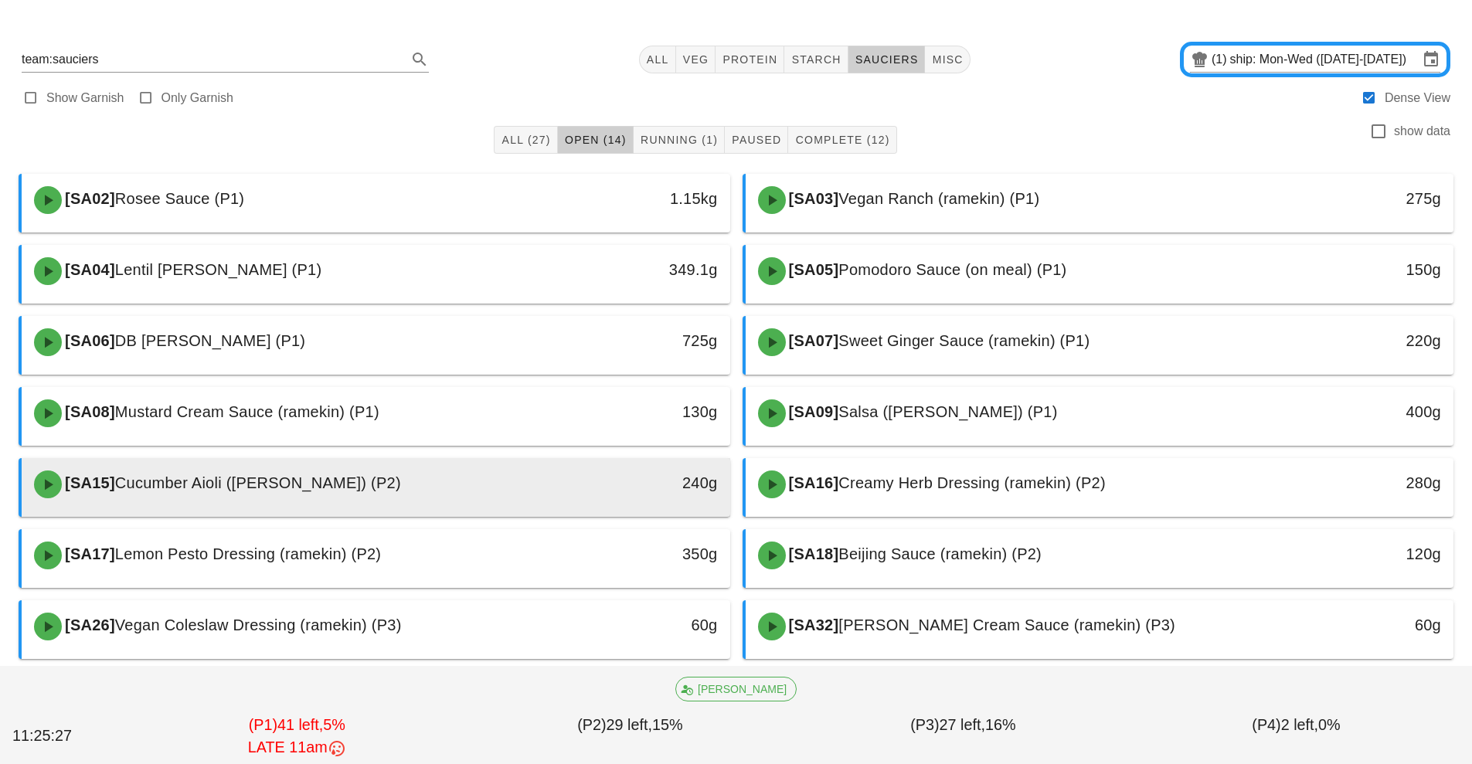
click at [471, 498] on div "[SA15] Cucumber Aioli (ramekin) (P2)" at bounding box center [288, 484] width 526 height 46
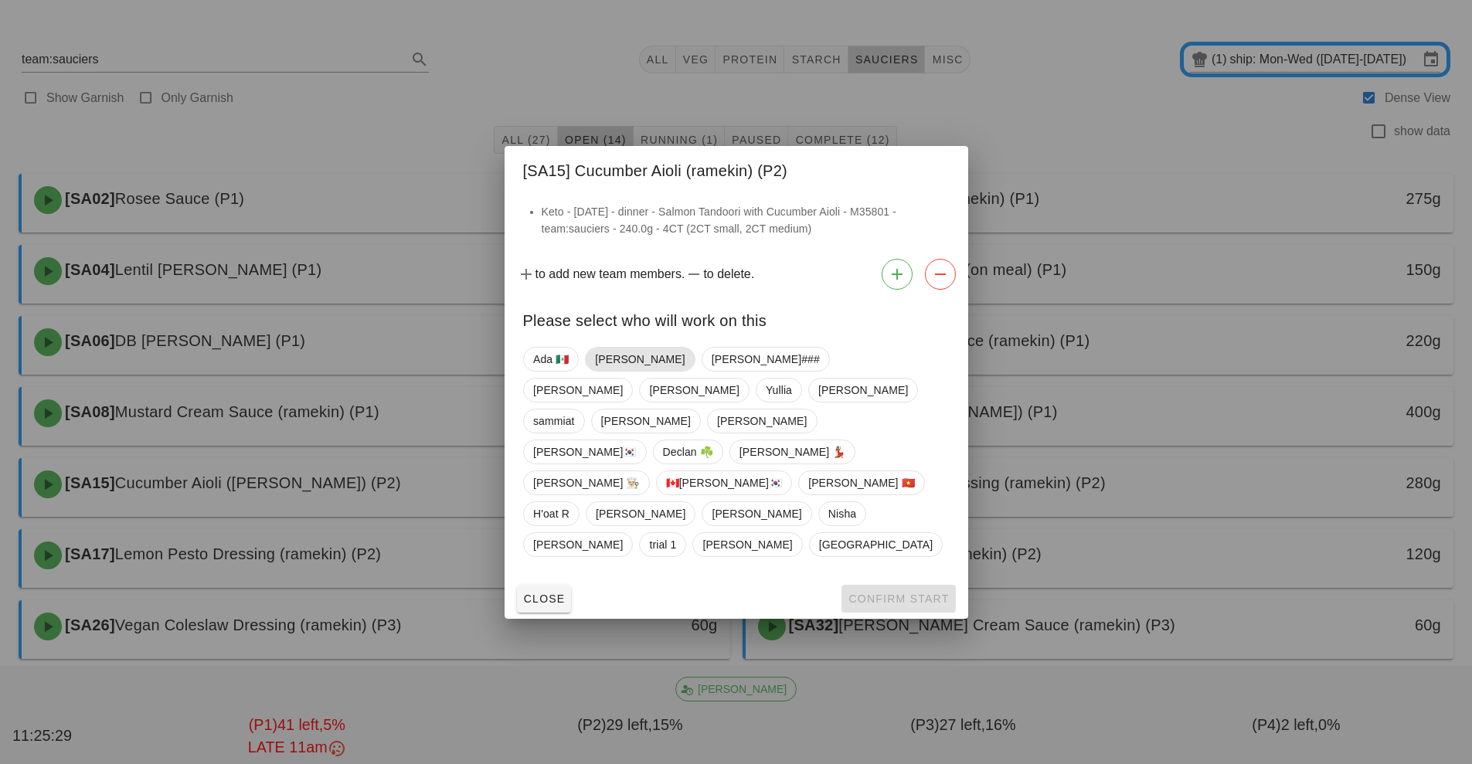
click at [609, 371] on span "[PERSON_NAME]" at bounding box center [640, 359] width 90 height 23
click at [901, 593] on span "Confirm Start" at bounding box center [898, 599] width 101 height 12
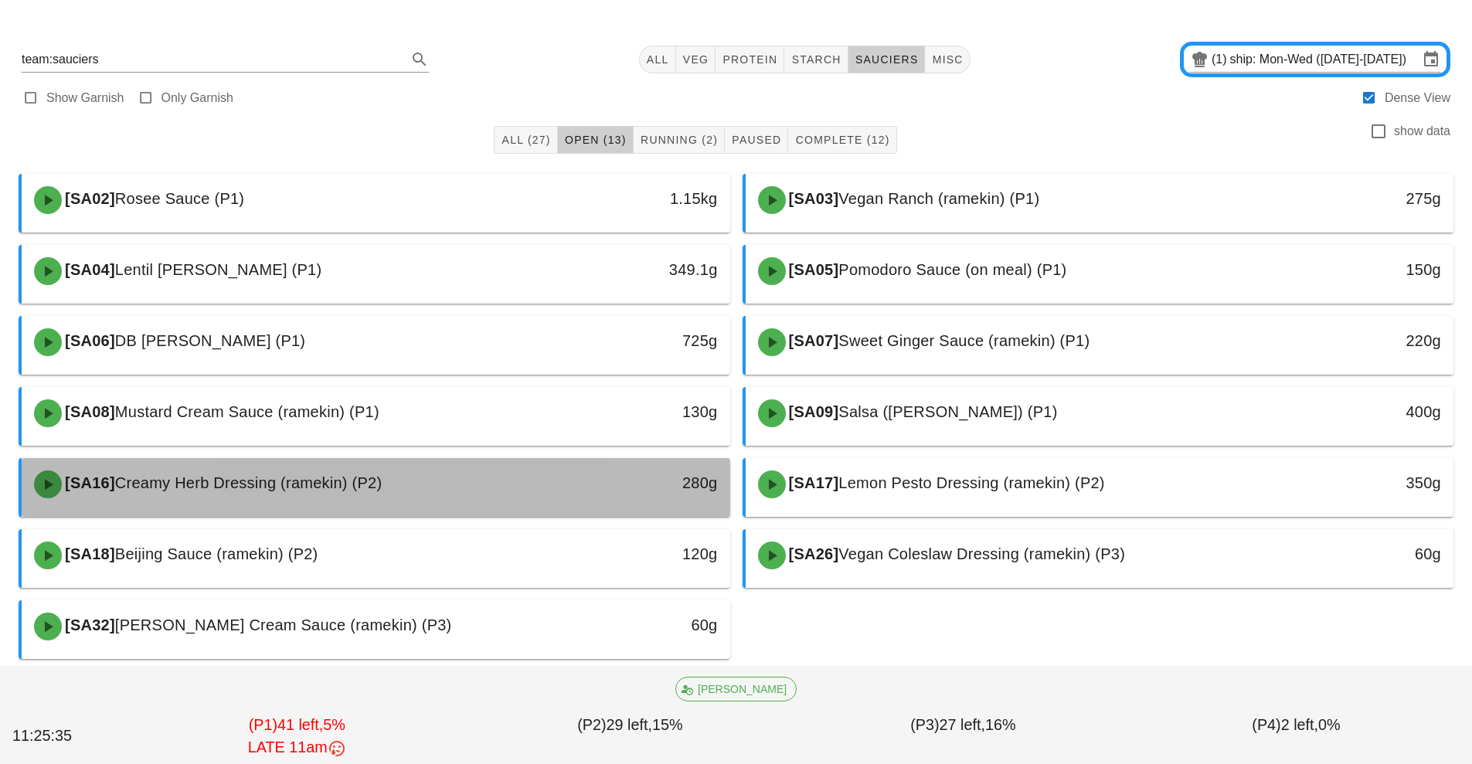
click at [403, 486] on div "[SA16] Creamy Herb Dressing (ramekin) (P2)" at bounding box center [288, 484] width 526 height 46
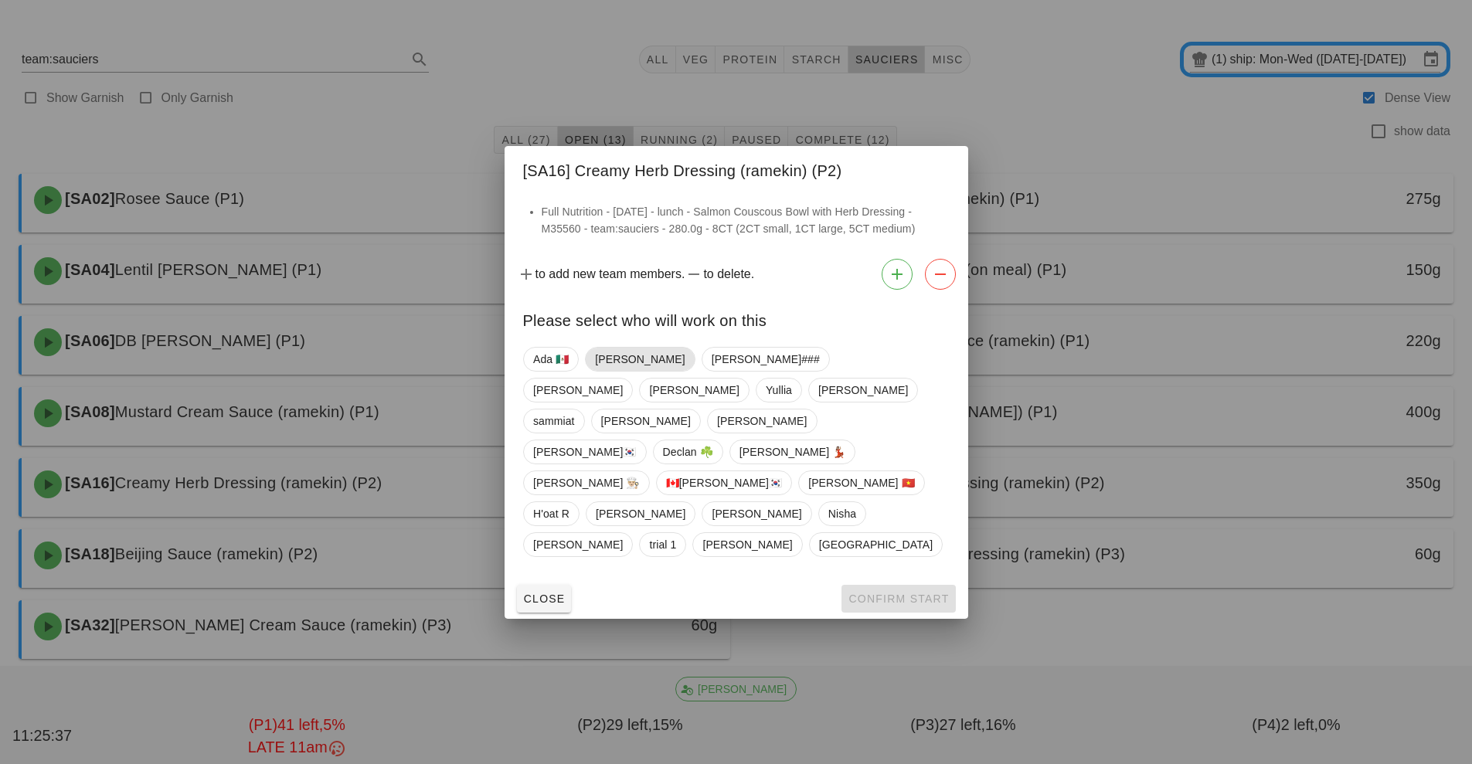
click at [611, 371] on span "[PERSON_NAME]" at bounding box center [640, 359] width 90 height 23
click at [876, 593] on span "Confirm Start" at bounding box center [898, 599] width 101 height 12
